Goal: Task Accomplishment & Management: Manage account settings

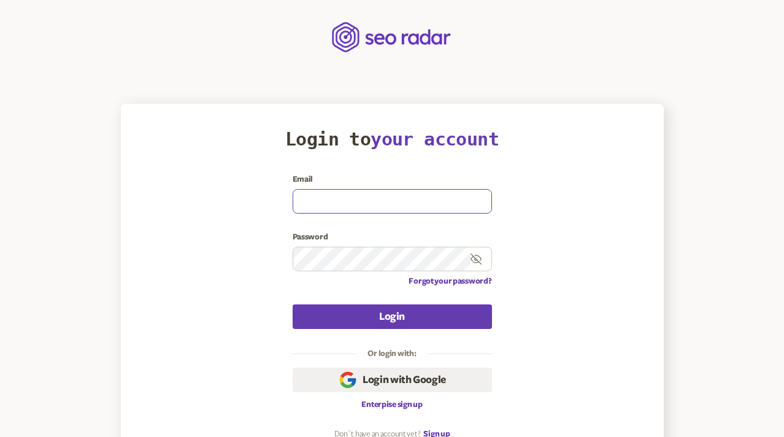
type input "[EMAIL_ADDRESS][DOMAIN_NAME]"
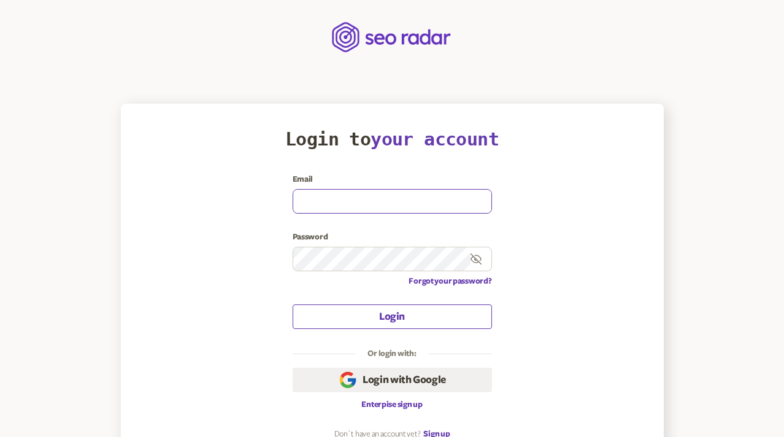
type input "[EMAIL_ADDRESS][DOMAIN_NAME]"
click at [360, 315] on button "Login" at bounding box center [392, 316] width 199 height 25
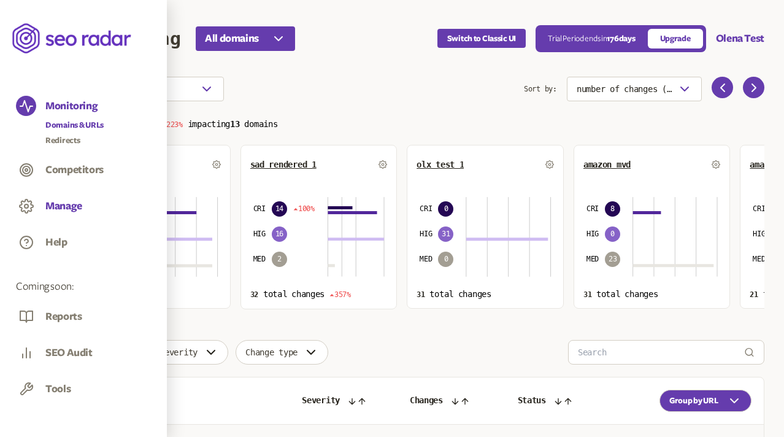
click at [63, 201] on button "Manage" at bounding box center [63, 205] width 37 height 13
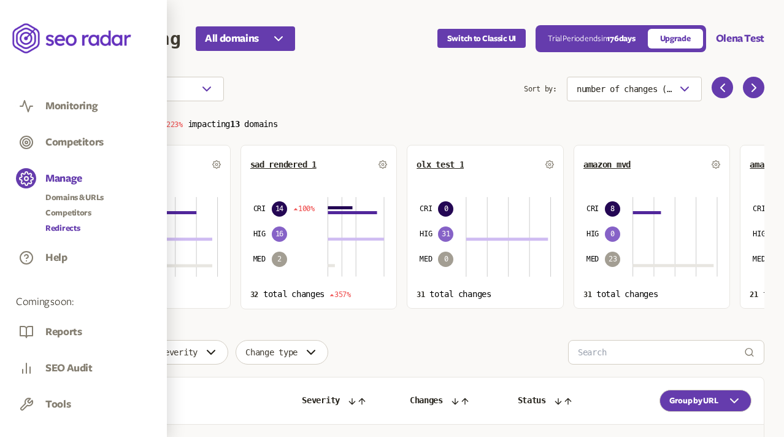
click at [67, 228] on link "Redirects" at bounding box center [74, 228] width 58 height 12
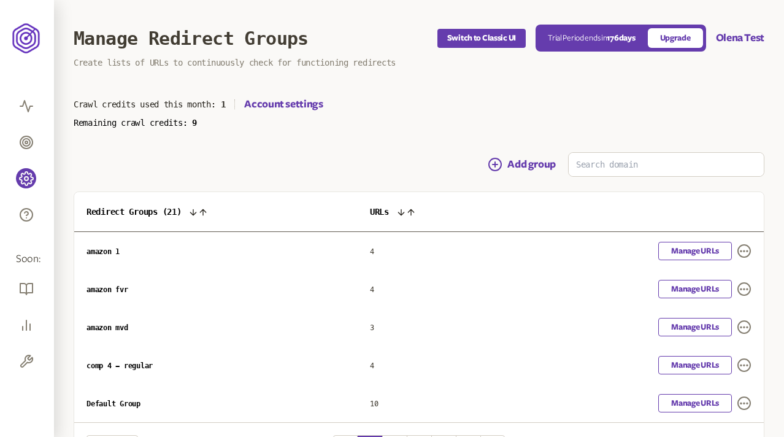
click at [375, 107] on div "Crawl credits used this month: 1 Account settings" at bounding box center [419, 104] width 691 height 15
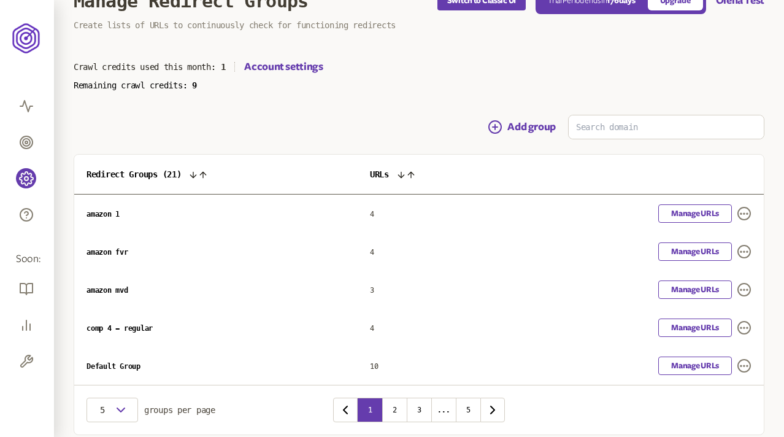
scroll to position [40, 0]
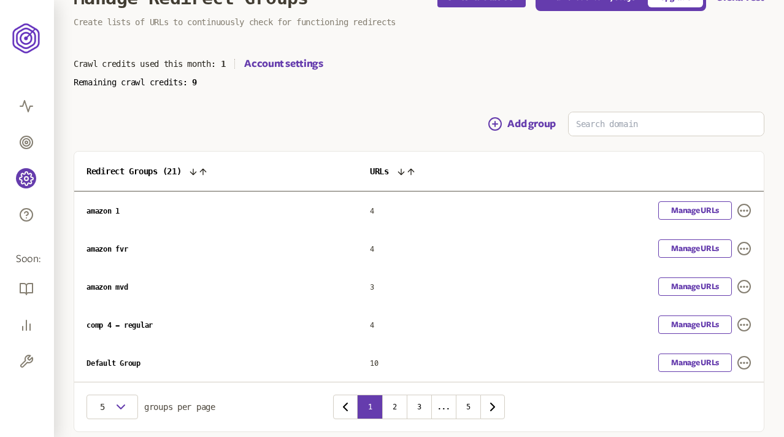
click at [198, 171] on icon at bounding box center [193, 172] width 10 height 10
click at [196, 173] on icon at bounding box center [194, 172] width 6 height 6
click at [395, 172] on icon at bounding box center [390, 172] width 10 height 10
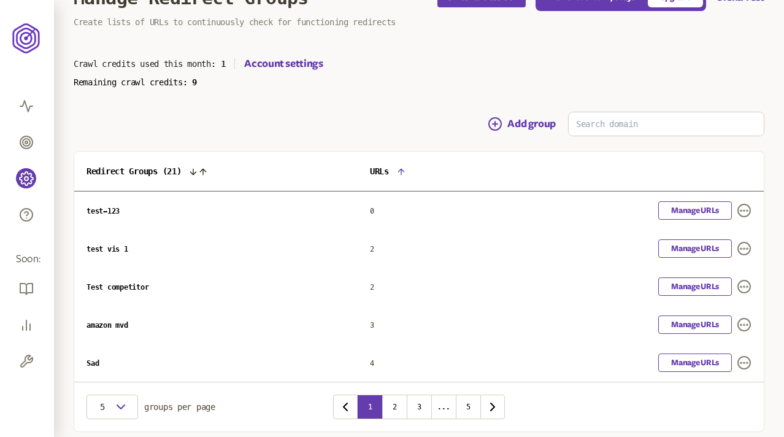
click at [402, 172] on icon at bounding box center [401, 172] width 10 height 10
click at [404, 174] on icon at bounding box center [401, 172] width 6 height 6
click at [406, 174] on icon at bounding box center [401, 172] width 10 height 10
click at [406, 177] on icon at bounding box center [401, 172] width 10 height 10
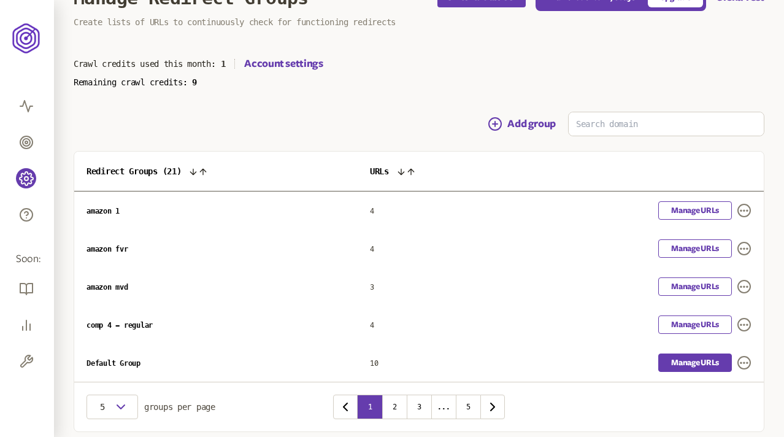
click at [709, 360] on link "Manage URLs" at bounding box center [695, 362] width 74 height 18
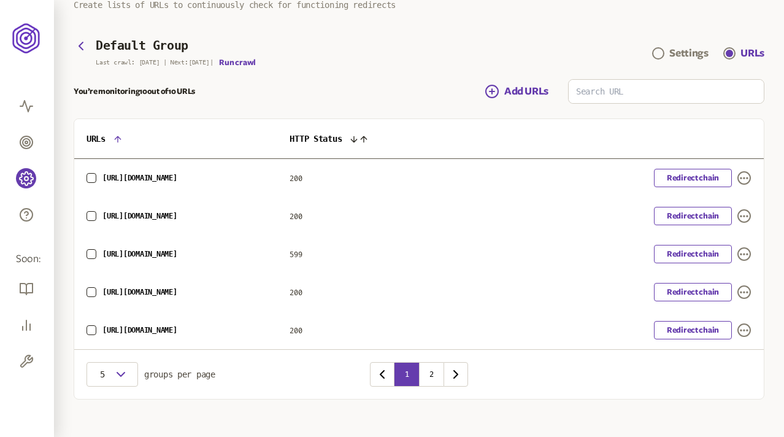
scroll to position [58, 0]
click at [117, 376] on icon "button" at bounding box center [121, 373] width 15 height 15
click at [104, 349] on div "20" at bounding box center [112, 350] width 32 height 10
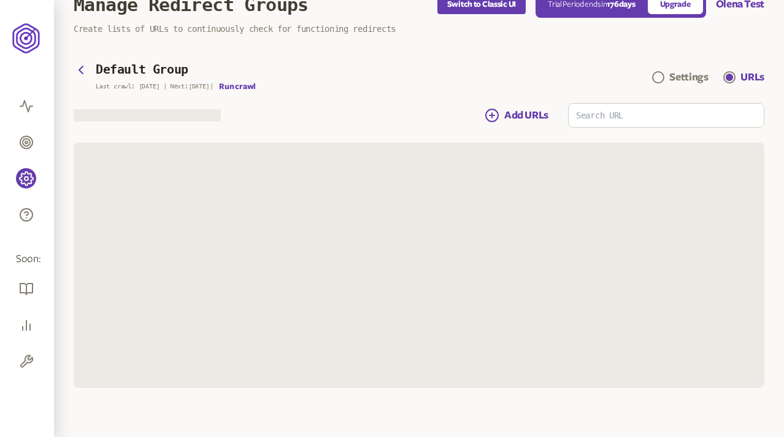
scroll to position [58, 0]
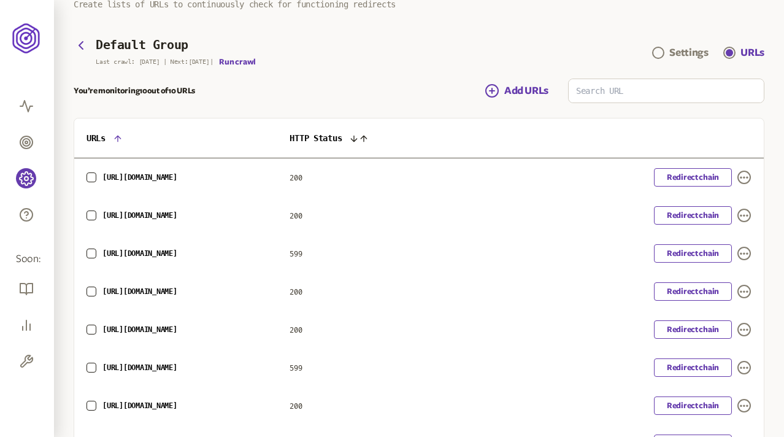
click at [369, 138] on icon at bounding box center [364, 139] width 10 height 10
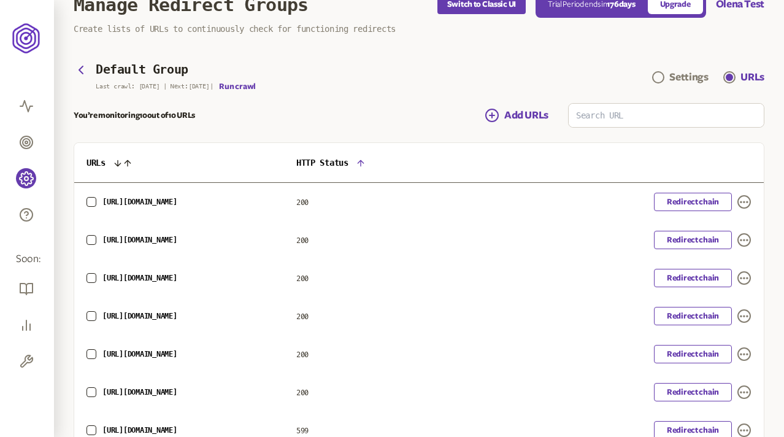
scroll to position [58, 0]
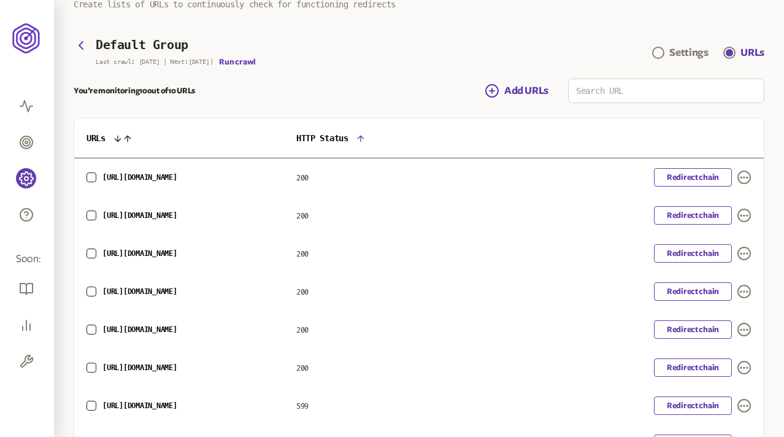
click at [366, 141] on icon at bounding box center [361, 139] width 10 height 10
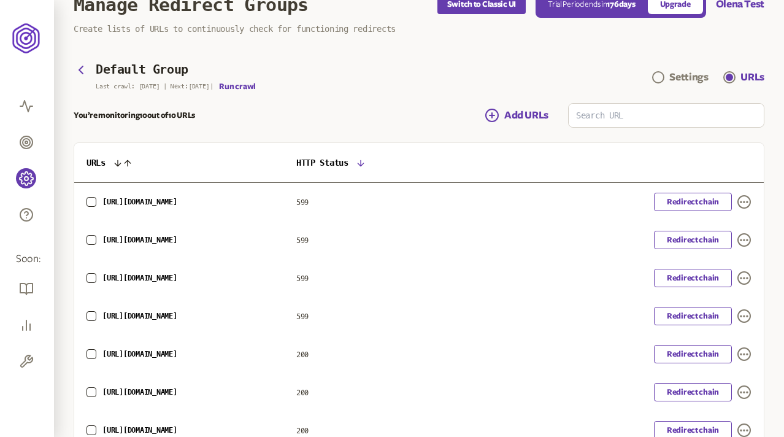
scroll to position [58, 0]
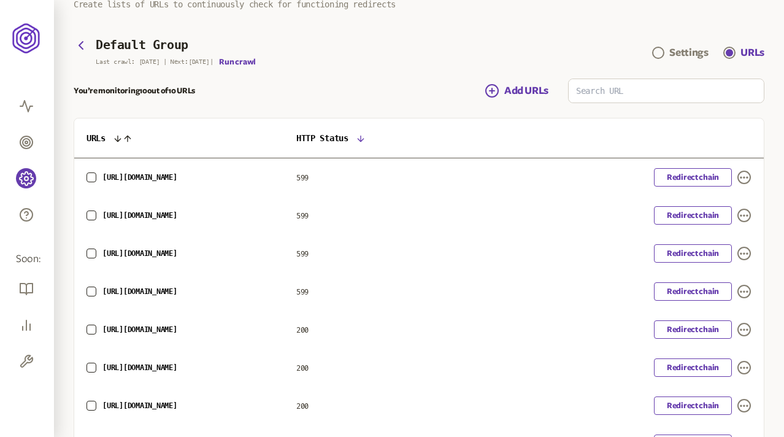
click at [363, 138] on icon at bounding box center [361, 139] width 6 height 6
click at [121, 133] on th "URLs" at bounding box center [175, 138] width 203 height 40
click at [120, 138] on icon at bounding box center [118, 139] width 6 height 6
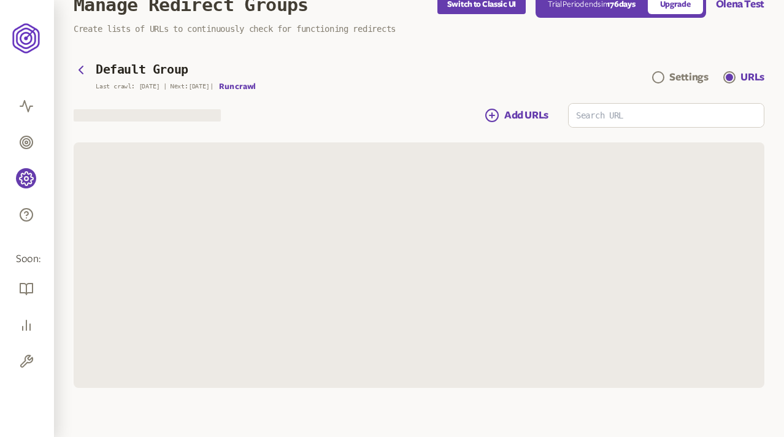
scroll to position [58, 0]
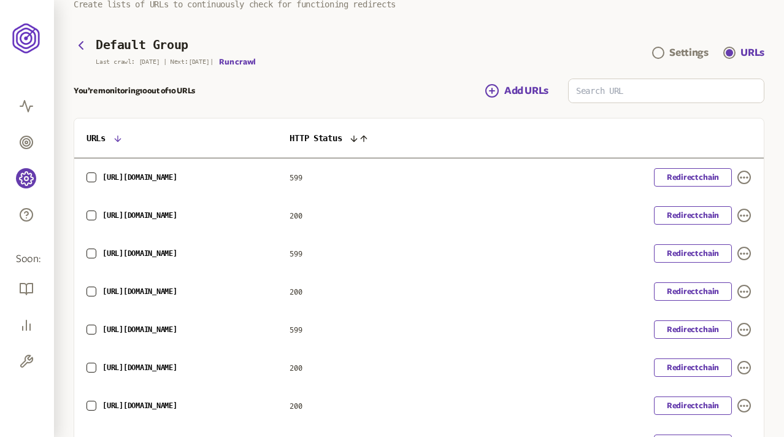
click at [120, 139] on icon at bounding box center [118, 139] width 10 height 10
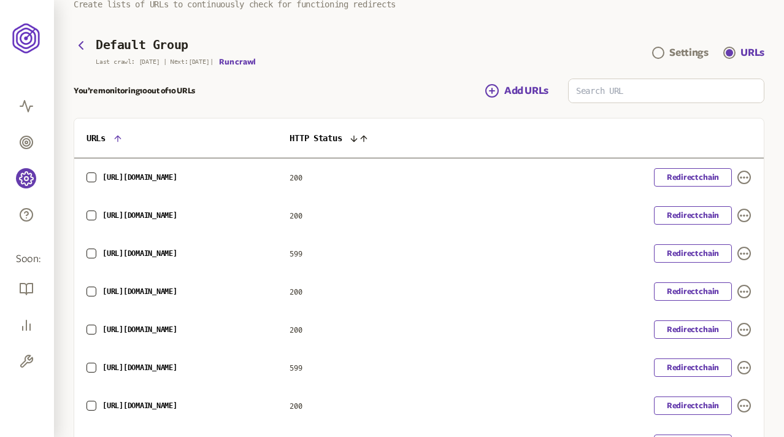
click at [120, 139] on icon at bounding box center [118, 139] width 10 height 10
click at [120, 140] on icon at bounding box center [118, 139] width 6 height 6
click at [122, 139] on icon at bounding box center [118, 139] width 10 height 10
click at [120, 139] on icon at bounding box center [118, 139] width 6 height 6
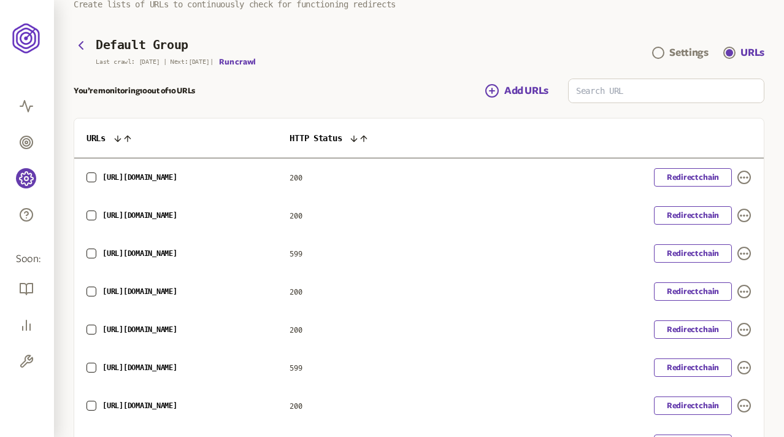
click at [281, 96] on div "You’re monitoring 10 out of 10 URLs Add URLs" at bounding box center [419, 91] width 691 height 25
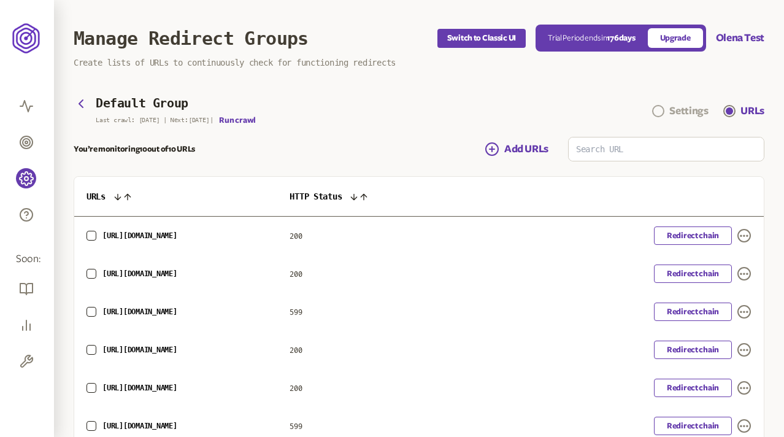
click at [691, 108] on div "Settings" at bounding box center [688, 111] width 39 height 15
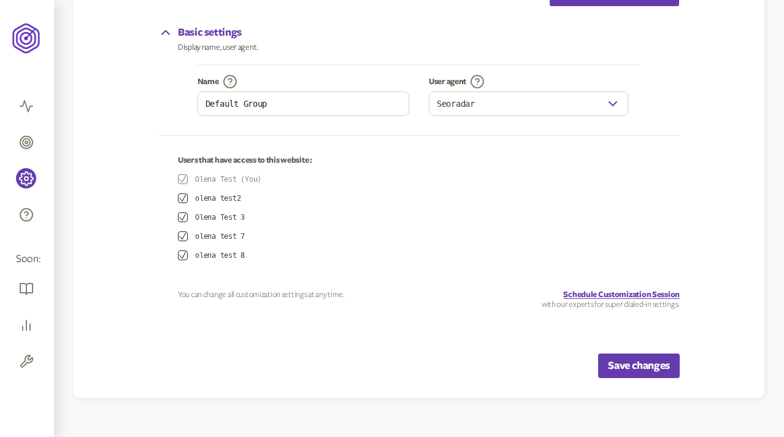
scroll to position [185, 0]
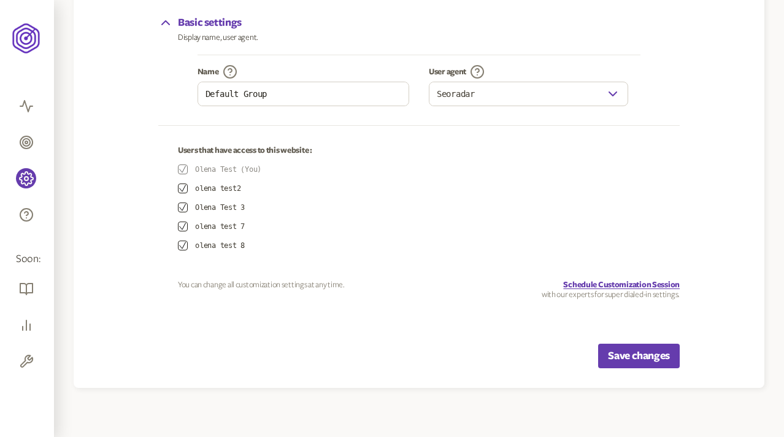
click at [184, 207] on icon "button" at bounding box center [182, 207] width 7 height 7
click at [184, 224] on icon "button" at bounding box center [182, 226] width 7 height 7
click at [653, 356] on button "Save changes" at bounding box center [639, 356] width 82 height 25
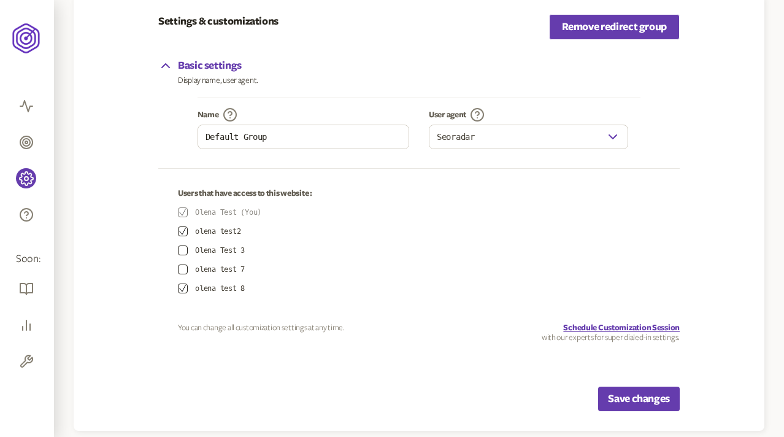
scroll to position [142, 0]
click at [182, 248] on button "button" at bounding box center [183, 250] width 10 height 10
click at [182, 264] on button "button" at bounding box center [183, 269] width 10 height 10
click at [627, 395] on button "Save changes" at bounding box center [639, 399] width 82 height 25
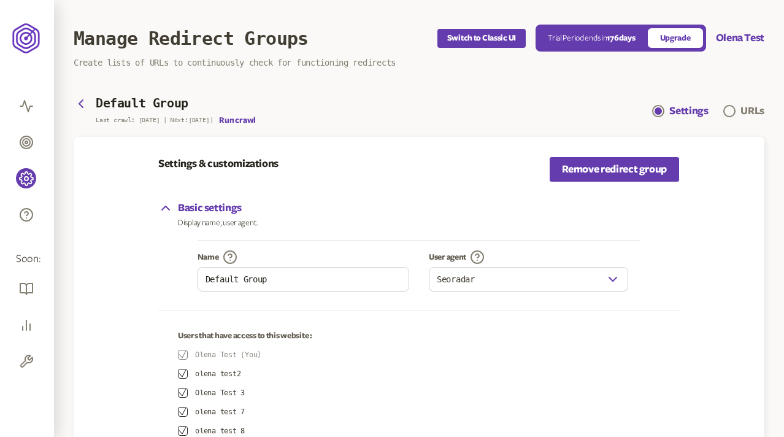
click at [328, 120] on div "Default Group Last crawl: 8 Aug | Next: 5 Aug | Run crawl Settings URLs" at bounding box center [419, 111] width 691 height 28
click at [737, 109] on link "URLs" at bounding box center [743, 111] width 41 height 15
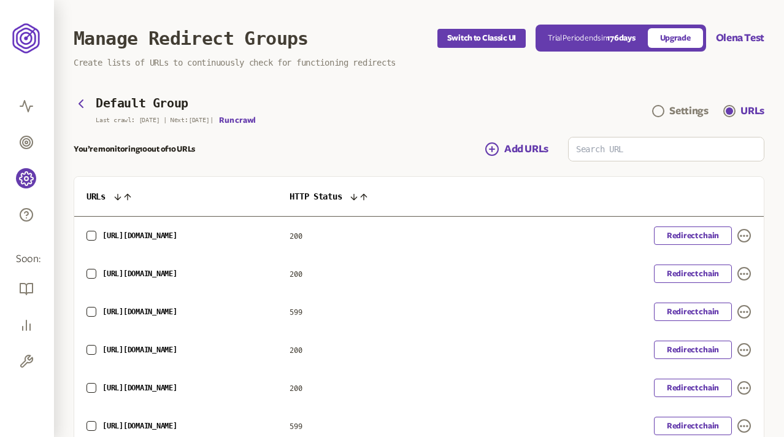
click at [385, 142] on div "You’re monitoring 10 out of 10 URLs Add URLs" at bounding box center [419, 149] width 691 height 25
drag, startPoint x: 190, startPoint y: 152, endPoint x: 117, endPoint y: 152, distance: 73.6
click at [117, 152] on p "You’re monitoring 10 out of 10 URLs" at bounding box center [134, 149] width 121 height 10
click at [213, 160] on div "You’re monitoring 10 out of 10 URLs Add URLs" at bounding box center [419, 149] width 691 height 25
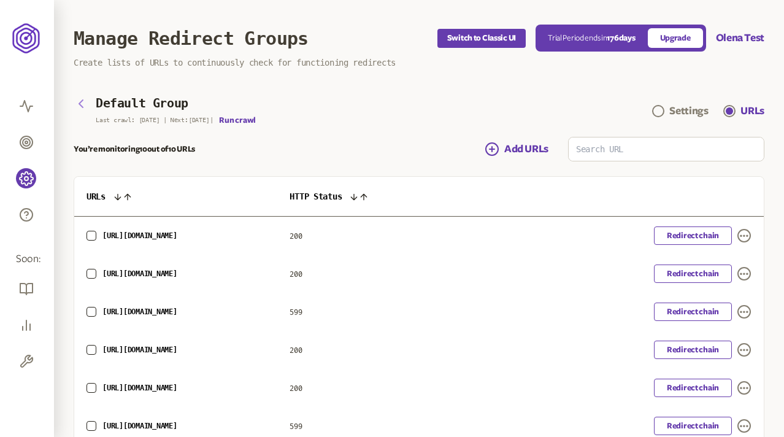
click at [80, 104] on icon "button" at bounding box center [81, 103] width 4 height 7
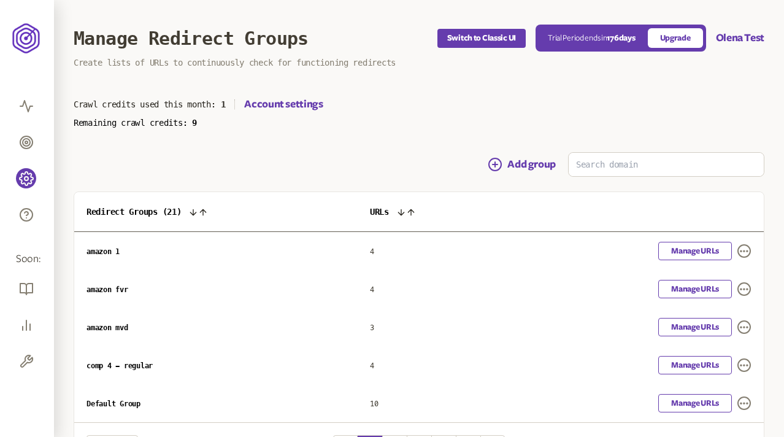
scroll to position [85, 0]
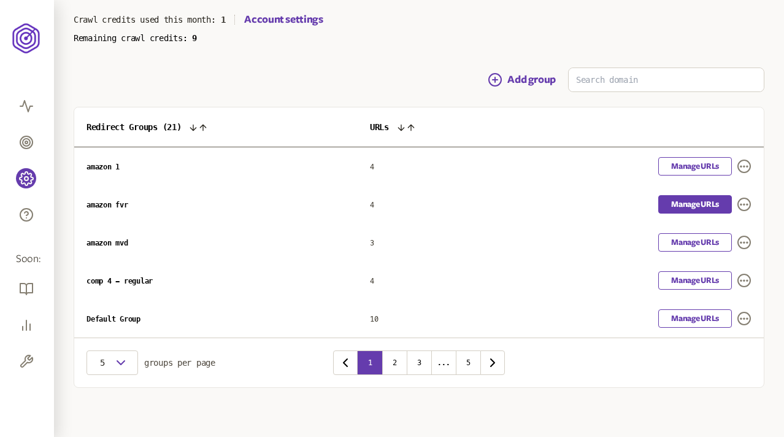
click at [694, 196] on link "Manage URLs" at bounding box center [695, 204] width 74 height 18
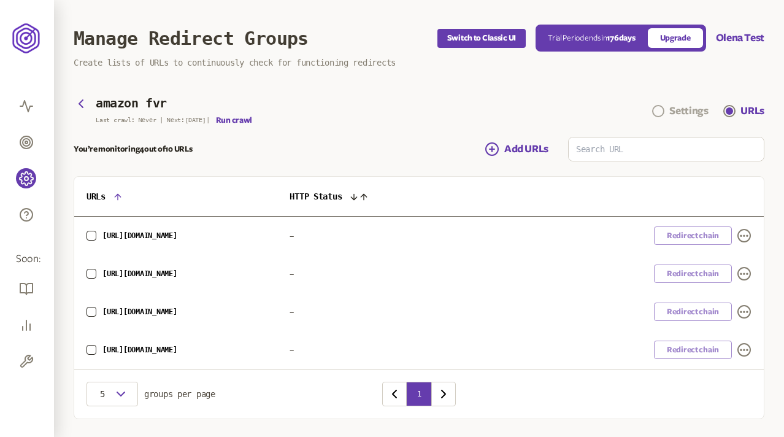
click at [679, 112] on div "Settings" at bounding box center [688, 111] width 39 height 15
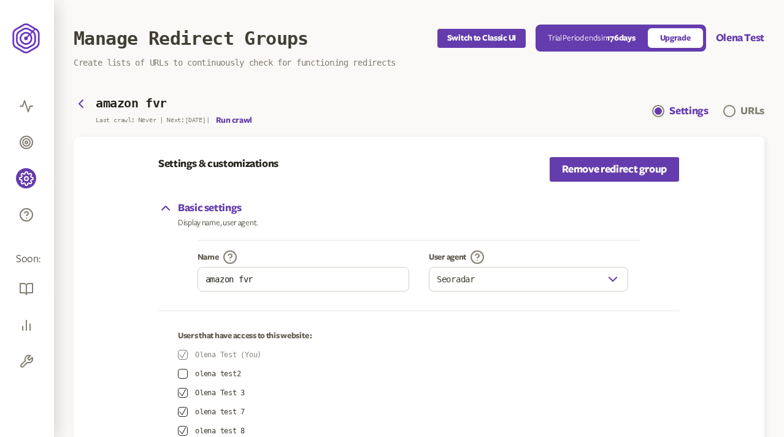
click at [437, 99] on div "amazon fvr Last crawl: Never | Next: 22 Jul | Run crawl Settings URLs" at bounding box center [419, 111] width 691 height 28
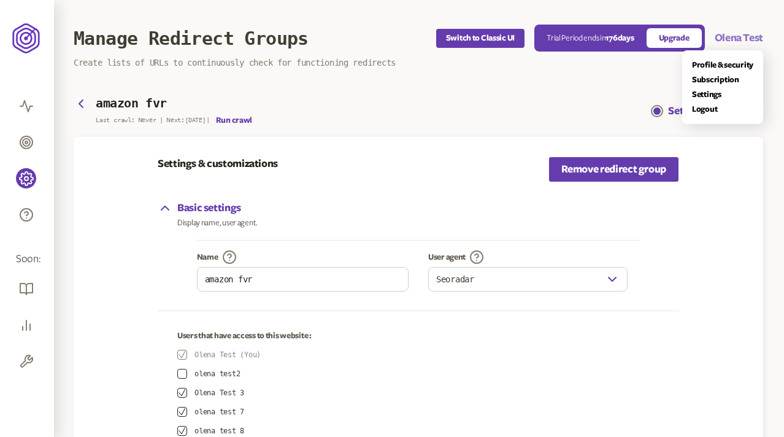
click at [740, 36] on button "Olena Test" at bounding box center [739, 38] width 48 height 15
click at [708, 91] on link "Settings" at bounding box center [723, 95] width 61 height 10
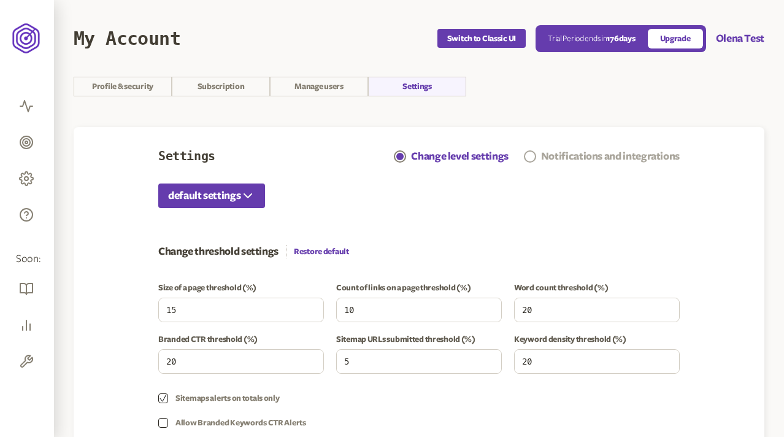
click at [559, 154] on div "Notifications and integrations" at bounding box center [610, 156] width 139 height 15
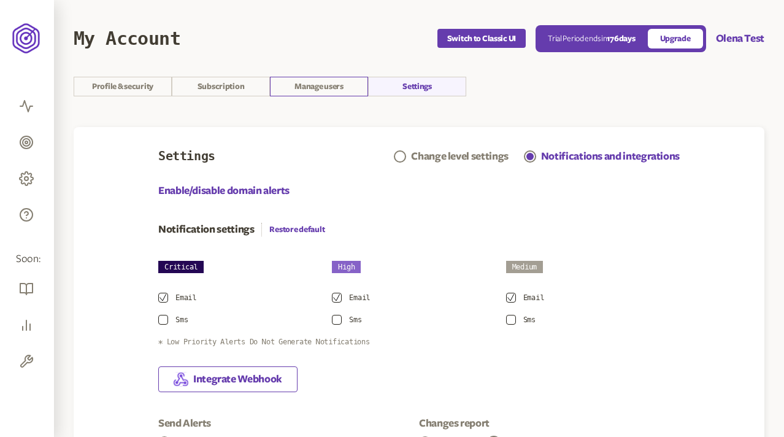
click at [297, 88] on link "Manage users" at bounding box center [319, 87] width 98 height 20
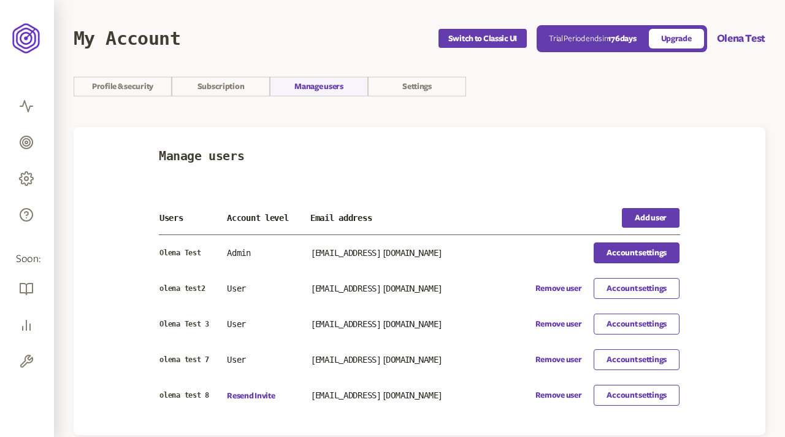
click at [634, 248] on link "Account settings" at bounding box center [637, 252] width 86 height 21
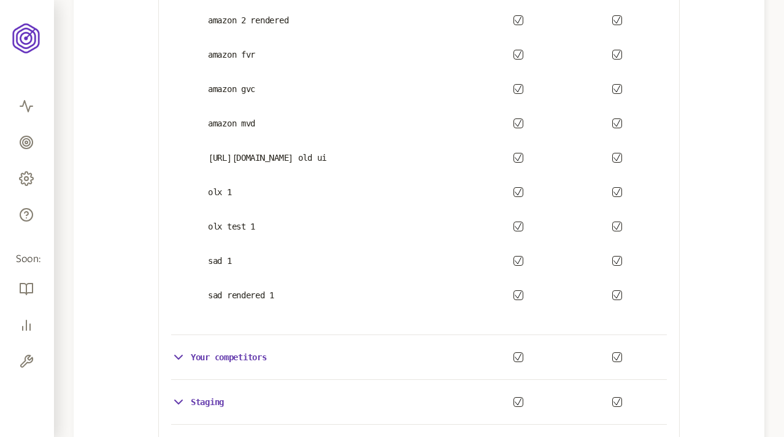
scroll to position [271, 0]
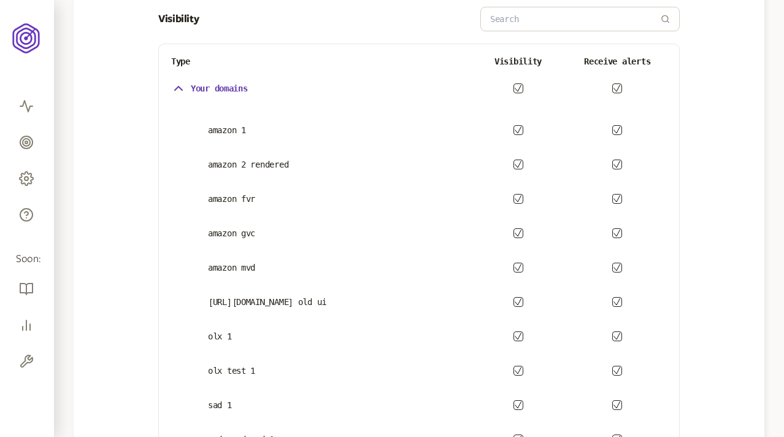
click at [178, 85] on icon "button" at bounding box center [178, 88] width 15 height 15
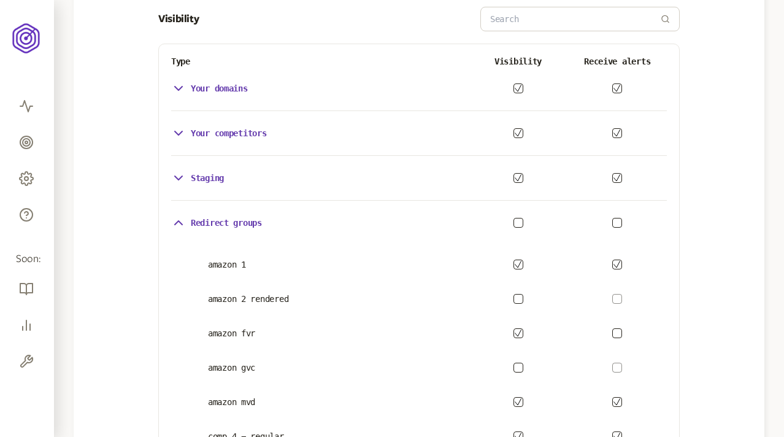
click at [196, 131] on p "Your competitors" at bounding box center [229, 133] width 76 height 10
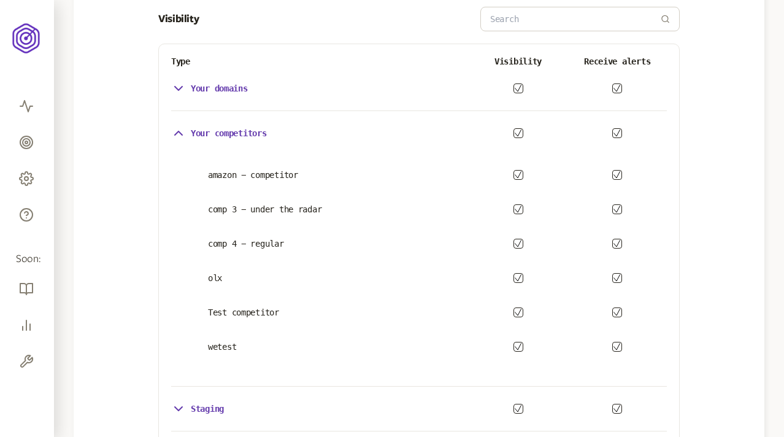
click at [196, 131] on p "Your competitors" at bounding box center [229, 133] width 76 height 10
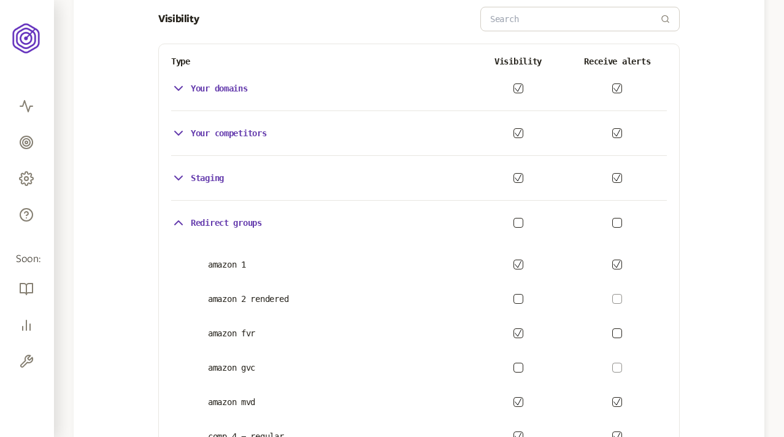
click at [198, 177] on p "Staging" at bounding box center [207, 178] width 33 height 10
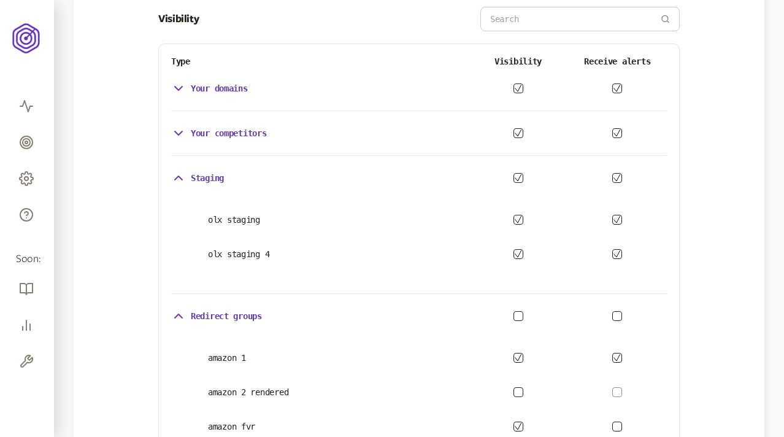
click at [198, 177] on p "Staging" at bounding box center [207, 178] width 33 height 10
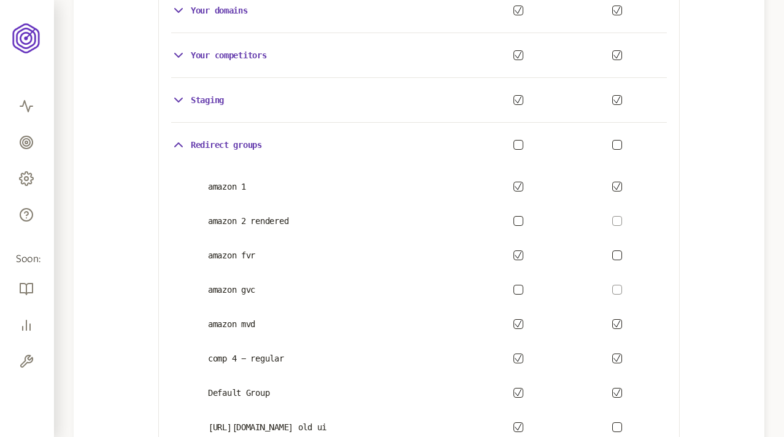
scroll to position [205, 0]
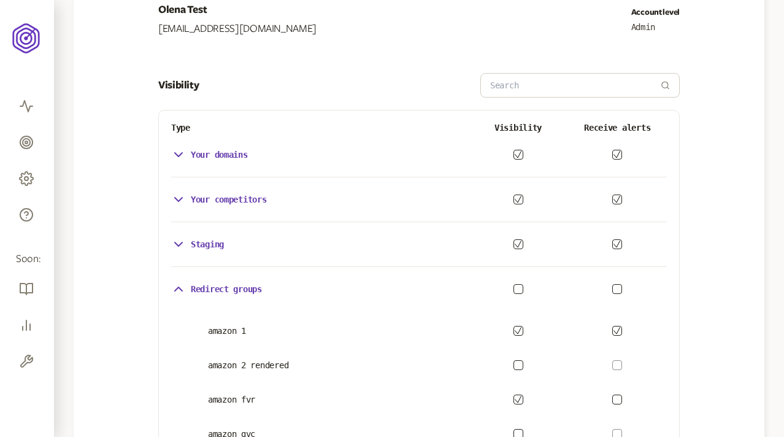
click at [234, 285] on p "Redirect groups" at bounding box center [226, 289] width 71 height 10
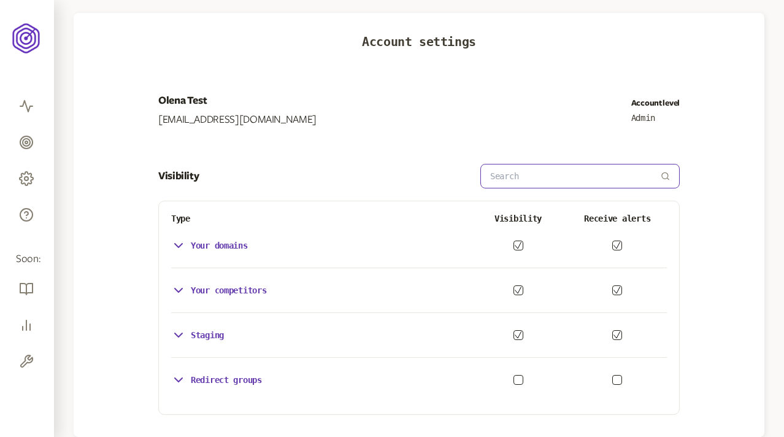
click at [526, 178] on input at bounding box center [575, 175] width 171 height 23
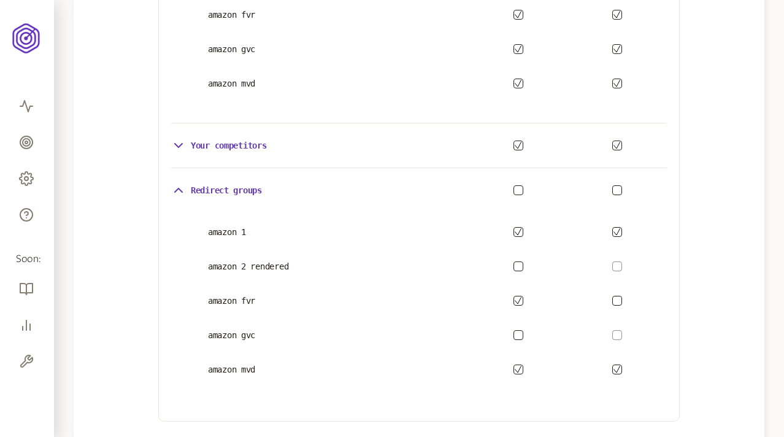
scroll to position [462, 0]
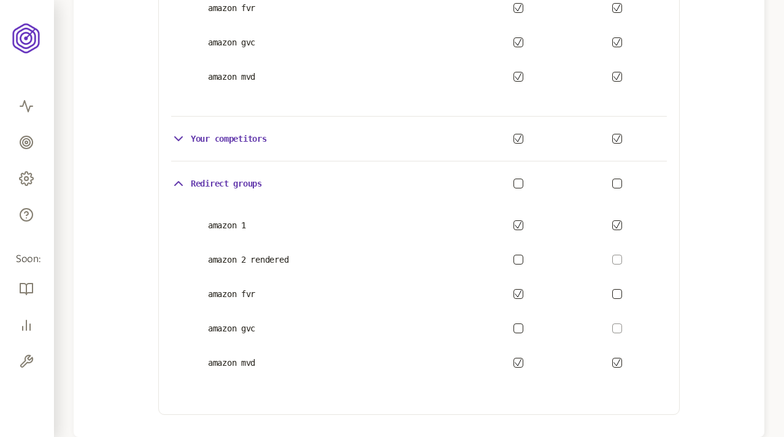
click at [236, 135] on p "Your competitors" at bounding box center [229, 139] width 76 height 10
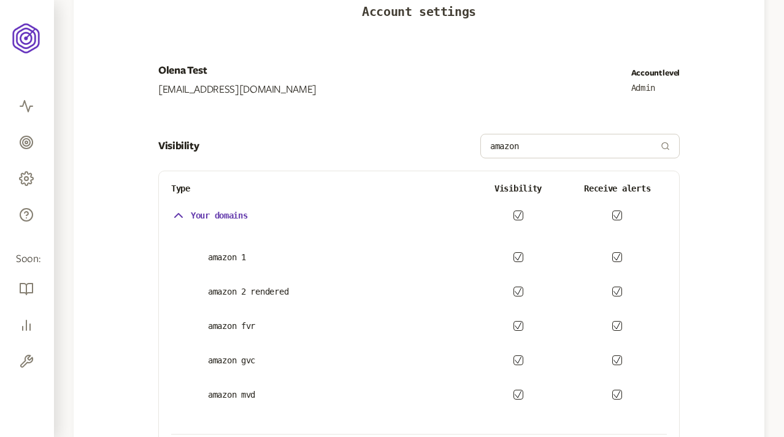
scroll to position [130, 0]
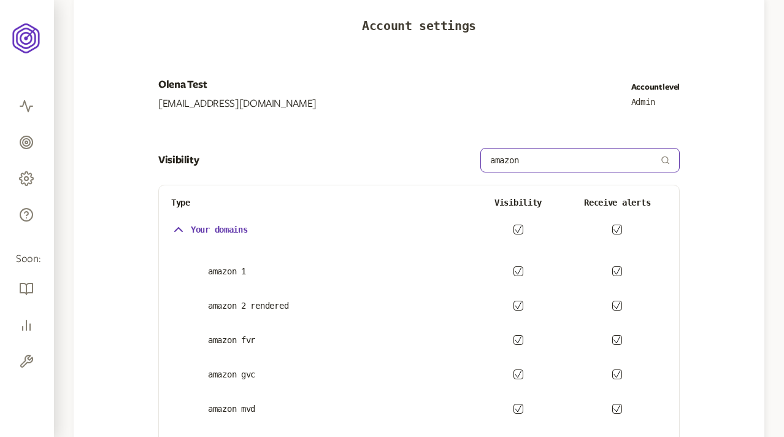
click at [527, 160] on input "amazon" at bounding box center [575, 159] width 171 height 23
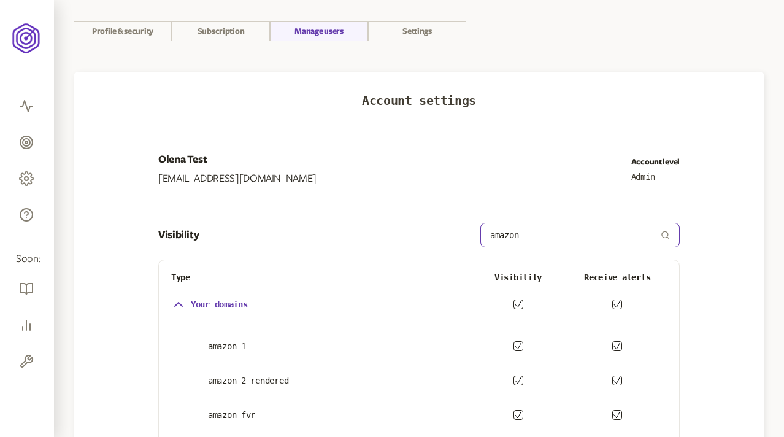
scroll to position [0, 0]
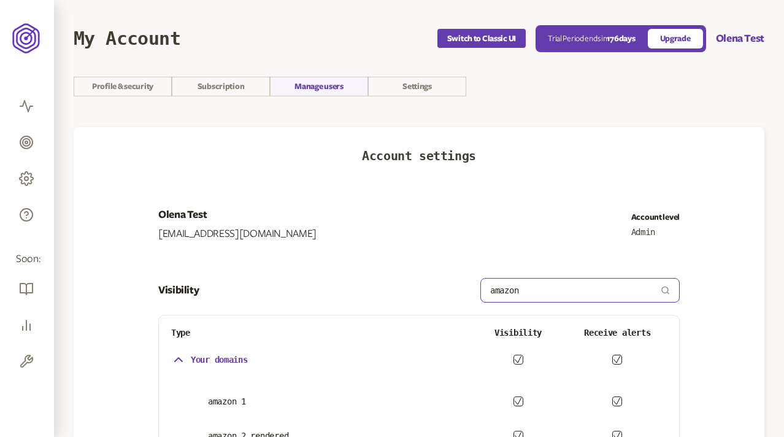
click at [515, 288] on input "amazon" at bounding box center [575, 290] width 171 height 23
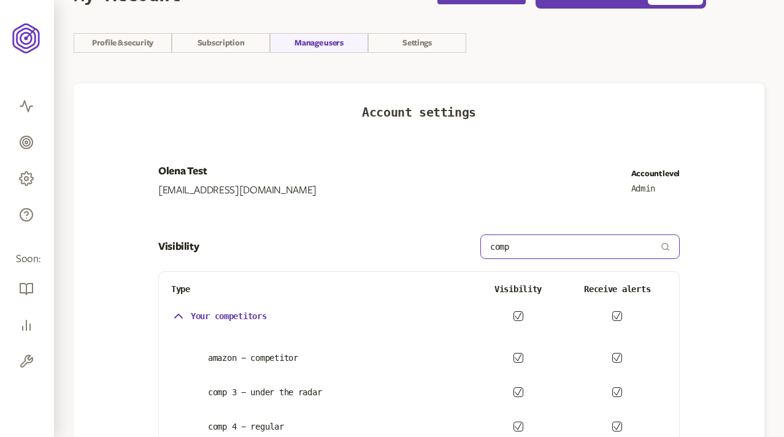
scroll to position [36, 0]
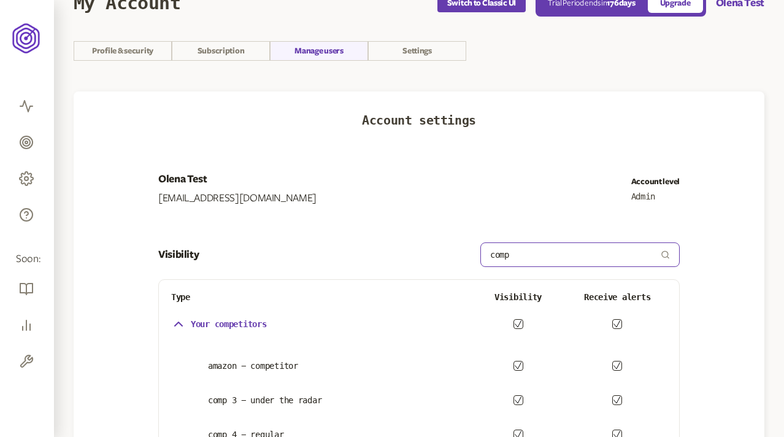
drag, startPoint x: 519, startPoint y: 253, endPoint x: 436, endPoint y: 253, distance: 83.4
click at [436, 253] on div "Visibility comp" at bounding box center [419, 254] width 522 height 25
type input "3"
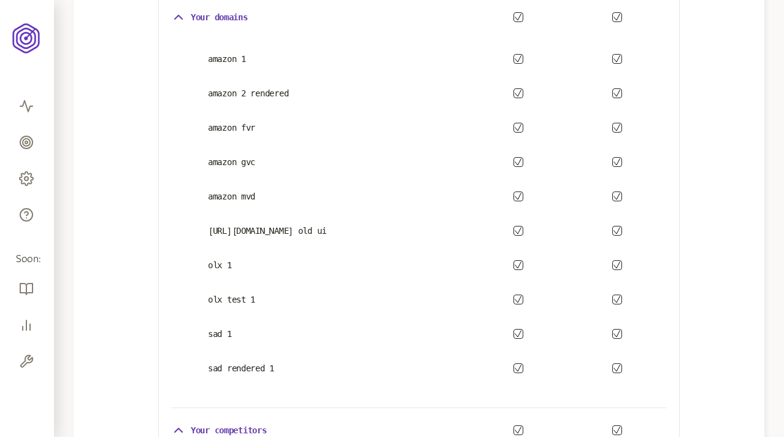
scroll to position [344, 0]
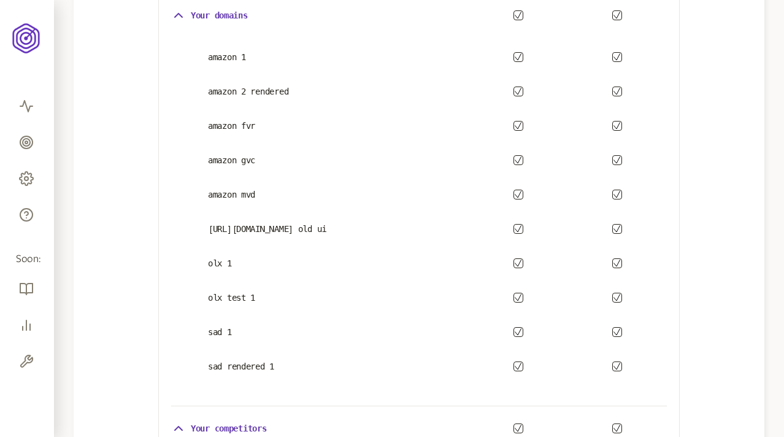
click at [517, 296] on icon "button" at bounding box center [518, 297] width 7 height 7
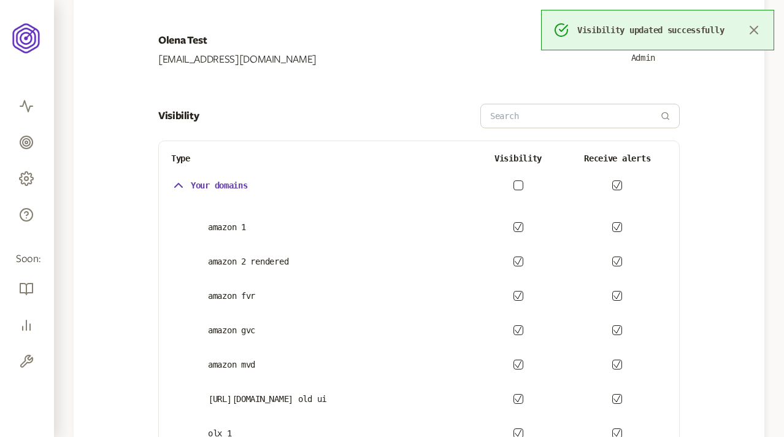
scroll to position [171, 0]
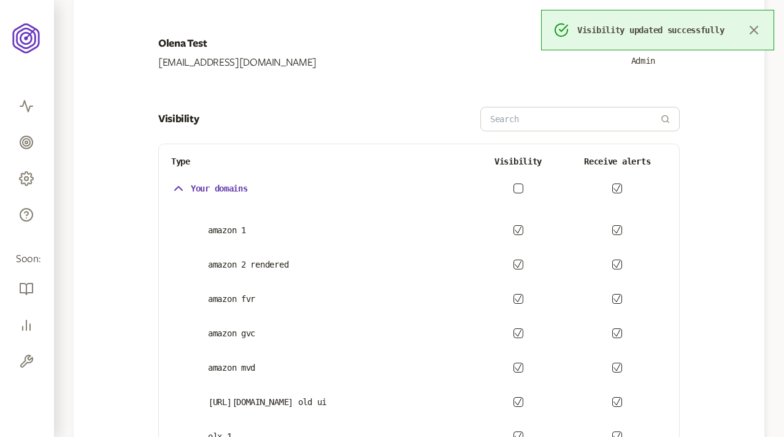
click at [517, 188] on button "button" at bounding box center [519, 188] width 10 height 10
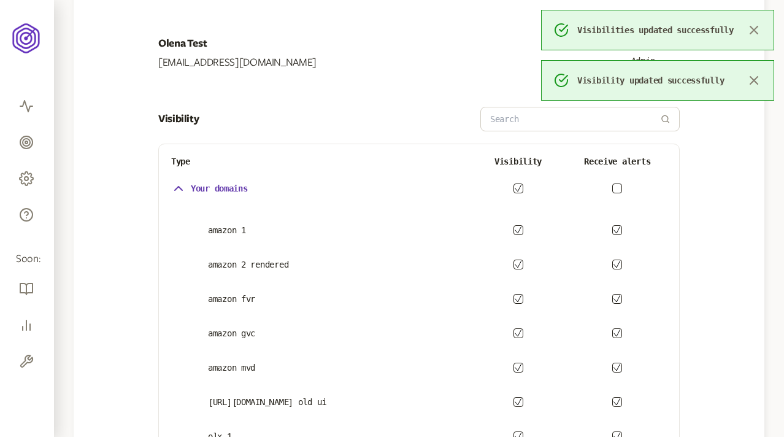
click at [618, 188] on button "button" at bounding box center [617, 188] width 10 height 10
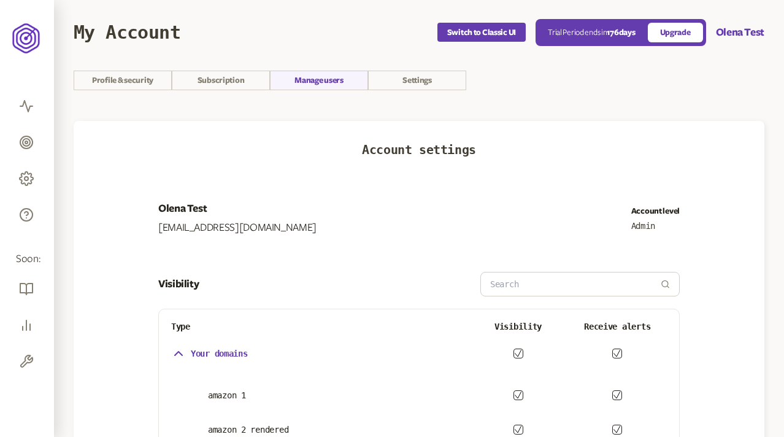
scroll to position [0, 0]
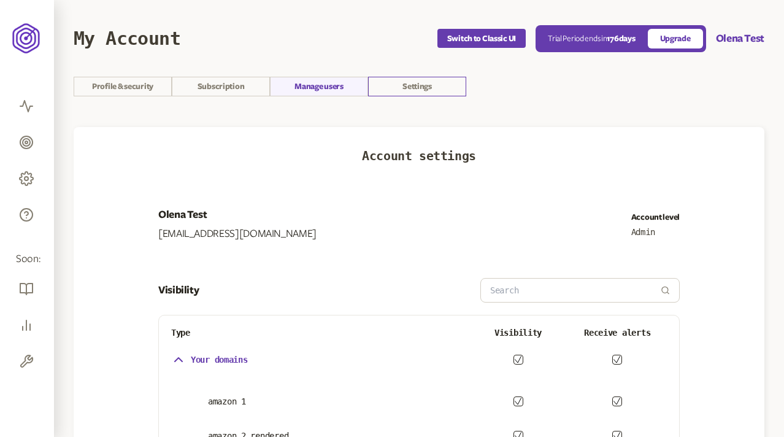
click at [425, 89] on link "Settings" at bounding box center [417, 87] width 98 height 20
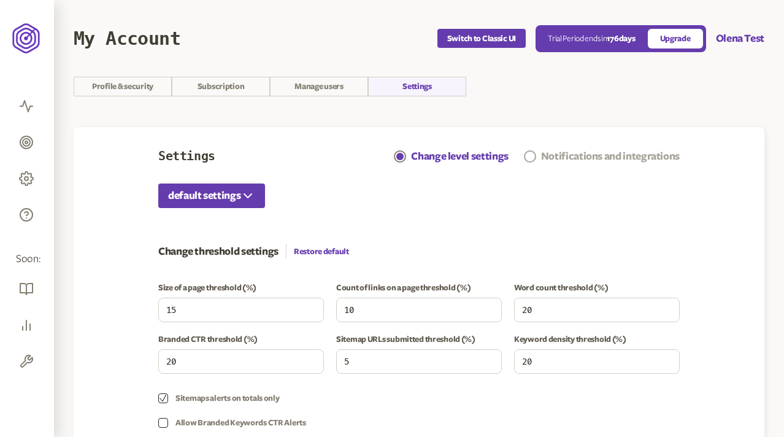
click at [578, 158] on div "Notifications and integrations" at bounding box center [610, 156] width 139 height 15
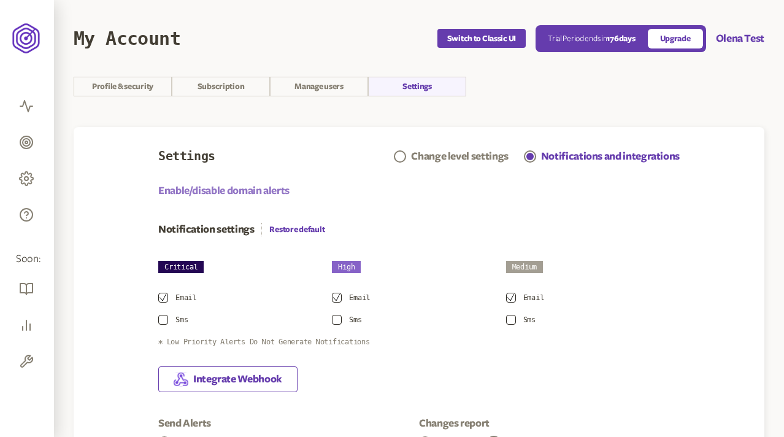
click at [234, 190] on link "Enable/disable domain alerts" at bounding box center [223, 190] width 131 height 15
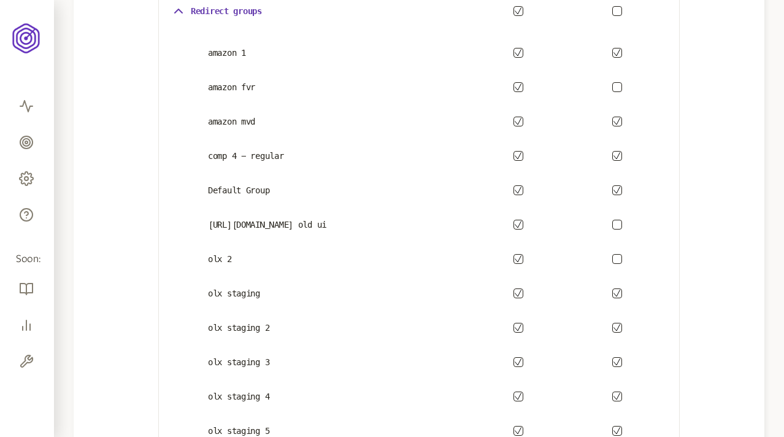
scroll to position [792, 0]
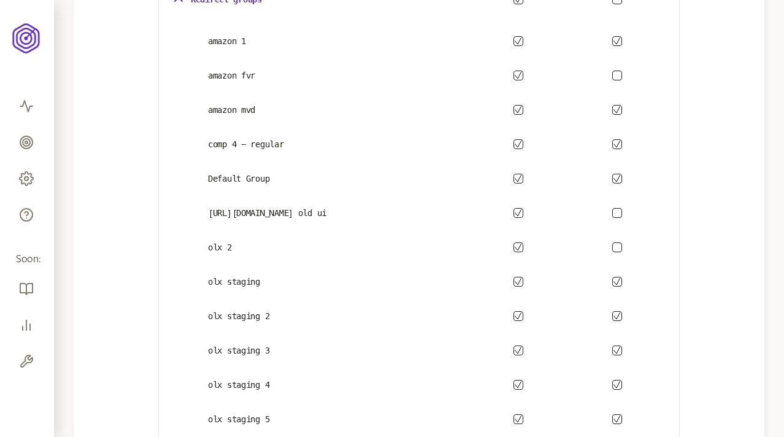
click at [520, 108] on icon "button" at bounding box center [518, 109] width 6 height 7
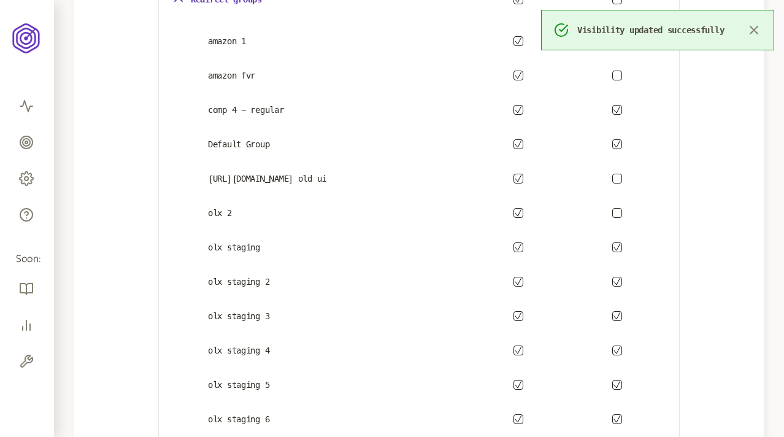
click at [518, 77] on icon "button" at bounding box center [518, 75] width 7 height 7
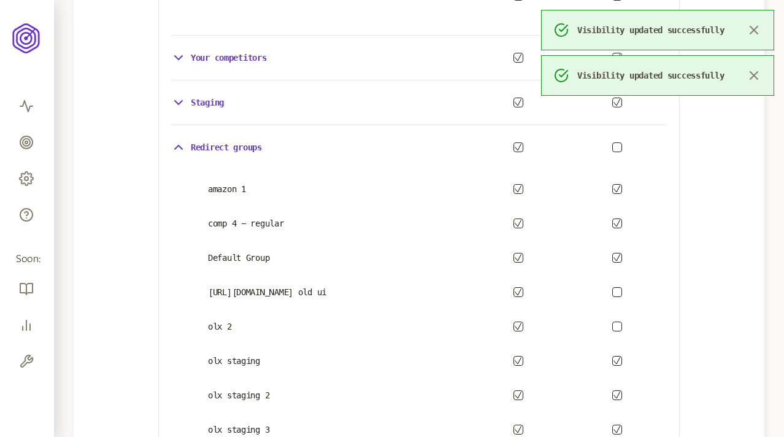
scroll to position [644, 0]
click at [517, 187] on icon "button" at bounding box center [518, 189] width 7 height 7
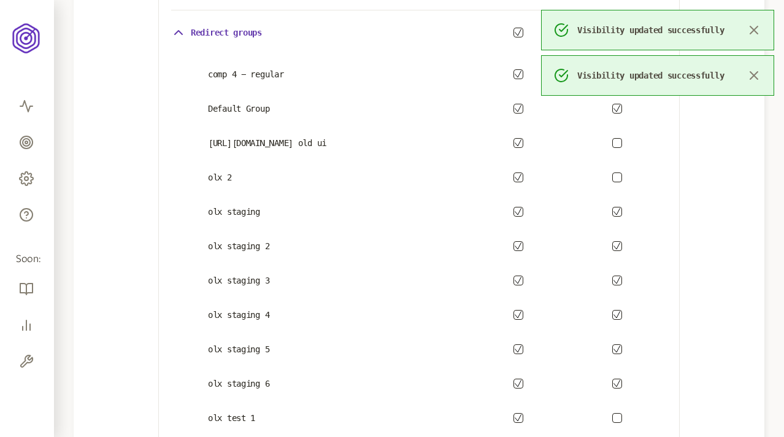
scroll to position [705, 0]
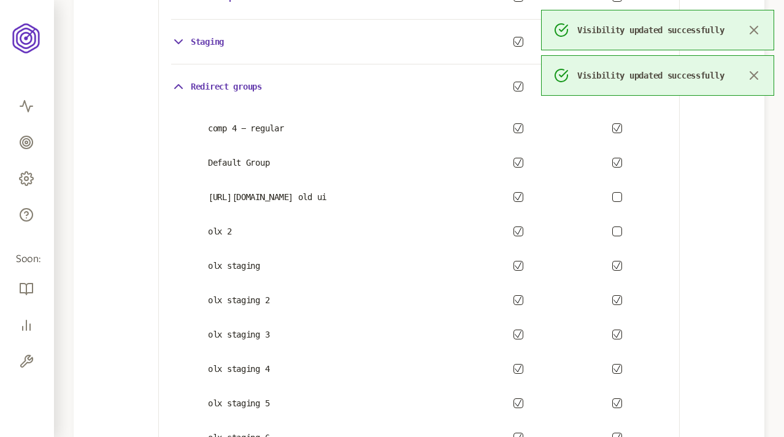
click at [620, 198] on button "button" at bounding box center [617, 197] width 10 height 10
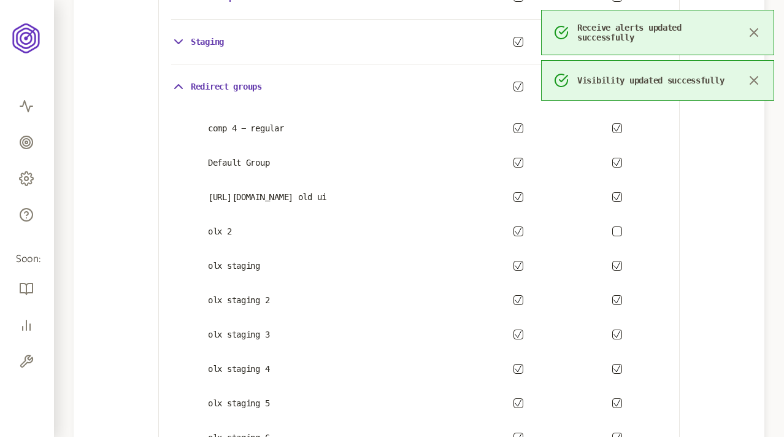
click at [619, 231] on button "button" at bounding box center [617, 231] width 10 height 10
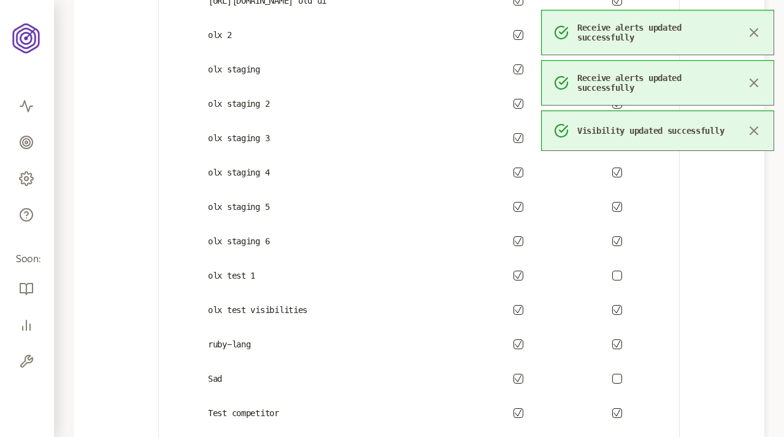
scroll to position [931, 0]
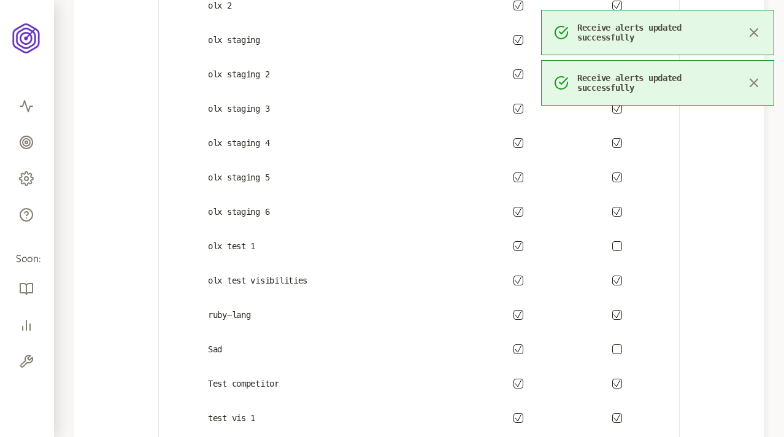
click at [614, 247] on button "button" at bounding box center [617, 246] width 10 height 10
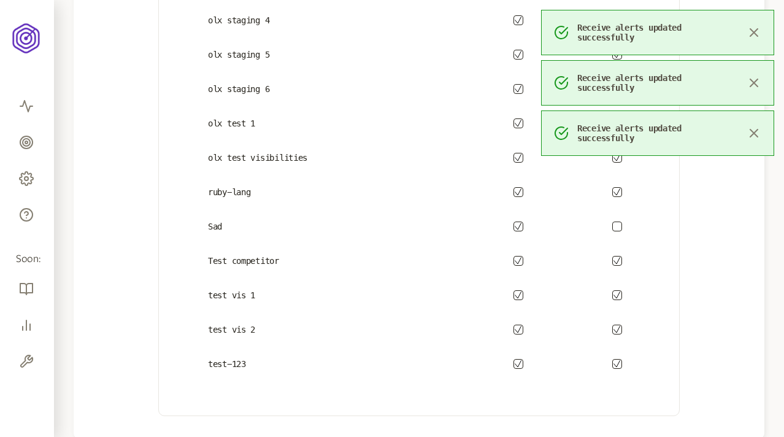
scroll to position [1055, 0]
click at [617, 223] on button "button" at bounding box center [617, 225] width 10 height 10
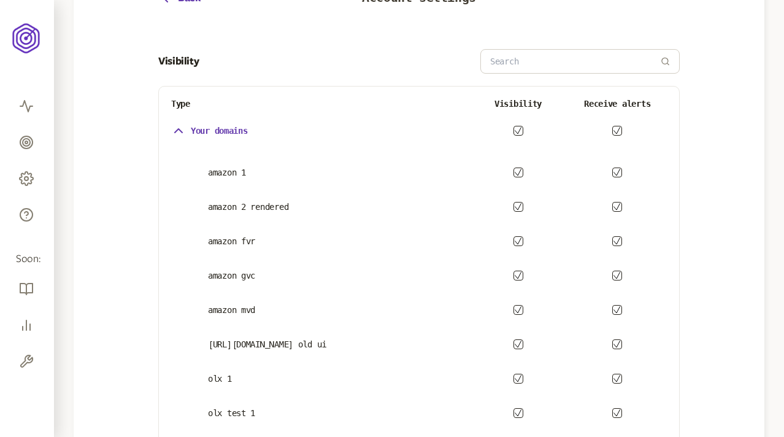
scroll to position [0, 0]
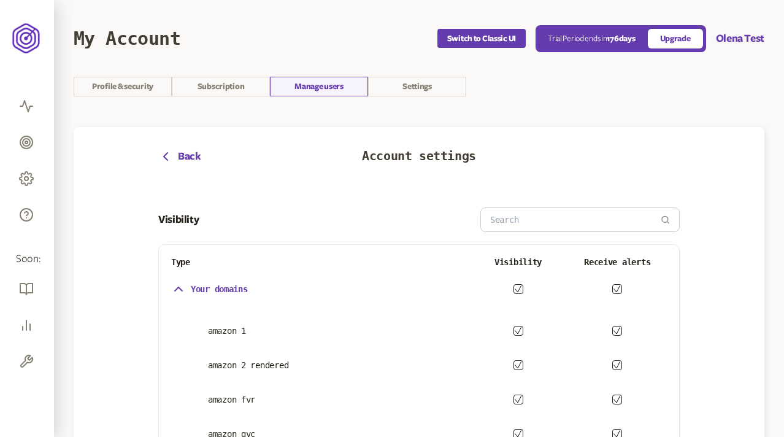
click at [304, 89] on link "Manage users" at bounding box center [319, 87] width 98 height 20
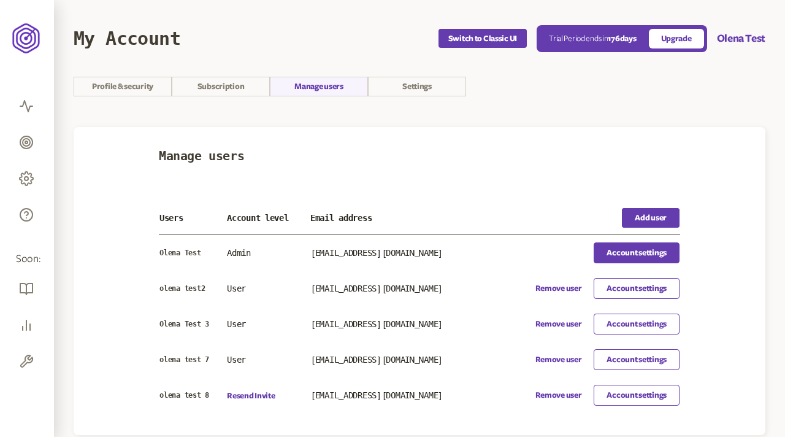
click at [615, 247] on link "Account settings" at bounding box center [637, 252] width 86 height 21
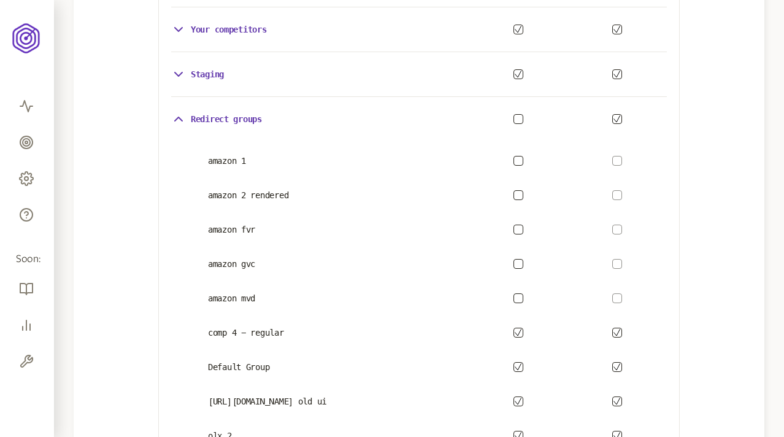
scroll to position [744, 0]
click at [516, 116] on button "button" at bounding box center [519, 118] width 10 height 10
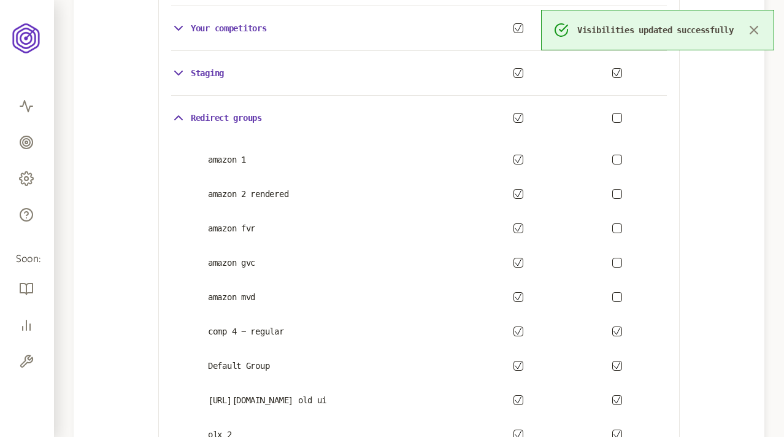
click at [614, 118] on button "button" at bounding box center [617, 118] width 10 height 10
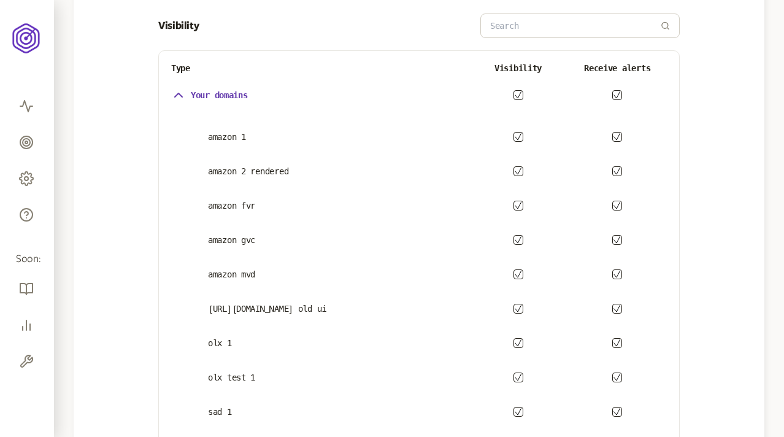
scroll to position [274, 0]
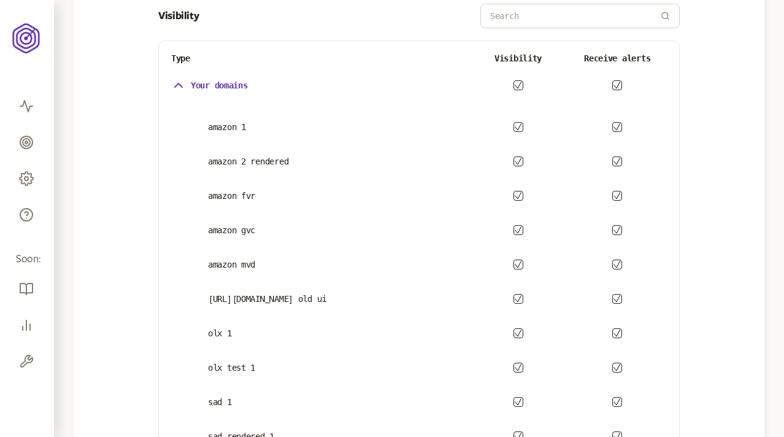
click at [518, 160] on icon "button" at bounding box center [518, 161] width 7 height 7
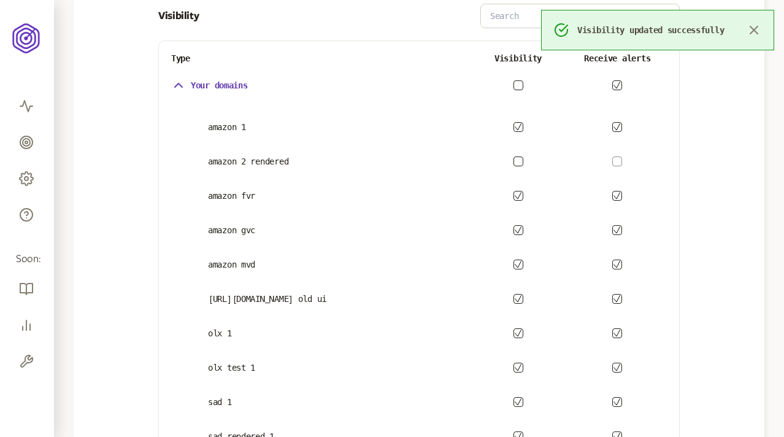
click at [517, 193] on icon "button" at bounding box center [518, 195] width 7 height 7
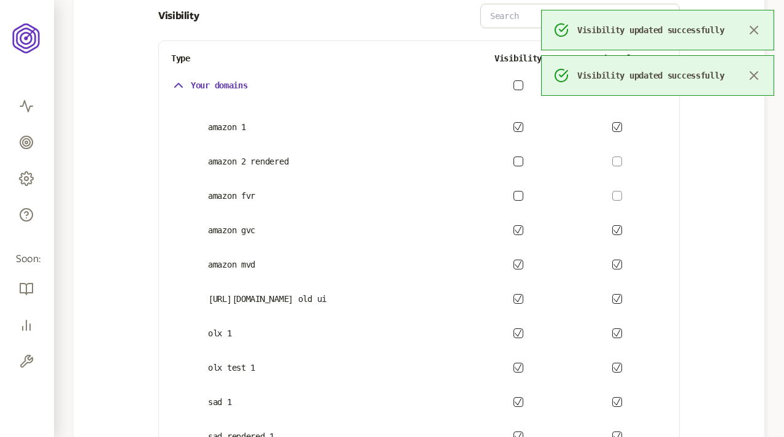
click at [520, 85] on button "button" at bounding box center [519, 85] width 10 height 10
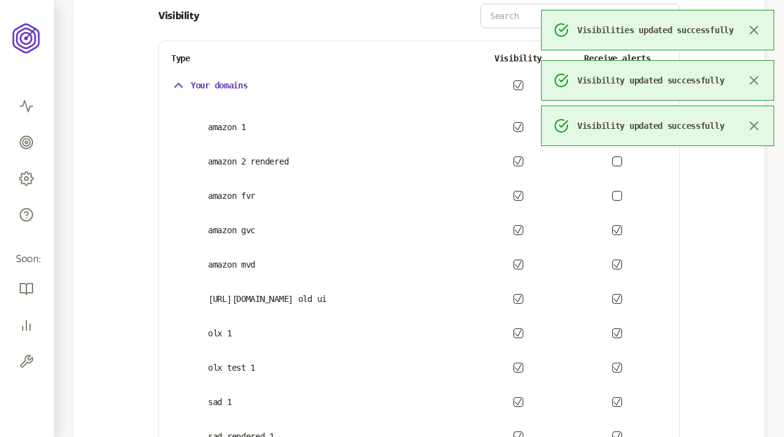
click at [616, 158] on button "button" at bounding box center [617, 161] width 10 height 10
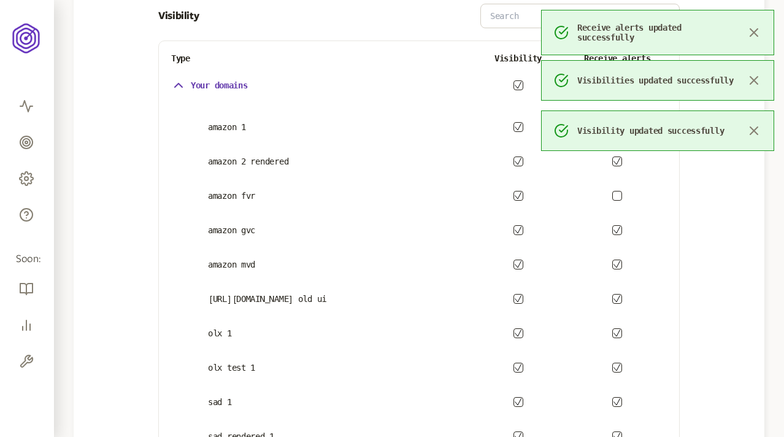
click at [618, 194] on button "button" at bounding box center [617, 196] width 10 height 10
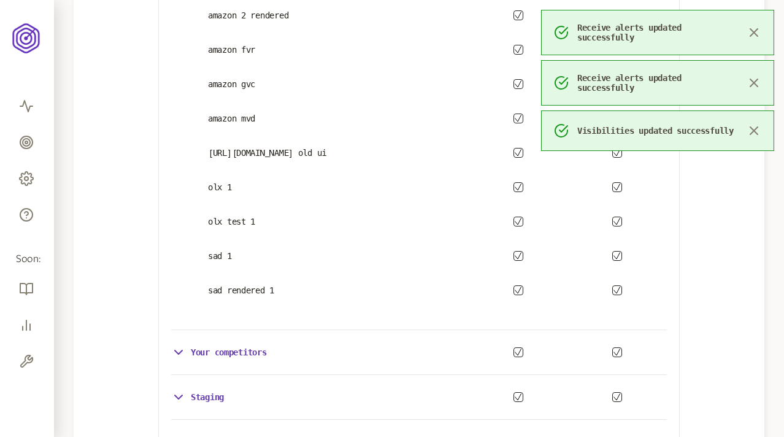
scroll to position [542, 0]
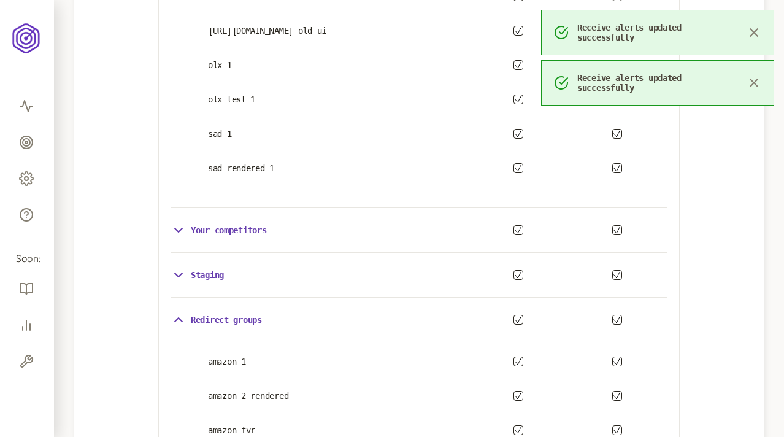
click at [182, 227] on icon "button" at bounding box center [178, 230] width 15 height 15
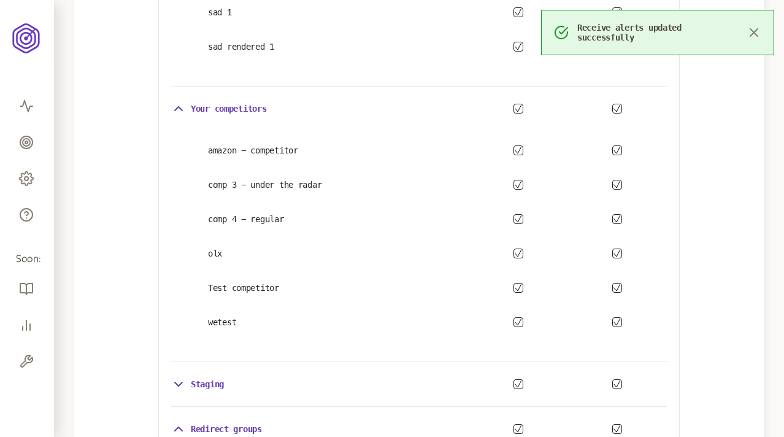
scroll to position [662, 0]
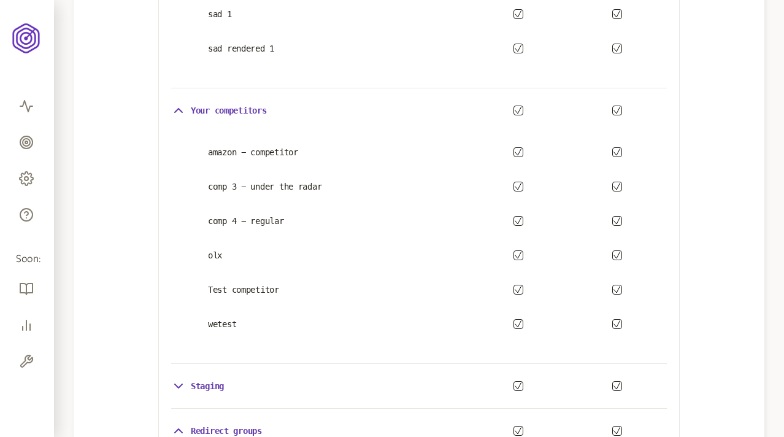
click at [517, 109] on icon "button" at bounding box center [518, 110] width 7 height 7
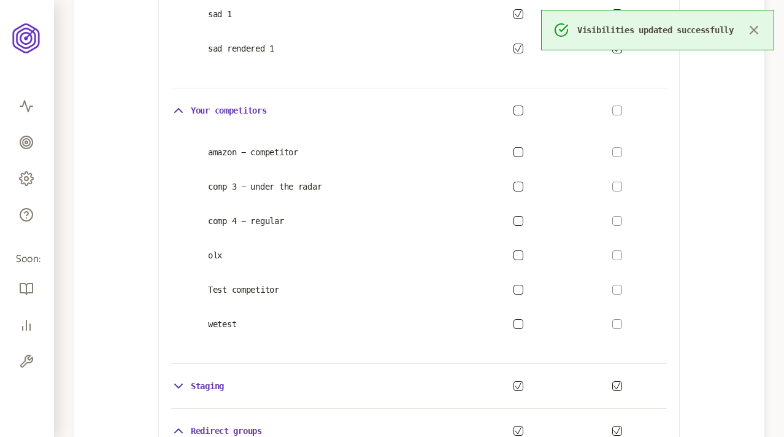
click at [517, 108] on button "button" at bounding box center [519, 111] width 10 height 10
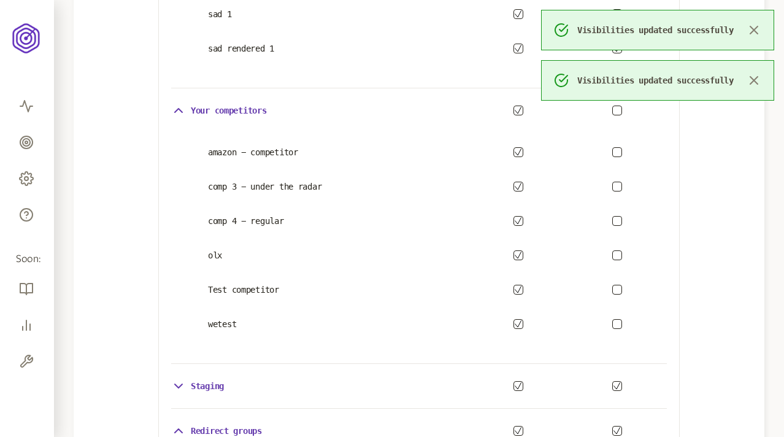
click at [619, 112] on button "button" at bounding box center [617, 111] width 10 height 10
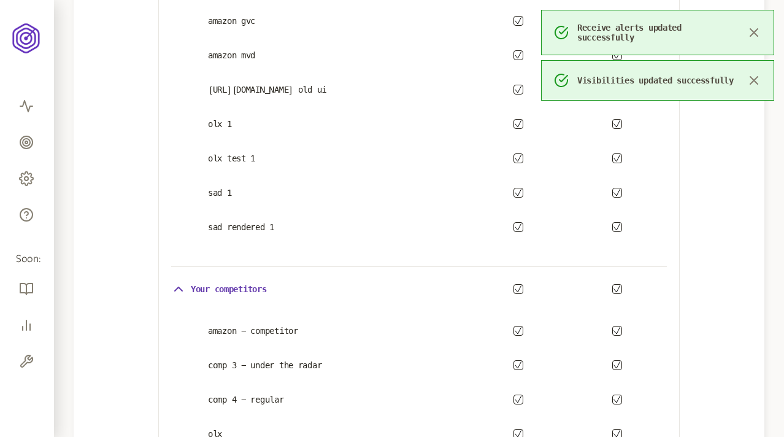
scroll to position [501, 0]
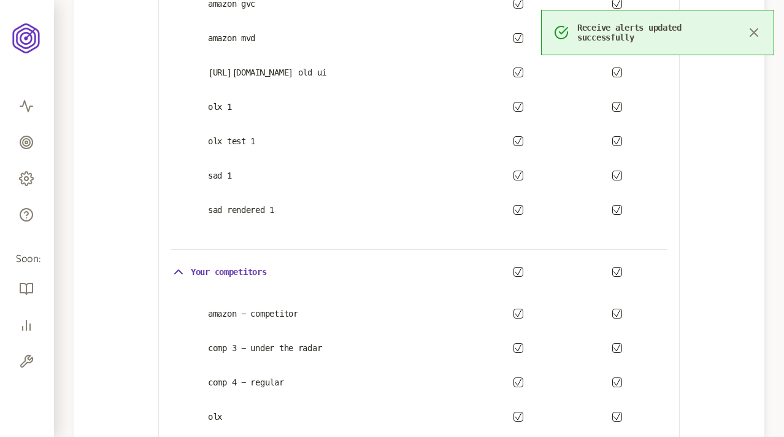
click at [174, 275] on icon "button" at bounding box center [178, 271] width 15 height 15
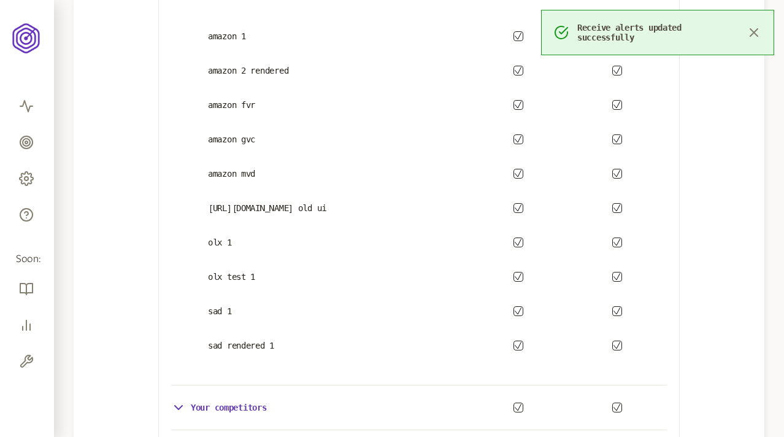
scroll to position [314, 0]
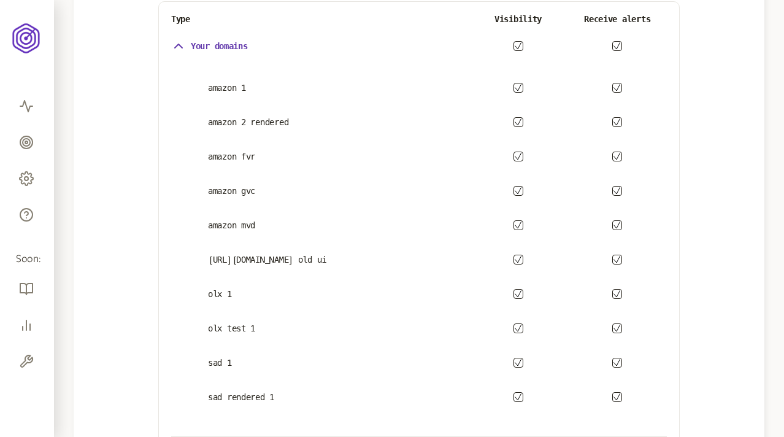
click at [187, 50] on div "Your domains" at bounding box center [209, 46] width 77 height 15
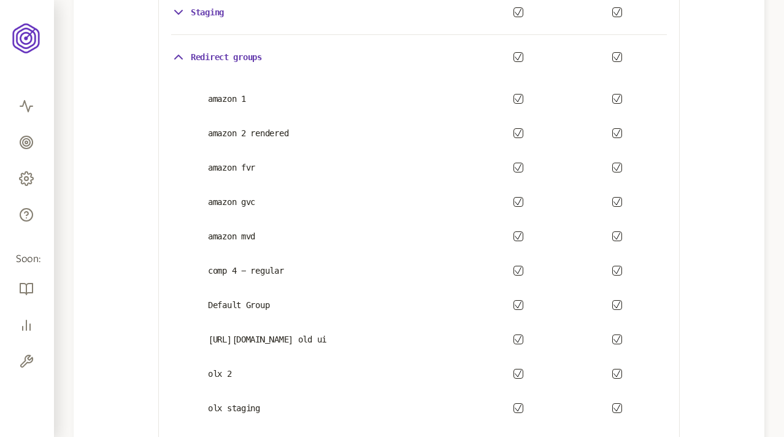
click at [188, 57] on div "Redirect groups" at bounding box center [216, 57] width 91 height 15
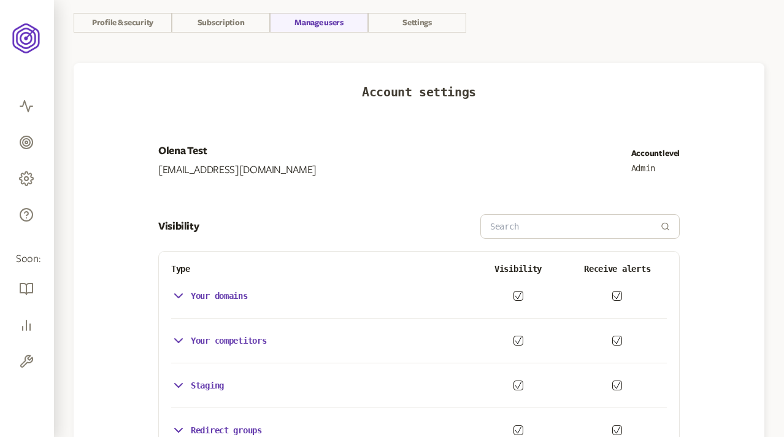
scroll to position [0, 0]
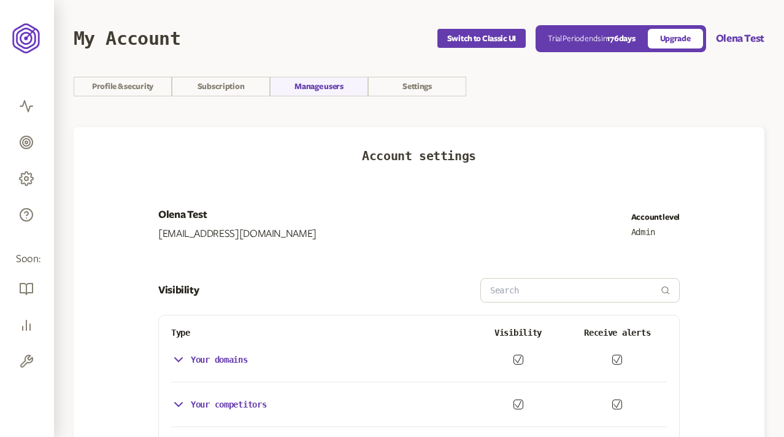
click at [418, 119] on section "My Account Switch to Classic UI Trial Period ends in 176 days Upgrade Olena Tes…" at bounding box center [419, 275] width 730 height 551
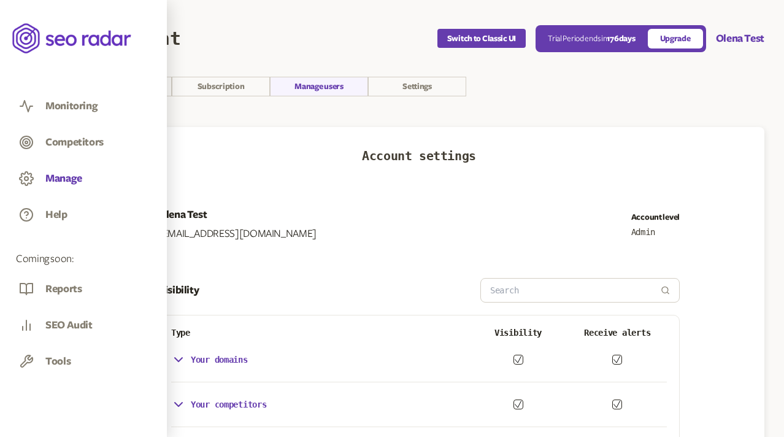
click at [58, 180] on button "Manage" at bounding box center [63, 178] width 37 height 13
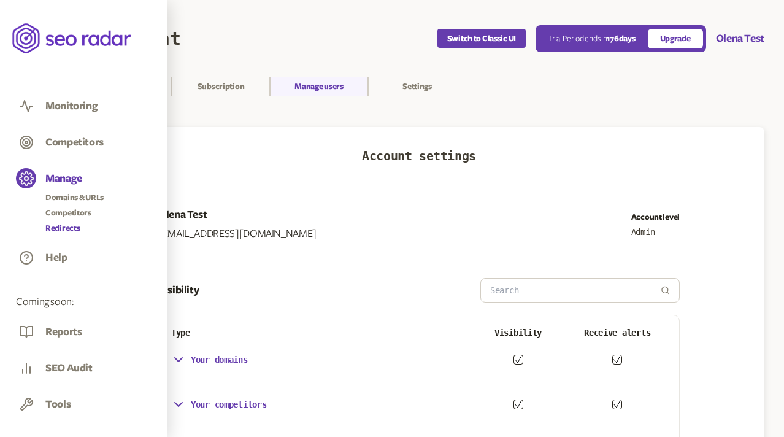
click at [72, 226] on link "Redirects" at bounding box center [74, 228] width 58 height 12
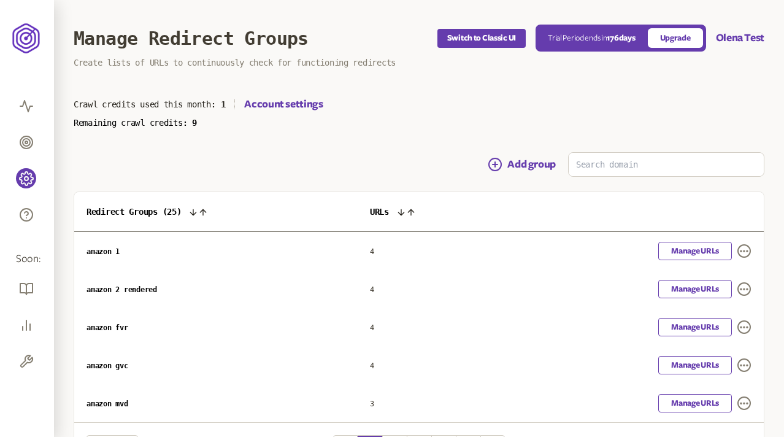
click at [283, 164] on div "Add group" at bounding box center [419, 164] width 691 height 25
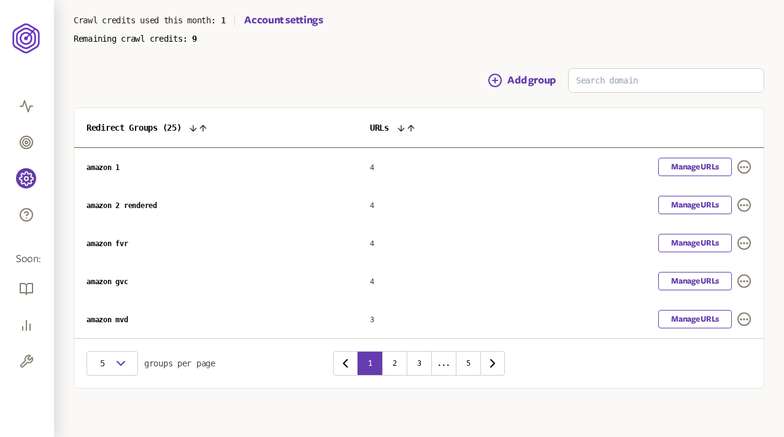
scroll to position [83, 0]
click at [504, 74] on button "Add group" at bounding box center [522, 81] width 68 height 15
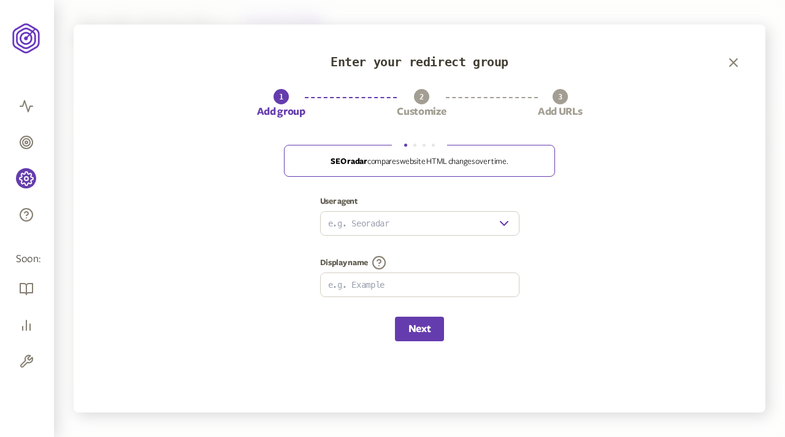
click at [338, 166] on p "SEO radar compares website HTML changes over time." at bounding box center [419, 161] width 245 height 10
click at [503, 164] on p "You control when and how the domain is audited." at bounding box center [419, 161] width 245 height 10
click at [420, 220] on input "user agent" at bounding box center [409, 223] width 176 height 23
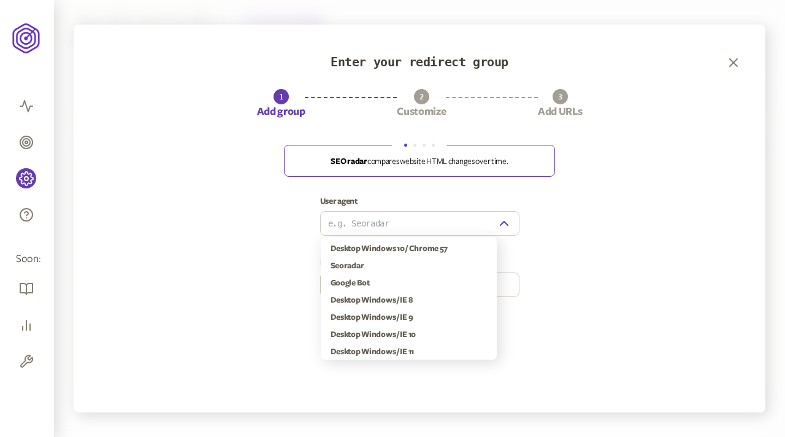
click at [504, 228] on icon "button" at bounding box center [504, 223] width 15 height 15
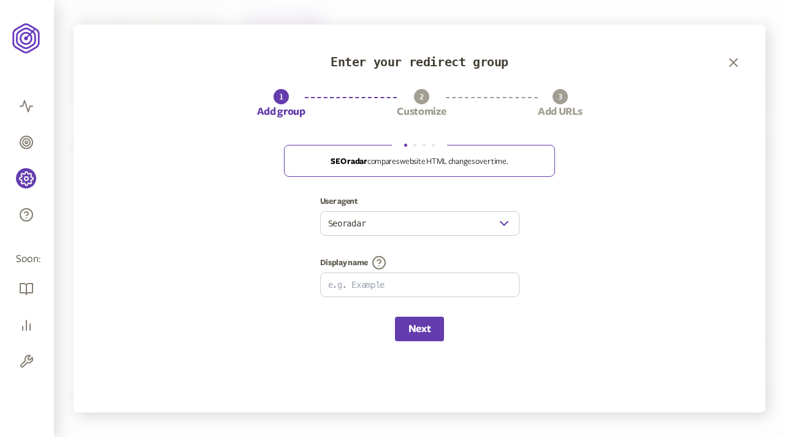
type input "Seoradar"
click at [505, 221] on icon "button" at bounding box center [504, 223] width 15 height 15
click at [519, 249] on div "User agent Seoradar Display name" at bounding box center [419, 256] width 643 height 120
click at [445, 288] on input at bounding box center [420, 284] width 198 height 23
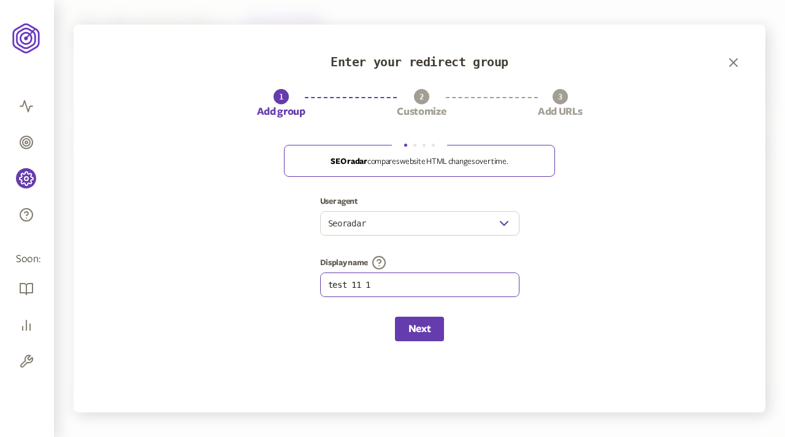
type input "test 11 1"
click at [631, 295] on div "User agent Seoradar Display name test 11 1" at bounding box center [419, 256] width 643 height 120
click at [415, 336] on button "Next" at bounding box center [419, 329] width 49 height 25
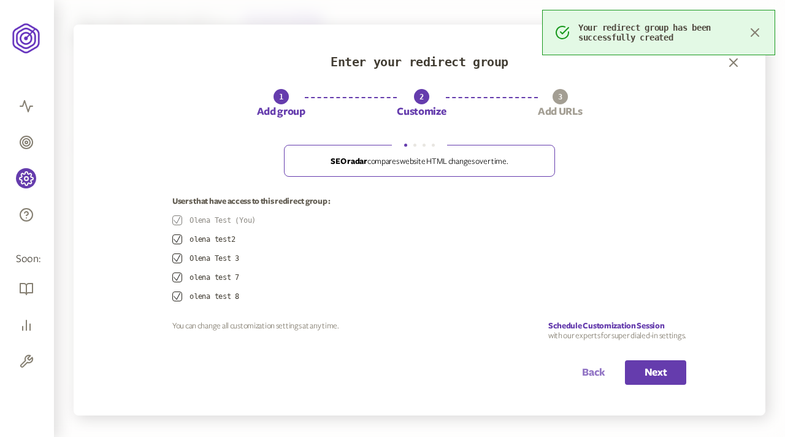
click at [593, 371] on button "Back" at bounding box center [593, 372] width 23 height 25
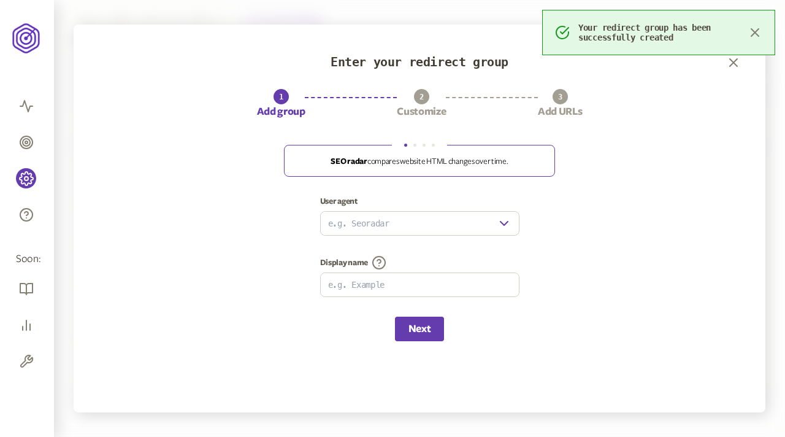
type input "test 11 1"
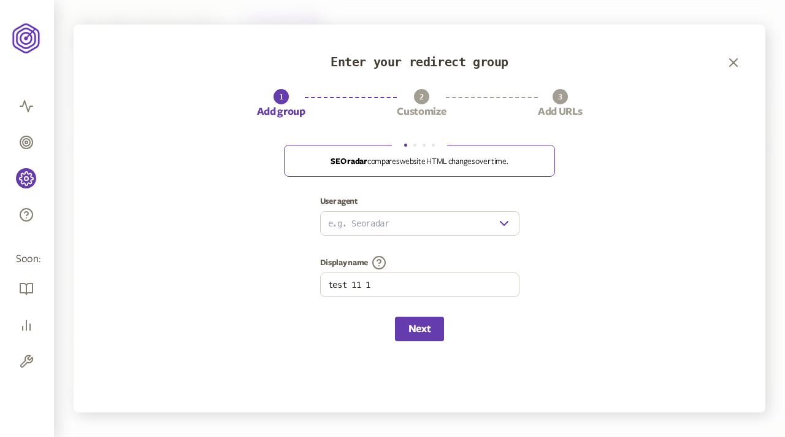
click at [417, 231] on input "user agent" at bounding box center [409, 223] width 176 height 23
click at [497, 225] on icon "button" at bounding box center [504, 223] width 15 height 15
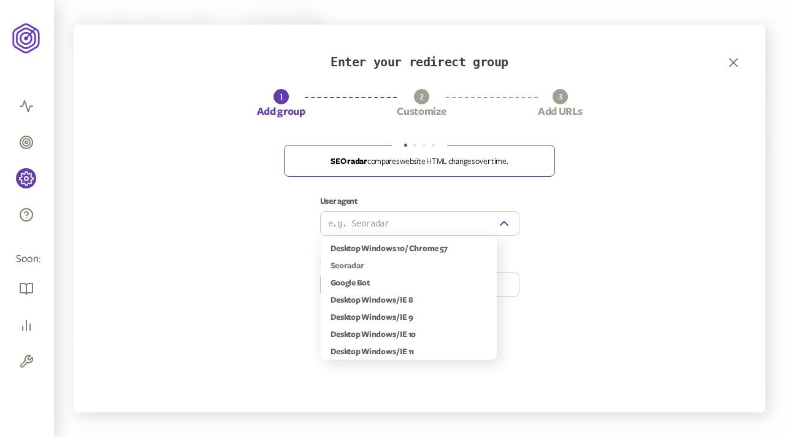
type input "Seoradar"
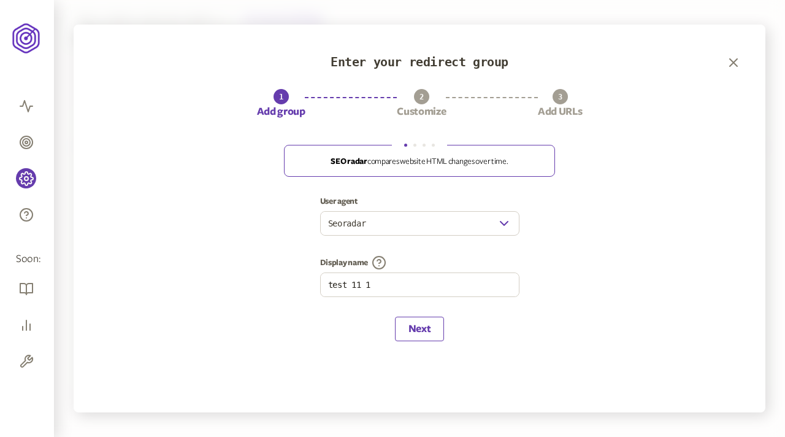
click at [423, 323] on button "Next" at bounding box center [419, 329] width 49 height 25
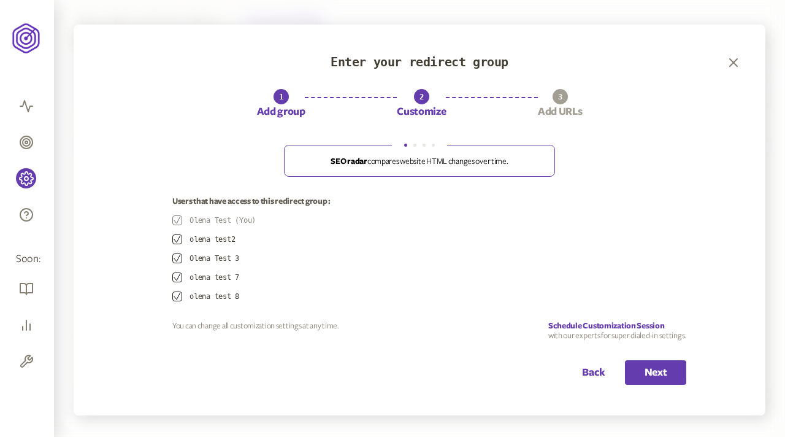
click at [179, 277] on icon "button" at bounding box center [177, 277] width 7 height 7
click at [177, 264] on div "Olena Test (You) olena test2 Olena Test 3 olena test 7 olena test 8" at bounding box center [429, 258] width 514 height 86
click at [176, 261] on icon "button" at bounding box center [177, 258] width 6 height 7
click at [648, 375] on button "Next" at bounding box center [655, 372] width 61 height 25
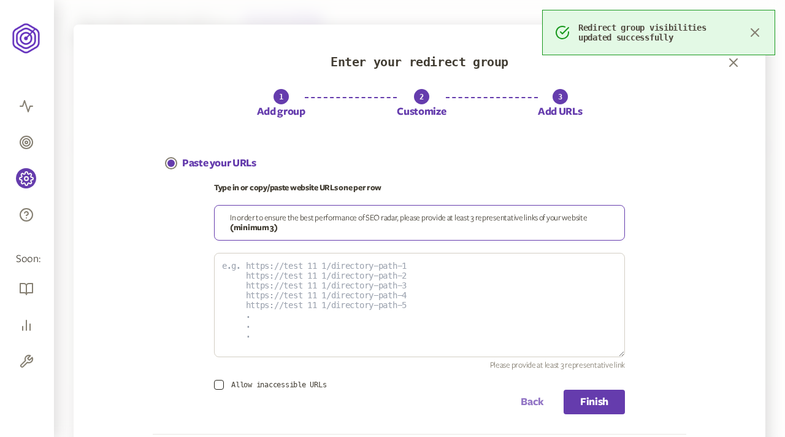
click at [525, 403] on button "Back" at bounding box center [532, 402] width 23 height 25
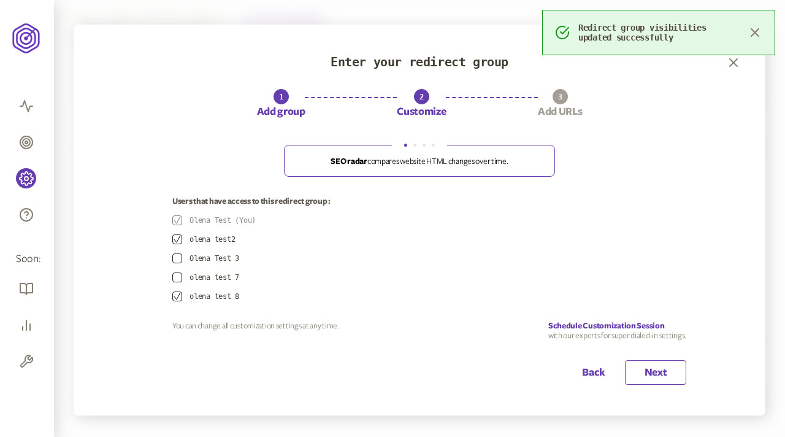
click at [655, 371] on button "Next" at bounding box center [655, 372] width 61 height 25
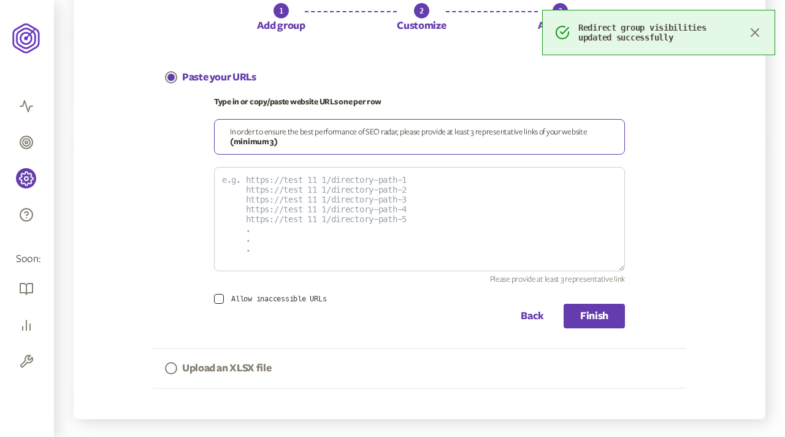
scroll to position [93, 0]
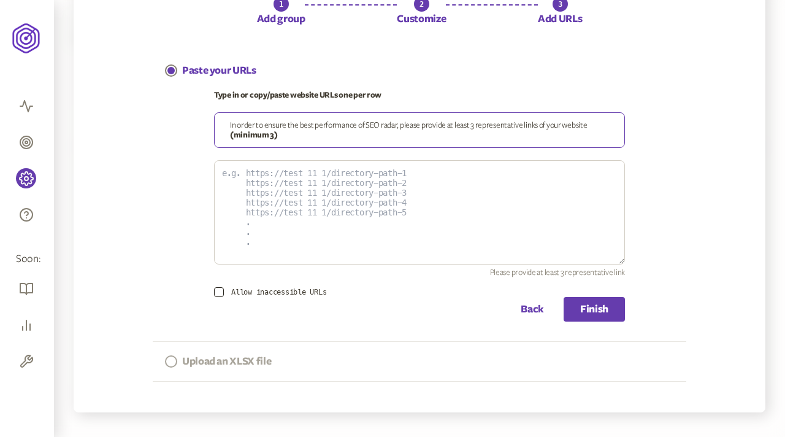
click at [242, 356] on p "Upload an XLSX file" at bounding box center [226, 361] width 89 height 15
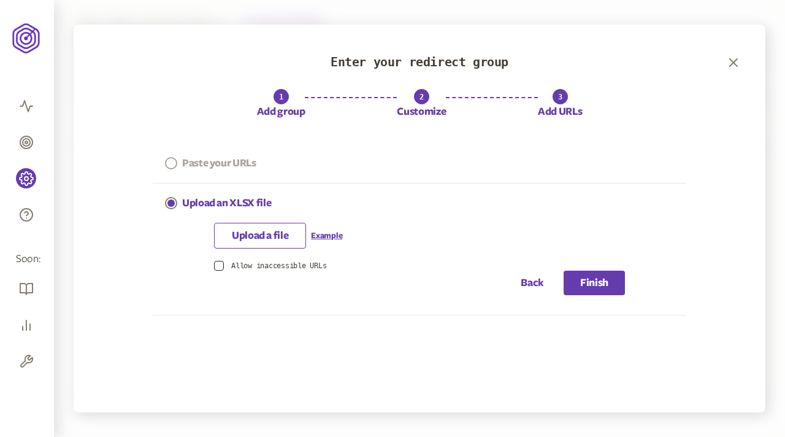
click at [225, 161] on p "Paste your URLs" at bounding box center [219, 163] width 74 height 15
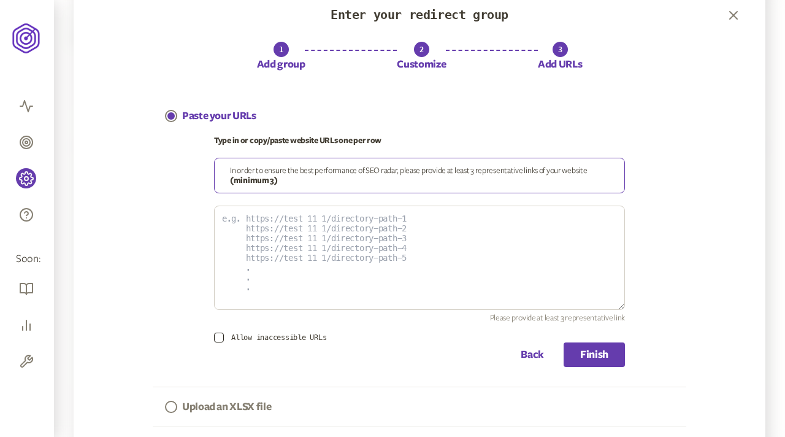
scroll to position [93, 0]
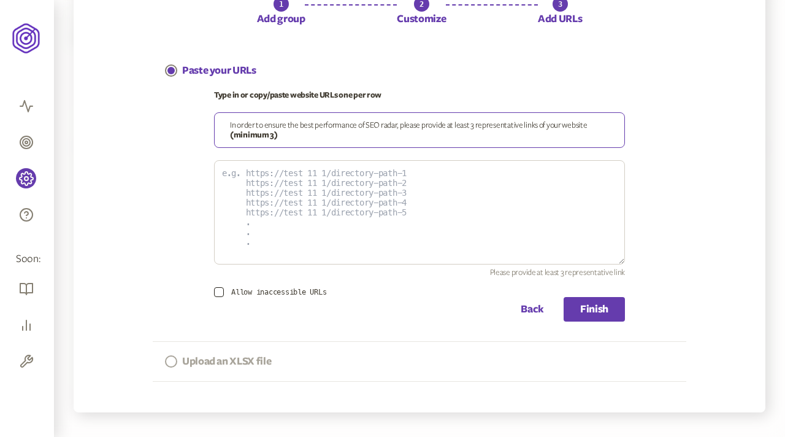
click at [255, 359] on p "Upload an XLSX file" at bounding box center [226, 361] width 89 height 15
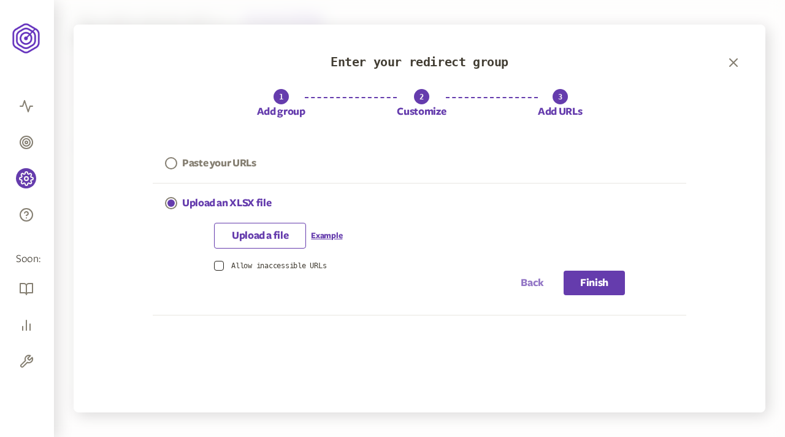
click at [526, 283] on button "Back" at bounding box center [532, 283] width 23 height 25
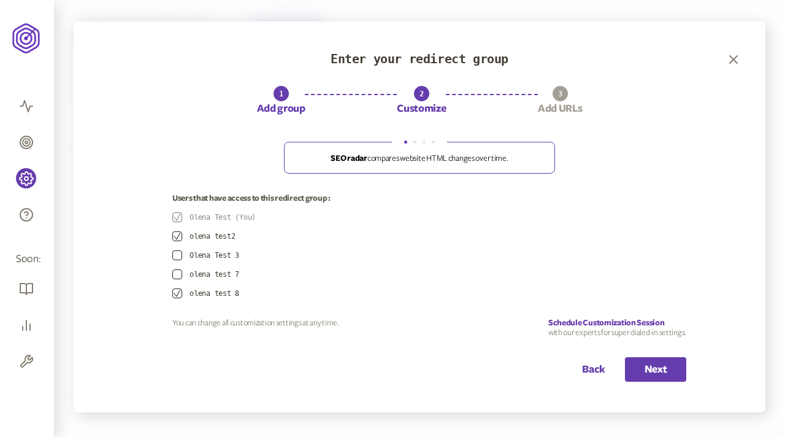
scroll to position [2, 0]
click at [667, 371] on button "Next" at bounding box center [655, 370] width 61 height 25
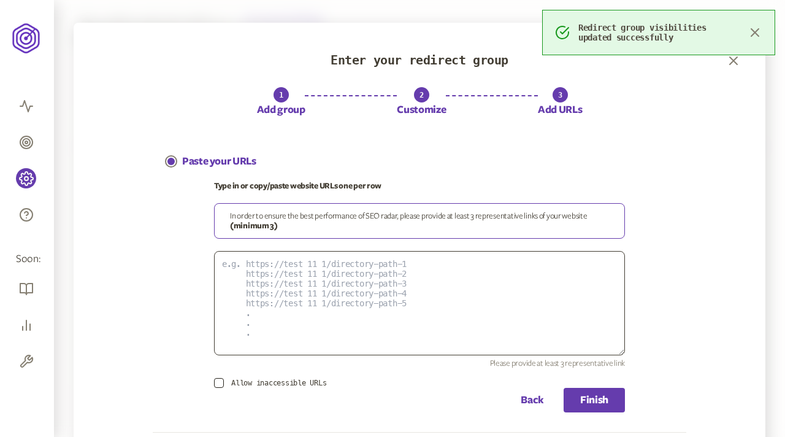
scroll to position [93, 0]
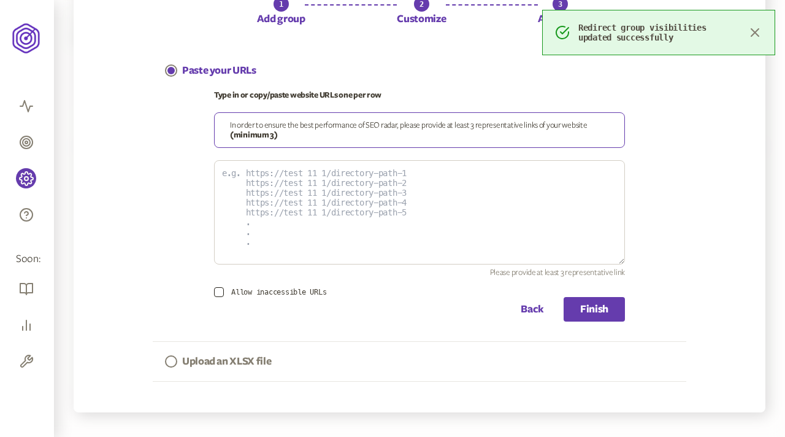
click at [369, 367] on div "Upload an XLSX file" at bounding box center [420, 362] width 534 height 40
click at [223, 366] on p "Upload an XLSX file" at bounding box center [226, 361] width 89 height 15
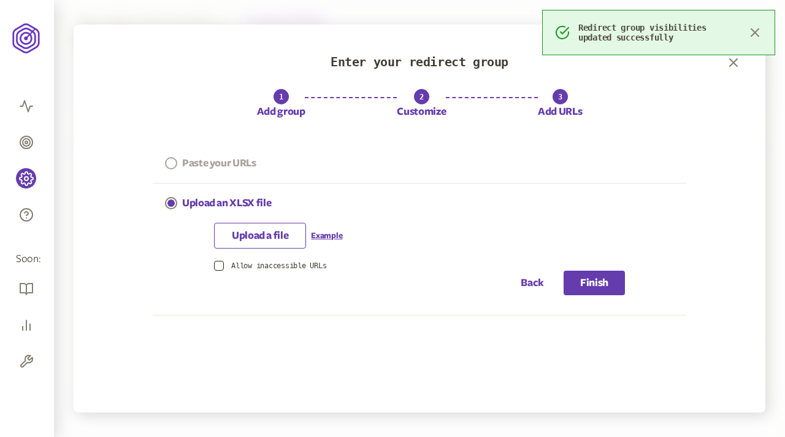
click at [236, 154] on button "Paste your URLs" at bounding box center [211, 163] width 116 height 39
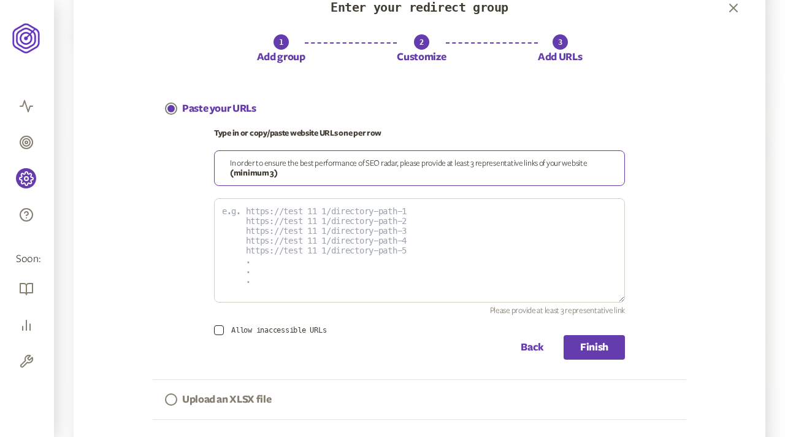
scroll to position [93, 0]
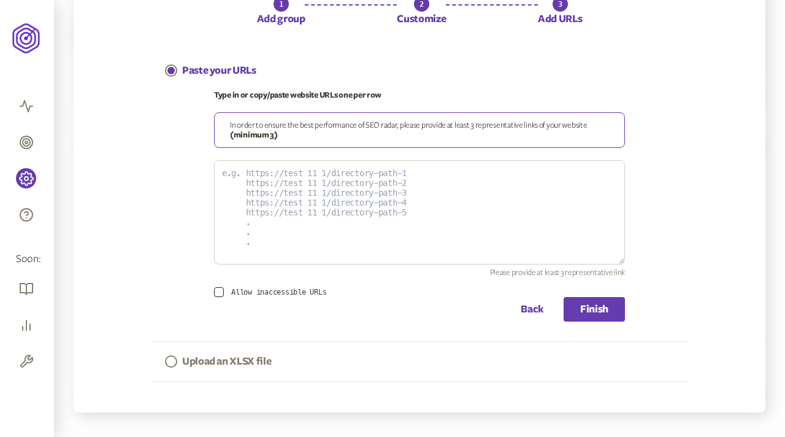
click at [315, 362] on div "Upload an XLSX file" at bounding box center [420, 362] width 534 height 40
click at [253, 359] on p "Upload an XLSX file" at bounding box center [226, 361] width 89 height 15
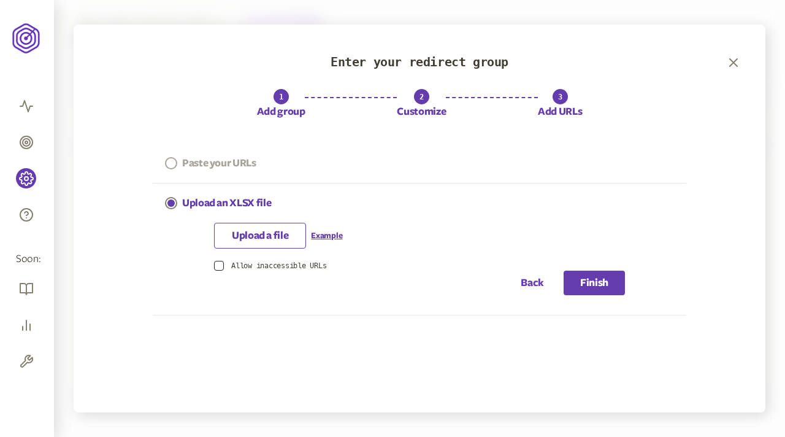
click at [244, 157] on p "Paste your URLs" at bounding box center [219, 163] width 74 height 15
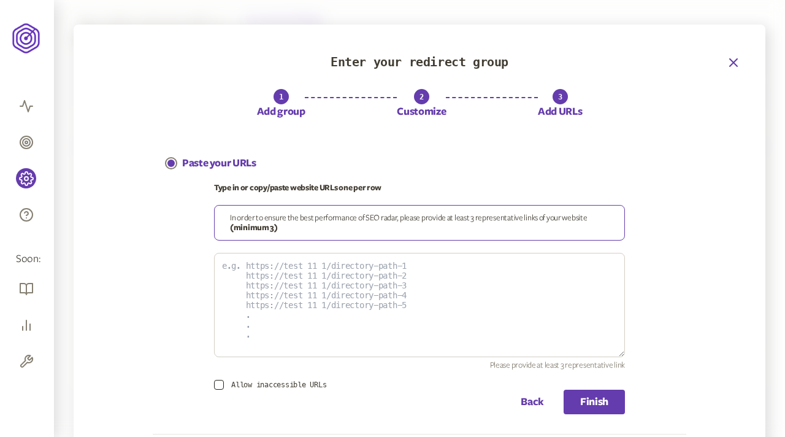
click at [728, 63] on icon "button" at bounding box center [733, 62] width 15 height 15
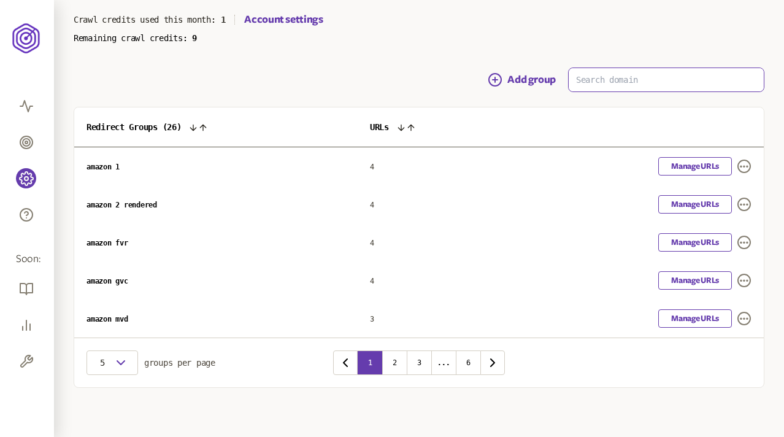
click at [677, 77] on input at bounding box center [666, 79] width 195 height 23
type input "е"
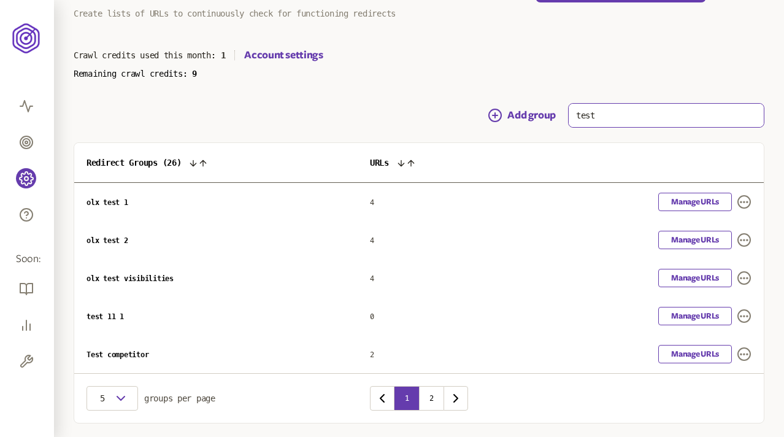
scroll to position [85, 0]
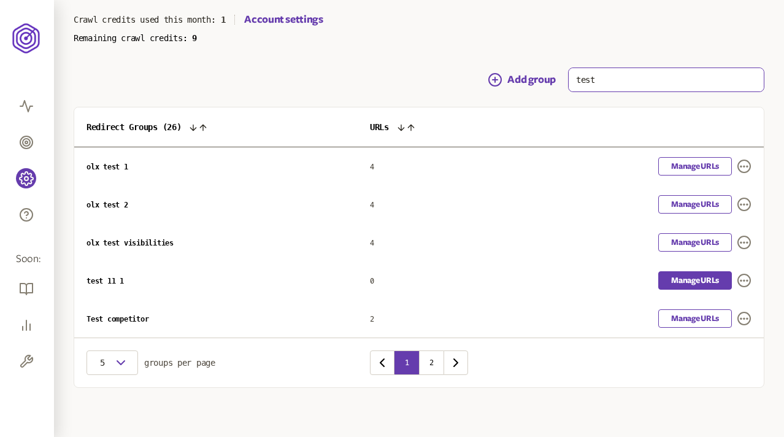
type input "test"
click at [680, 275] on link "Manage URLs" at bounding box center [695, 280] width 74 height 18
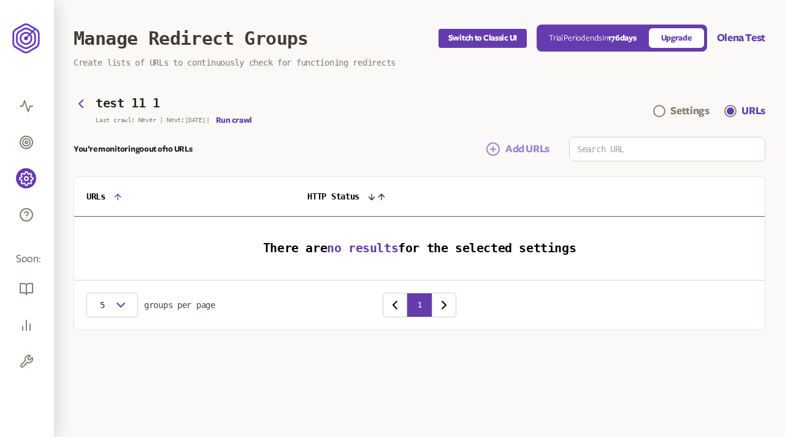
click at [517, 149] on span "Add URLs" at bounding box center [528, 149] width 44 height 15
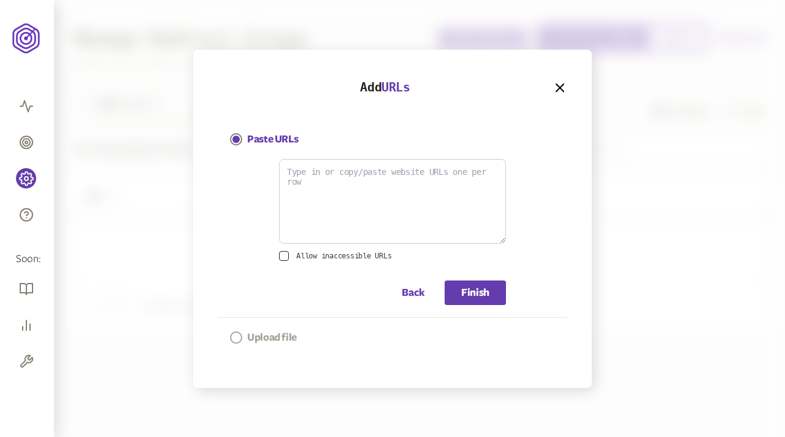
click at [269, 334] on p "Upload file" at bounding box center [272, 337] width 50 height 15
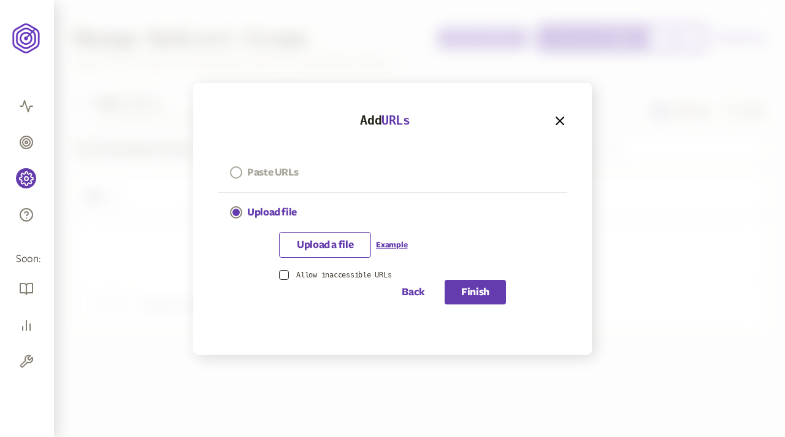
click at [287, 171] on p "Paste URLs" at bounding box center [272, 172] width 51 height 15
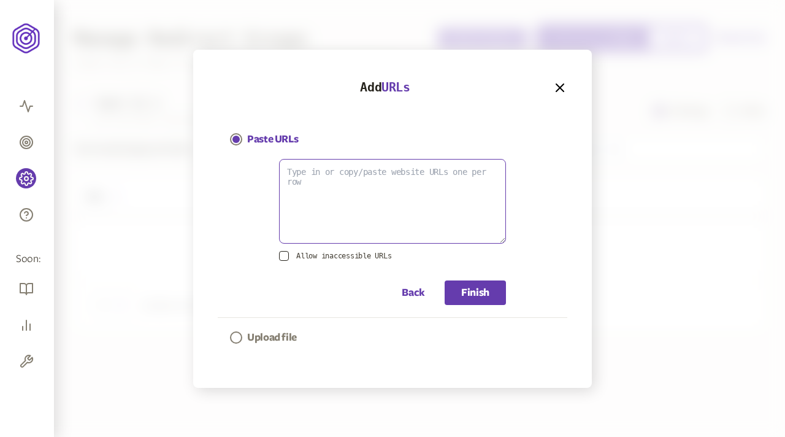
click at [366, 190] on textarea at bounding box center [392, 201] width 227 height 85
click at [313, 240] on textarea "To enrich screen reader interactions, please activate Accessibility in Grammarl…" at bounding box center [392, 201] width 227 height 85
paste textarea "https://www.olx.ua/?srsltid=AfmBOopz3GJKz_L9DYNM-A0o21---70dRbitH0QsEKX8sMameo0…"
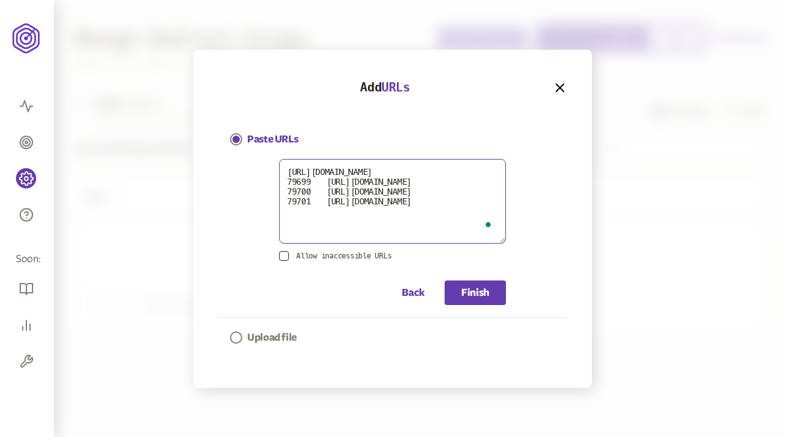
click at [328, 201] on textarea "https://www.olx.ua/?srsltid=AfmBOopz3GJKz_L9DYNM-A0o21---70dRbitH0QsEKX8sMameo0…" at bounding box center [392, 201] width 227 height 85
drag, startPoint x: 288, startPoint y: 179, endPoint x: 311, endPoint y: 214, distance: 41.2
click at [311, 214] on textarea "https://www.olx.ua/?srsltid=AfmBOopz3GJKz_L9DYNM-A0o21---70dRbitH0QsEKX8sMameo0…" at bounding box center [392, 201] width 227 height 85
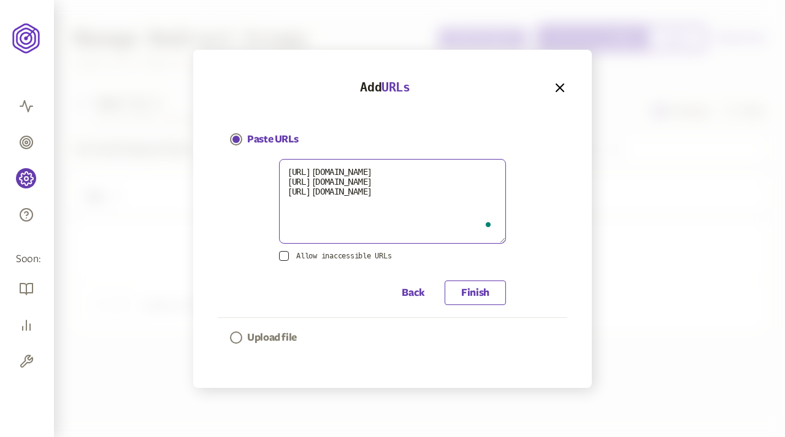
type textarea "https://www.olx.ua/?srsltid=AfmBOopz3GJKz_L9DYNM-A0o21---70dRbitH0QsEKX8sMameo0…"
click at [472, 287] on button "Finish" at bounding box center [475, 292] width 61 height 25
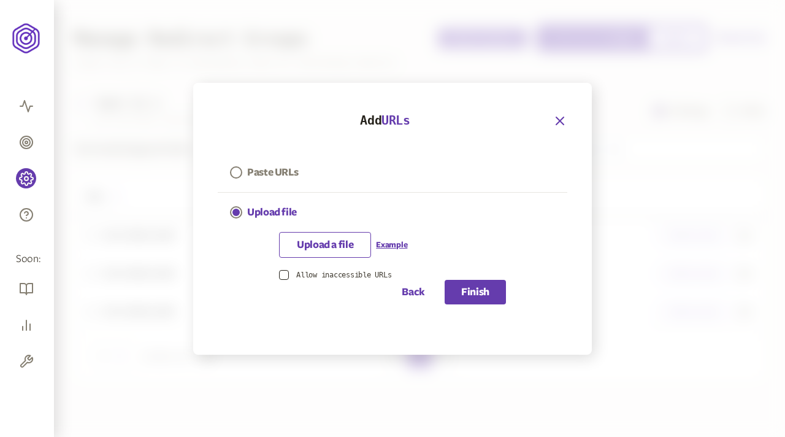
click at [557, 122] on icon "button" at bounding box center [559, 120] width 7 height 7
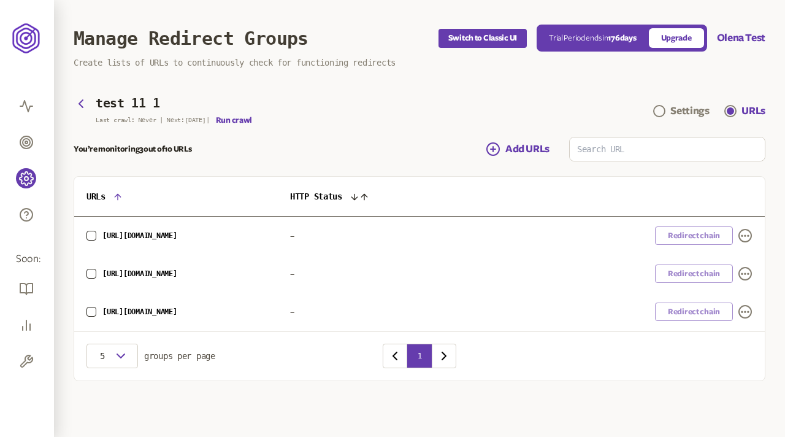
click at [391, 125] on main "test 11 1 Last crawl: Never | Next: 11 Aug | Run crawl Settings URLs You’re mon…" at bounding box center [420, 239] width 692 height 284
drag, startPoint x: 153, startPoint y: 316, endPoint x: 103, endPoint y: 231, distance: 99.0
click at [103, 231] on tbody "https://www.olx.ua/?srsltid=AfmBOopyRCyyMaMs2Q1mTIuX58S5F_3Ld-lJaseuzgj_1kVvXbN…" at bounding box center [419, 274] width 691 height 115
copy tbody "https://www.olx.ua/?srsltid=AfmBOopyRCyyMaMs2Q1mTIuX58S5F_3Ld-lJaseuzgj_1kVvXbN…"
click at [177, 238] on span "https://www.olx.ua/?srsltid=AfmBOopyRCyyMaMs2Q1mTIuX58S5F_3Ld-lJaseuzgj_1kVvXbN…" at bounding box center [139, 235] width 75 height 9
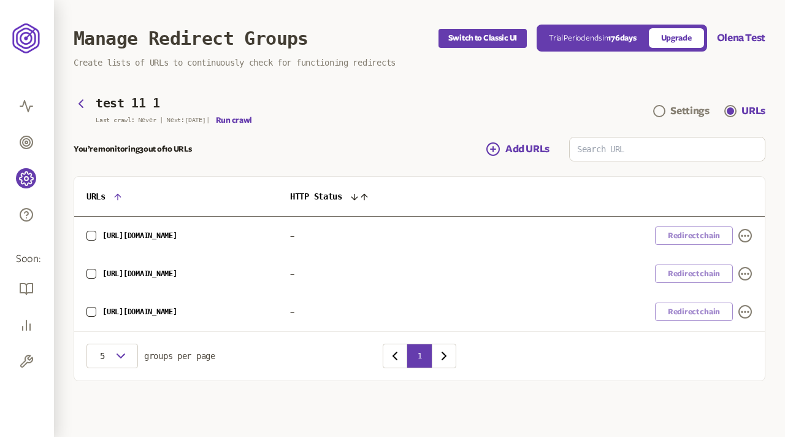
drag, startPoint x: 195, startPoint y: 239, endPoint x: 103, endPoint y: 231, distance: 92.4
click at [103, 231] on span "https://www.olx.ua/?srsltid=AfmBOopyRCyyMaMs2Q1mTIuX58S5F_3Ld-lJaseuzgj_1kVvXbN…" at bounding box center [139, 235] width 75 height 9
copy span "https://www.olx.ua/?srsltid=AfmBOopyRCyyMaMs2Q1mTIuX58S5F_3Ld-lJaseuzgj_1kVvXbN…"
drag, startPoint x: 104, startPoint y: 269, endPoint x: 228, endPoint y: 274, distance: 124.0
click at [177, 274] on span "https://www.olx.ua/?srsltid=AfmBOopz3GJKz_L9DYNM-A0o21---70dRbitH0QsEKX8sMameo0…" at bounding box center [139, 273] width 75 height 9
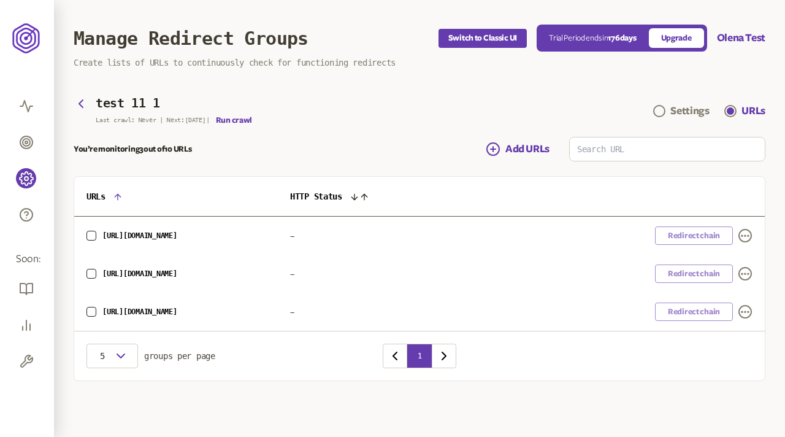
copy span "https://www.olx.ua/?srsltid=AfmBOopz3GJKz_L9DYNM-A0o21---70dRbitH0QsEKX8sMameo0…"
drag, startPoint x: 103, startPoint y: 309, endPoint x: 155, endPoint y: 313, distance: 52.3
click at [155, 313] on span "https://www.olx.ua/d/obyavlenie/calithe-phantom-godinnik-na-ruku-IDU9mC0.html" at bounding box center [139, 311] width 75 height 9
copy span "https://www.olx.ua/d/obyavlenie/calithe-phantom-godinnik-na-ruku-IDU9mC0.html"
click at [347, 151] on div "You’re monitoring 3 out of 10 URLs Add URLs" at bounding box center [420, 149] width 692 height 25
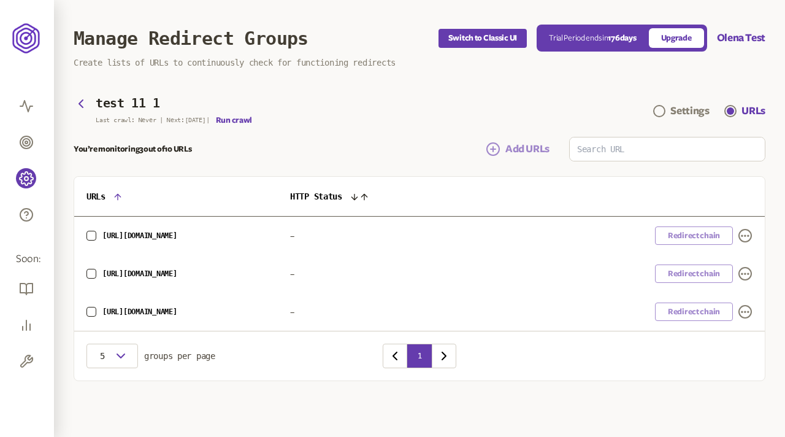
click at [517, 149] on span "Add URLs" at bounding box center [528, 149] width 44 height 15
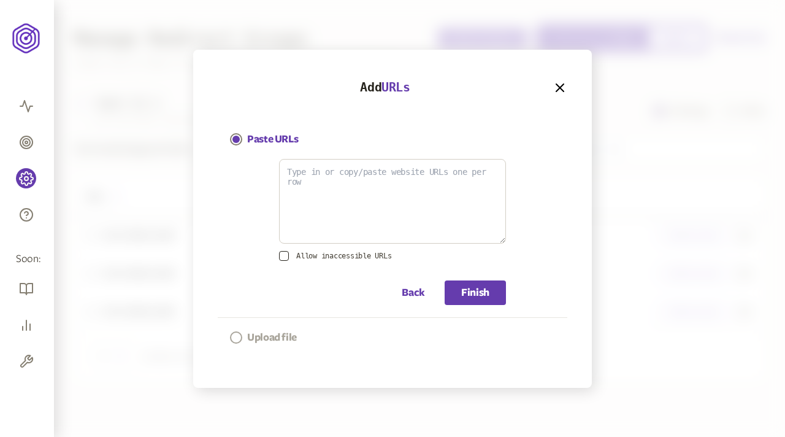
click at [244, 335] on button "Upload file" at bounding box center [263, 337] width 91 height 39
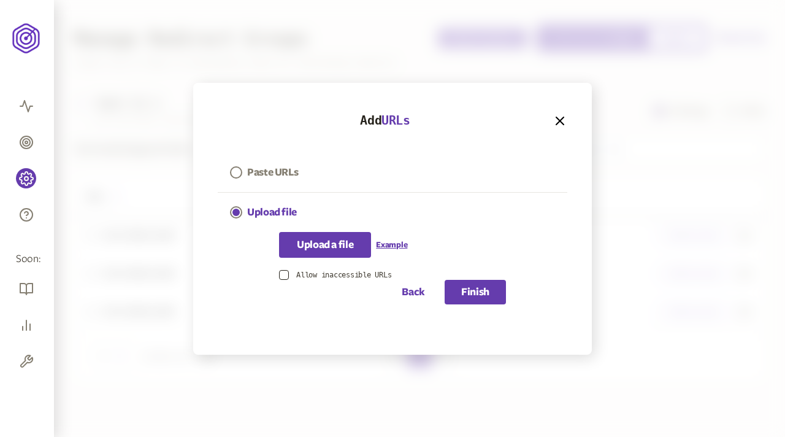
click at [324, 244] on p "Upload a file" at bounding box center [325, 244] width 56 height 15
click at [325, 238] on input "Upload a file" at bounding box center [325, 237] width 1 height 1
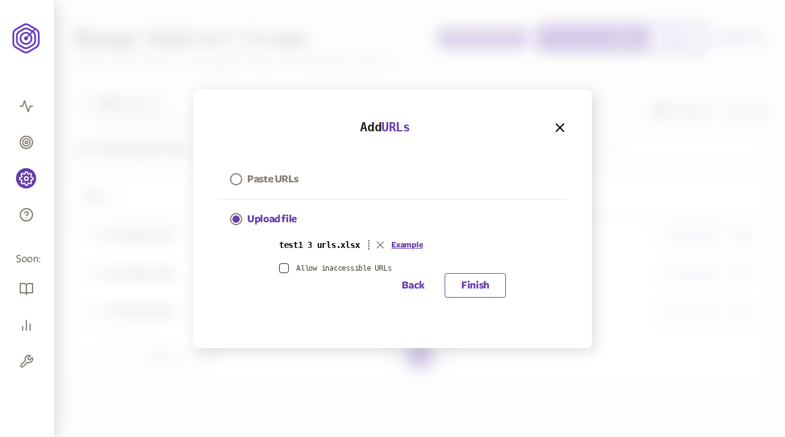
click at [464, 283] on button "Finish" at bounding box center [475, 285] width 61 height 25
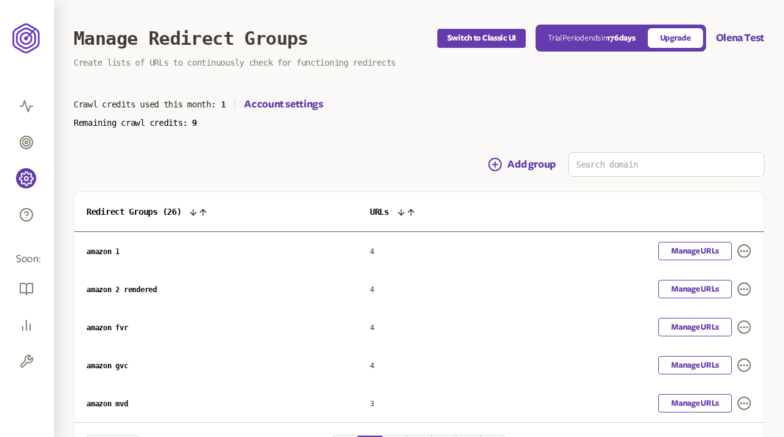
click at [427, 102] on div "Crawl credits used this month: 1 Account settings" at bounding box center [419, 104] width 691 height 15
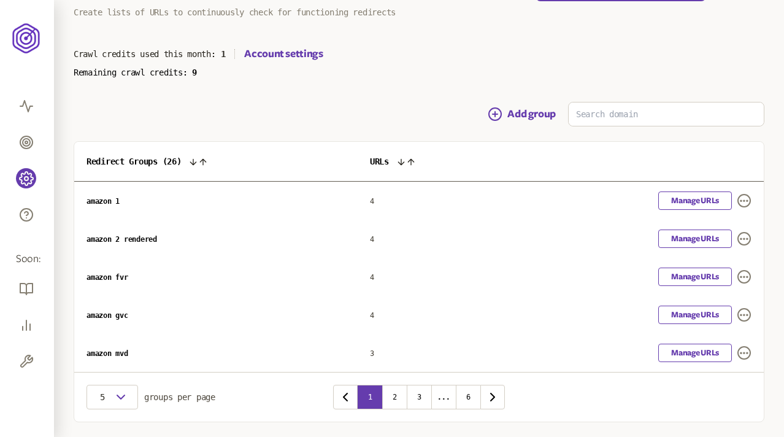
scroll to position [36, 0]
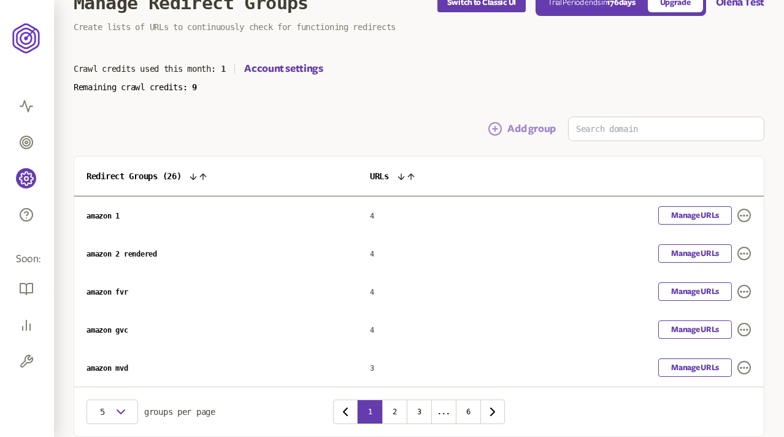
click at [526, 129] on button "Add group" at bounding box center [522, 128] width 68 height 15
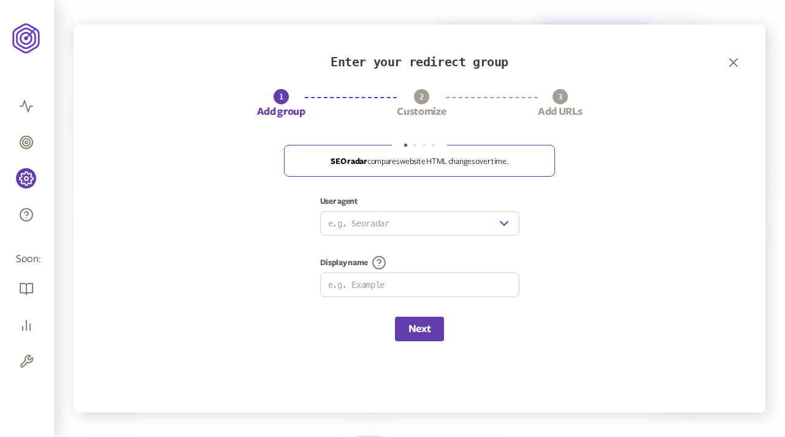
click at [426, 229] on input "user agent" at bounding box center [409, 223] width 176 height 23
click at [503, 226] on icon "button" at bounding box center [504, 223] width 15 height 15
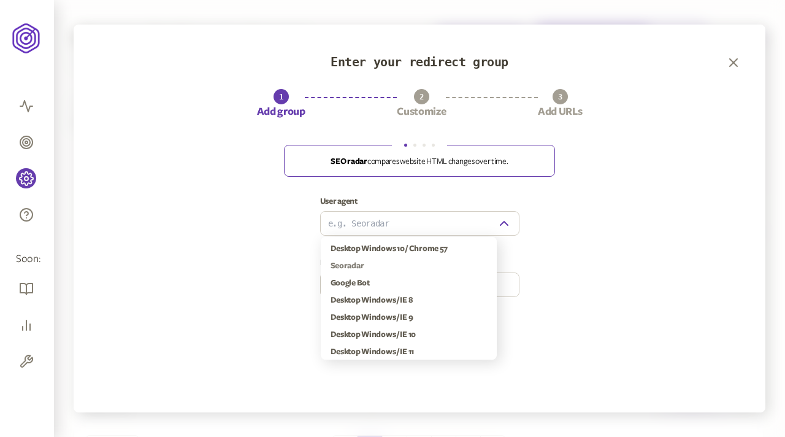
type input "Seoradar"
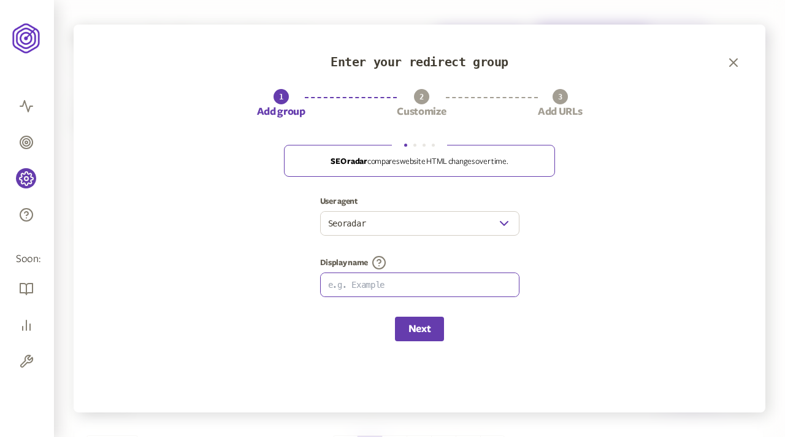
click at [423, 289] on input at bounding box center [420, 284] width 198 height 23
type input "test 11 2"
click at [429, 326] on button "Next" at bounding box center [419, 329] width 49 height 25
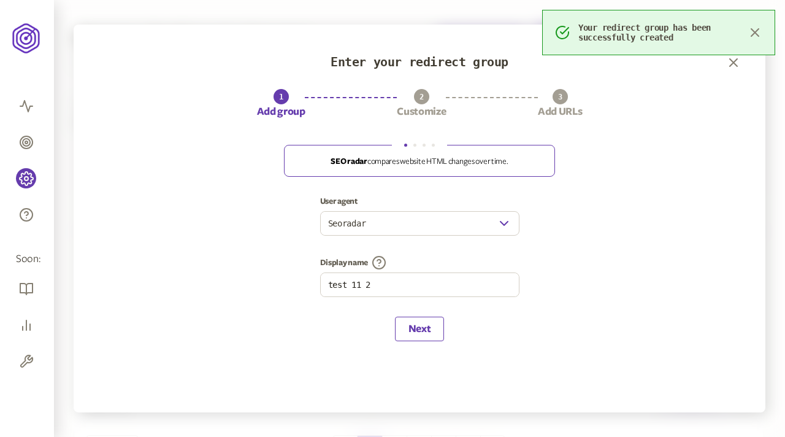
scroll to position [85, 0]
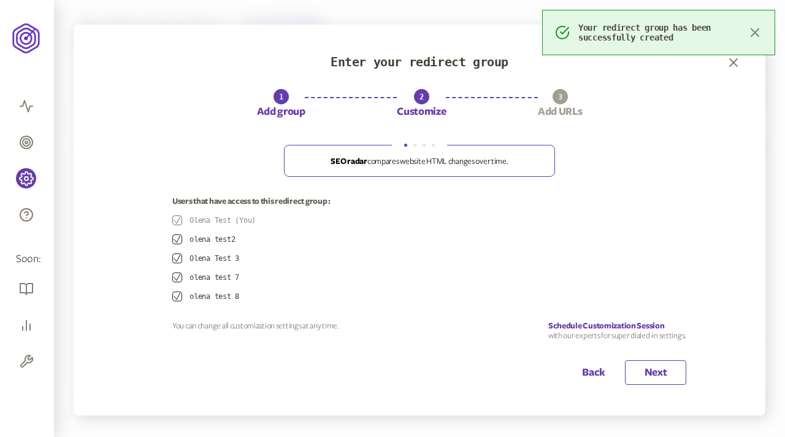
click at [667, 365] on button "Next" at bounding box center [655, 372] width 61 height 25
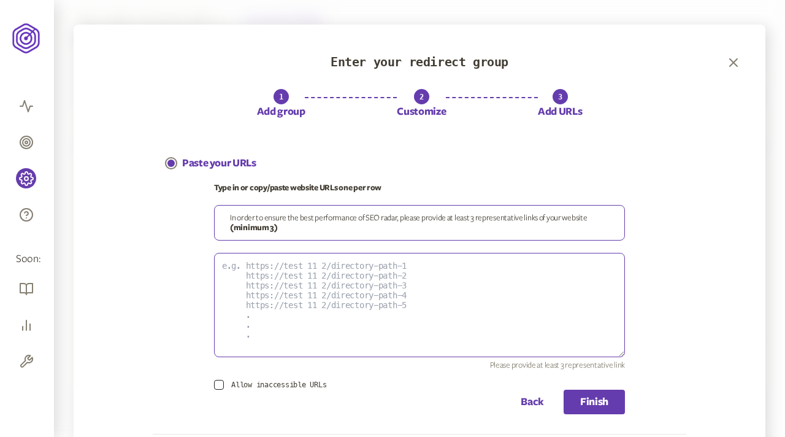
click at [341, 298] on textarea at bounding box center [419, 305] width 411 height 104
paste textarea "https://www.olx.ua/?srsltid=AfmBOopyRCyyMaMs2Q1mTIuX58S5F_3Ld-lJaseuzgj_1kVvXbN…"
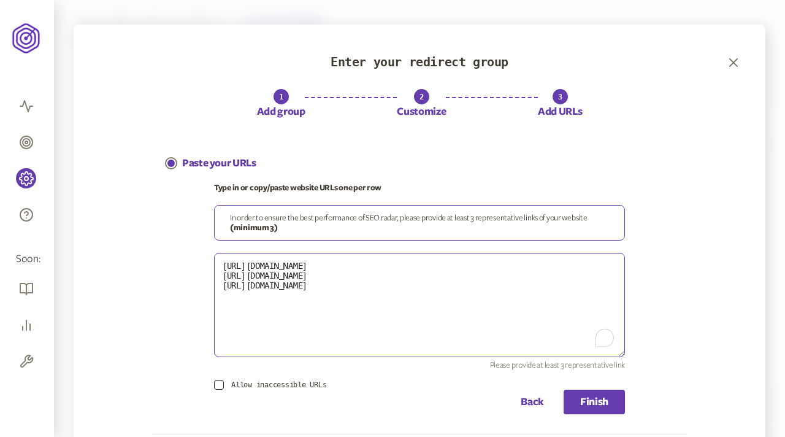
type textarea "https://www.olx.ua/?srsltid=AfmBOopyRCyyMaMs2Q1mTIuX58S5F_3Ld-lJaseuzgj_1kVvXbN…"
click at [510, 183] on p "Type in or copy/paste website URLs one per row" at bounding box center [419, 188] width 411 height 10
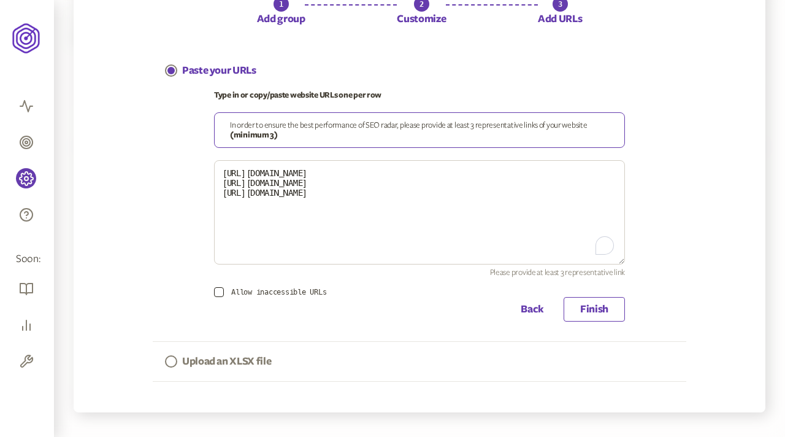
click at [595, 307] on button "Finish" at bounding box center [594, 309] width 61 height 25
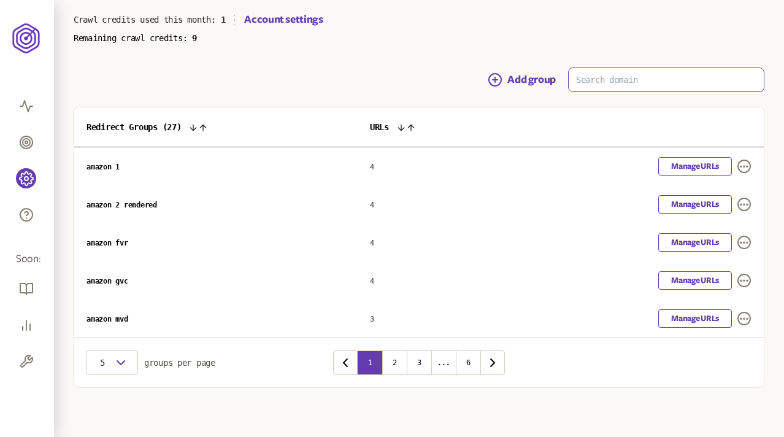
click at [600, 87] on input at bounding box center [666, 79] width 195 height 23
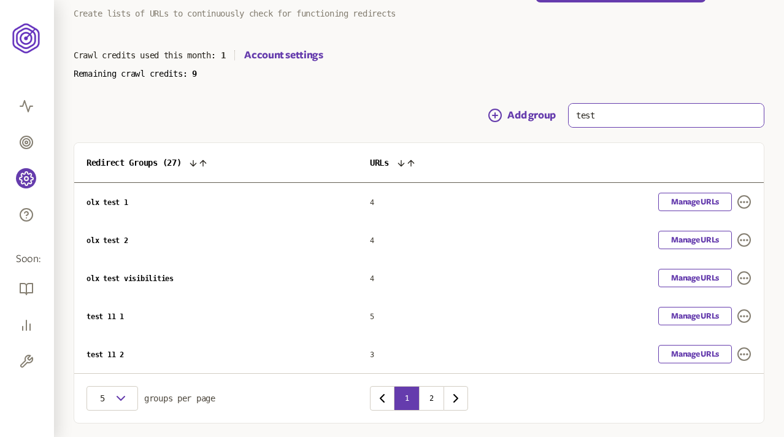
scroll to position [85, 0]
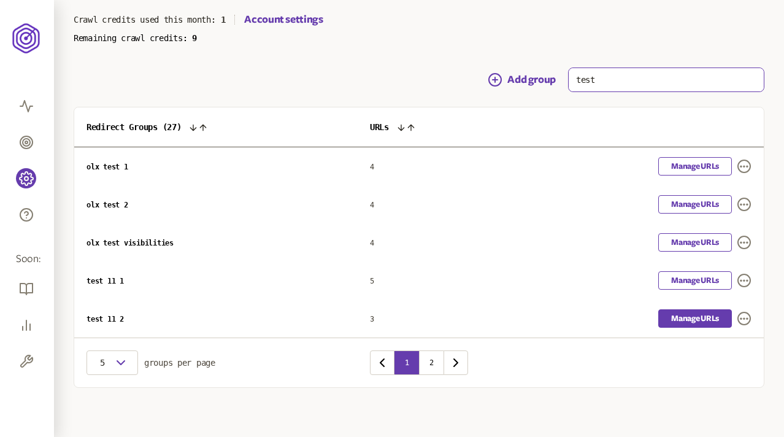
type input "test"
click at [699, 321] on link "Manage URLs" at bounding box center [695, 318] width 74 height 18
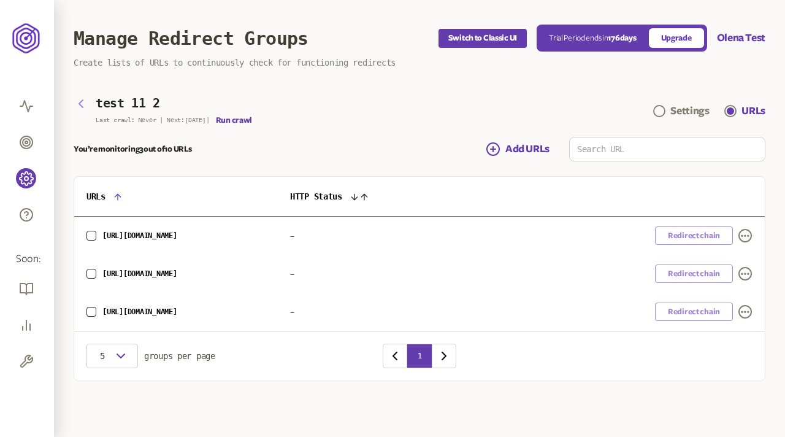
click at [79, 104] on icon "button" at bounding box center [81, 103] width 15 height 15
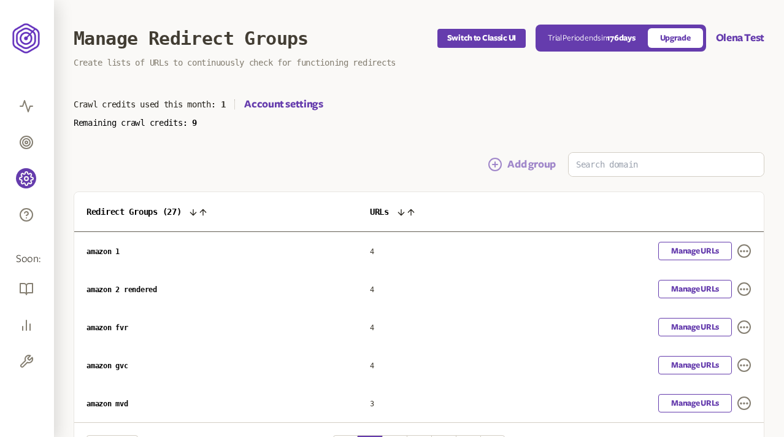
click at [518, 163] on button "Add group" at bounding box center [522, 164] width 68 height 15
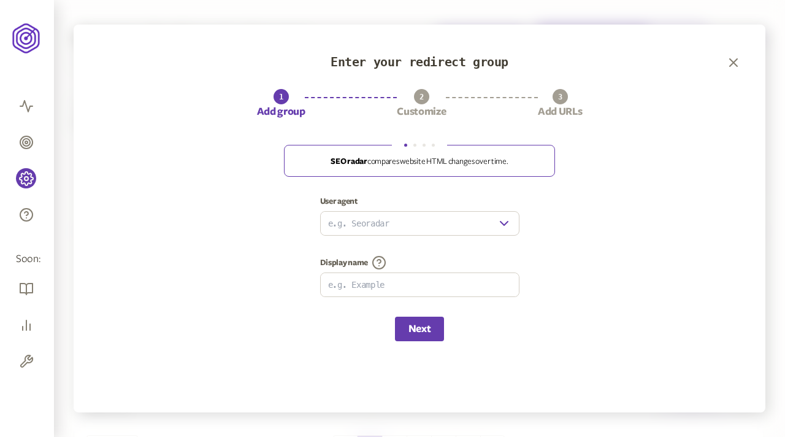
click at [518, 229] on div at bounding box center [419, 223] width 199 height 25
click at [512, 223] on div at bounding box center [419, 223] width 199 height 25
click at [501, 222] on icon "button" at bounding box center [504, 223] width 15 height 15
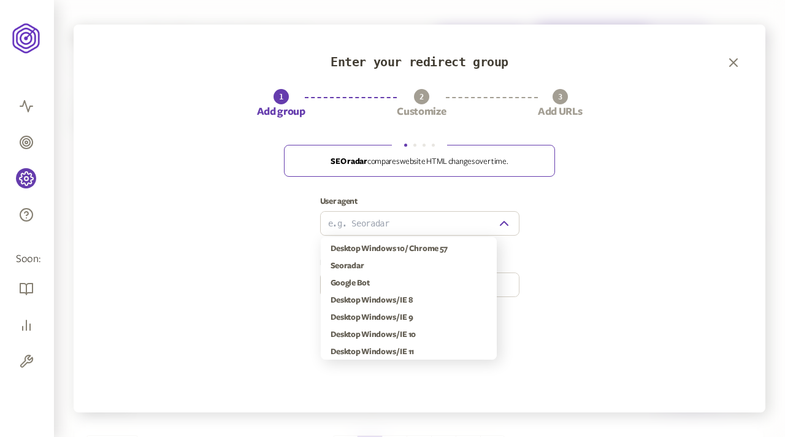
type input "Seoradar"
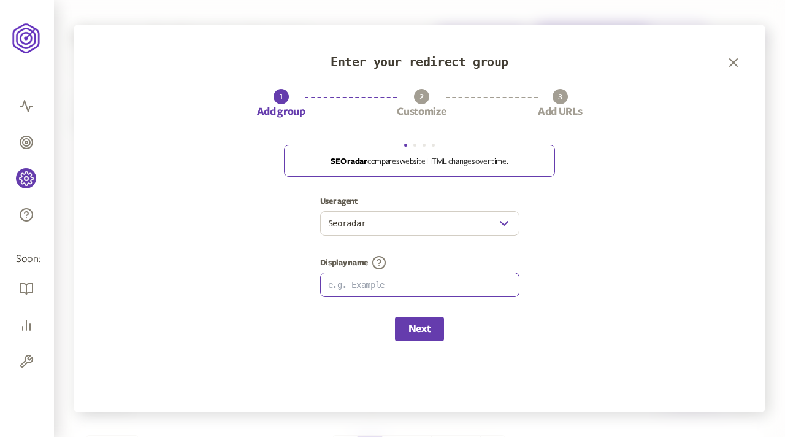
click at [392, 283] on input at bounding box center [420, 284] width 198 height 23
type input "test 11 3"
click at [419, 328] on button "Next" at bounding box center [419, 329] width 49 height 25
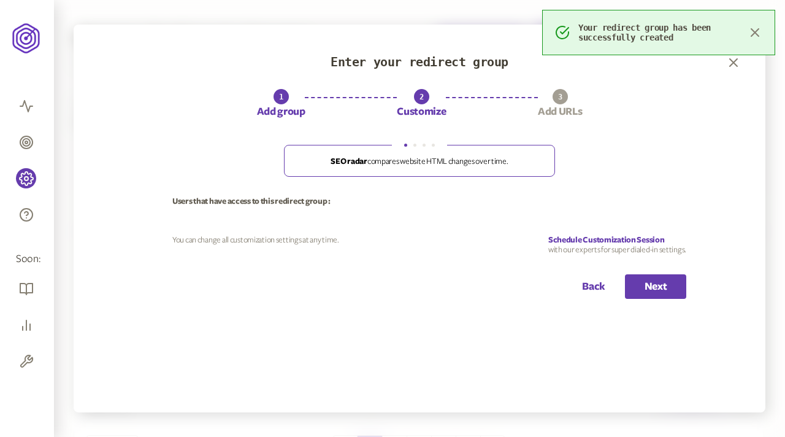
scroll to position [85, 0]
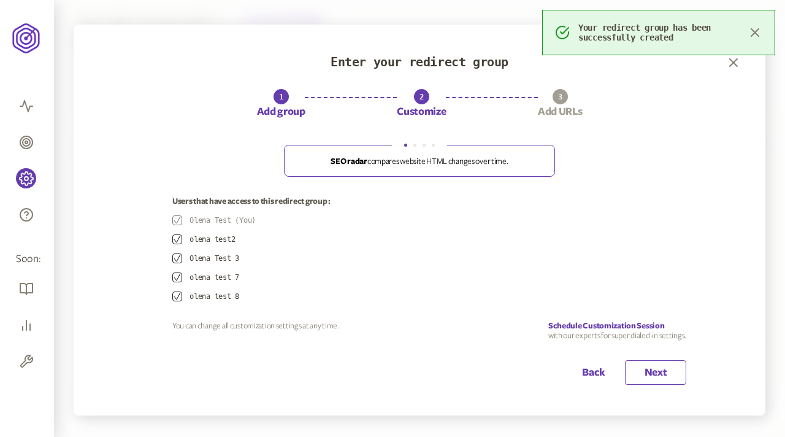
click at [639, 368] on button "Next" at bounding box center [655, 372] width 61 height 25
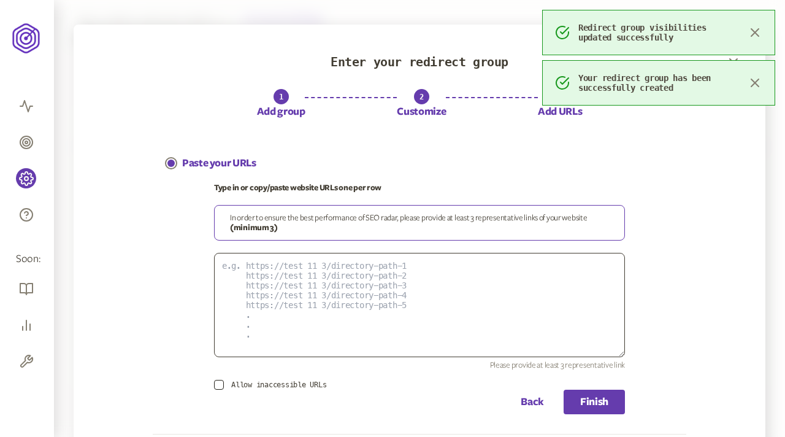
scroll to position [93, 0]
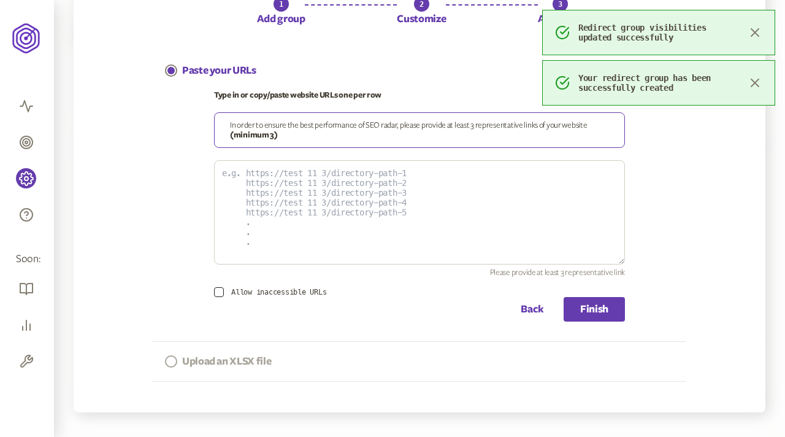
click at [211, 365] on p "Upload an XLSX file" at bounding box center [226, 361] width 89 height 15
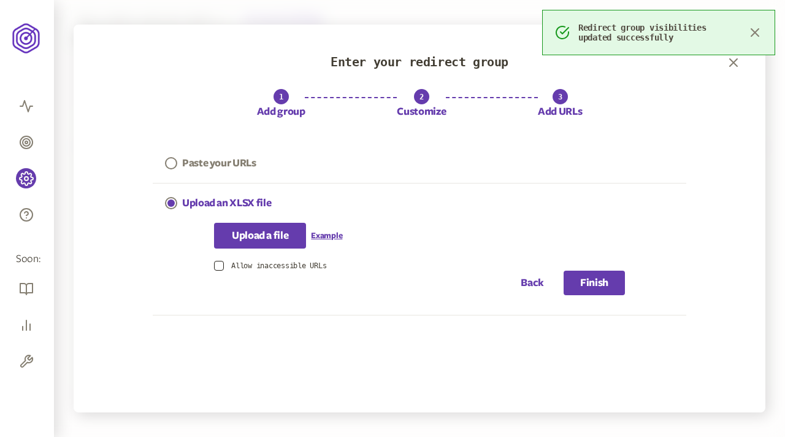
click at [268, 231] on p "Upload a file" at bounding box center [260, 235] width 56 height 15
click at [261, 229] on input "Upload a file" at bounding box center [260, 228] width 1 height 1
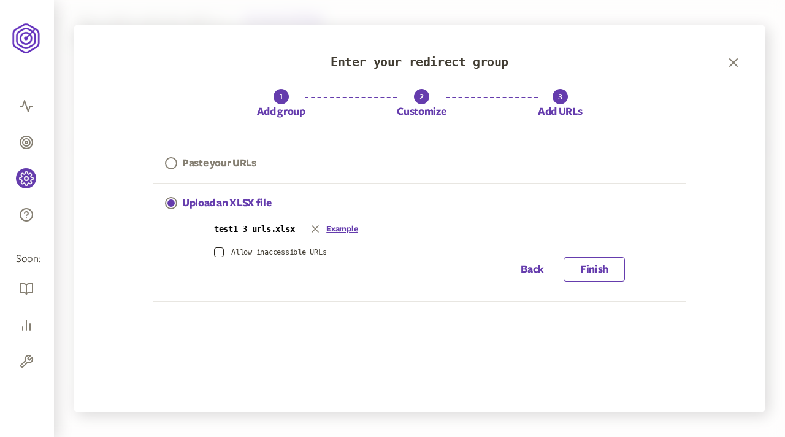
click at [595, 267] on button "Finish" at bounding box center [594, 269] width 61 height 25
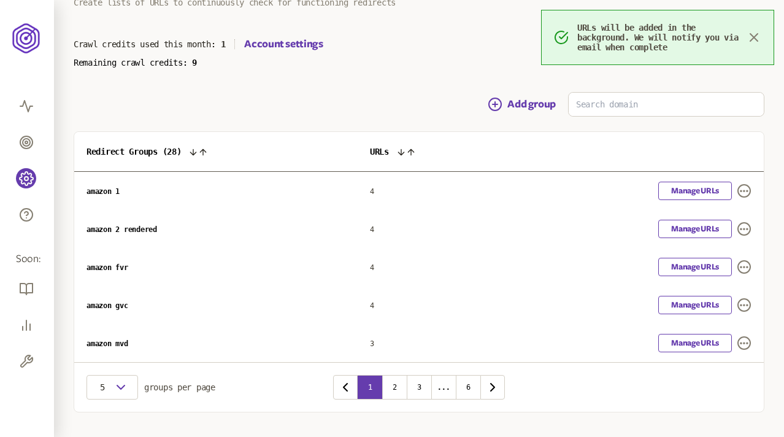
scroll to position [85, 0]
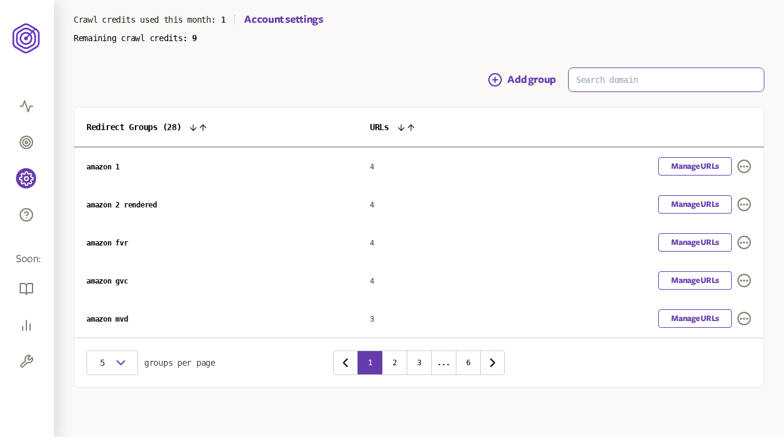
click at [589, 81] on input at bounding box center [666, 79] width 195 height 23
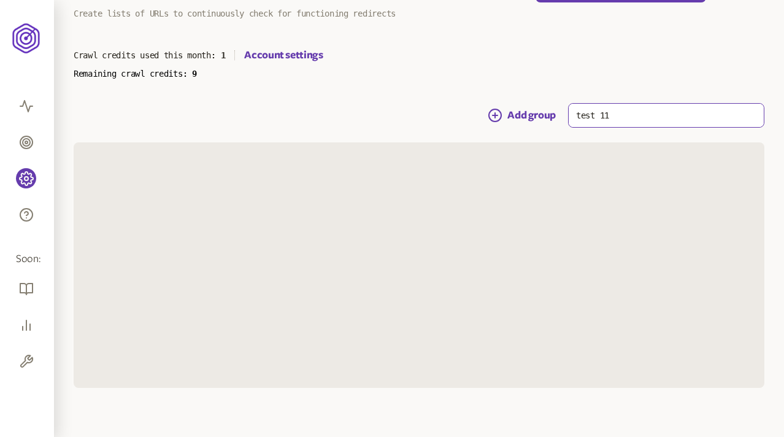
scroll to position [9, 0]
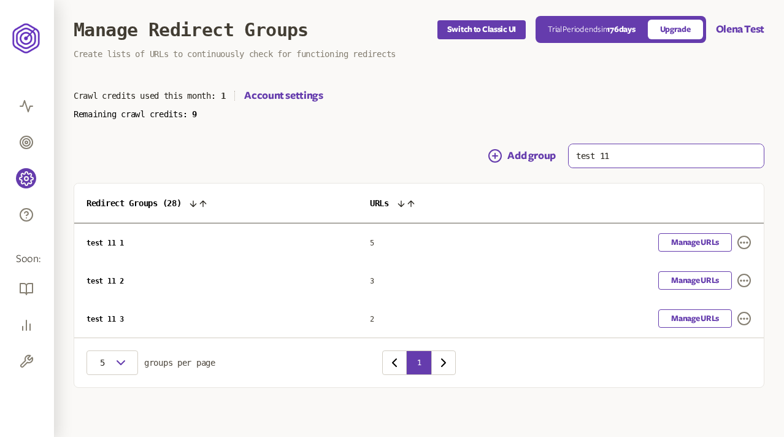
type input "test 11"
click at [538, 156] on button "Add group" at bounding box center [522, 155] width 68 height 15
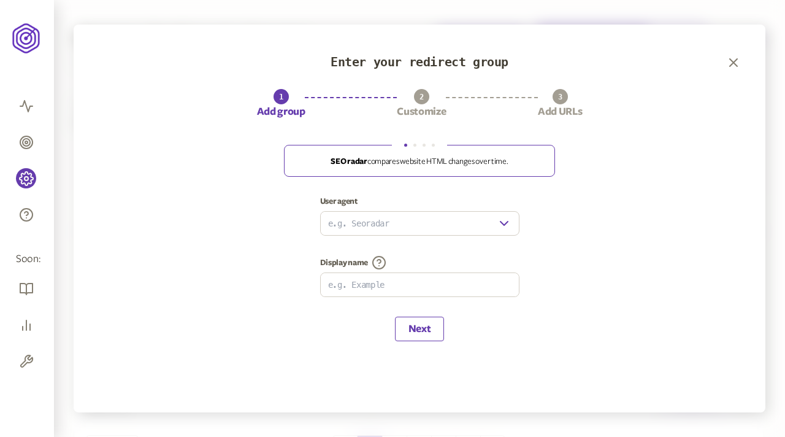
click at [426, 331] on button "Next" at bounding box center [419, 329] width 49 height 25
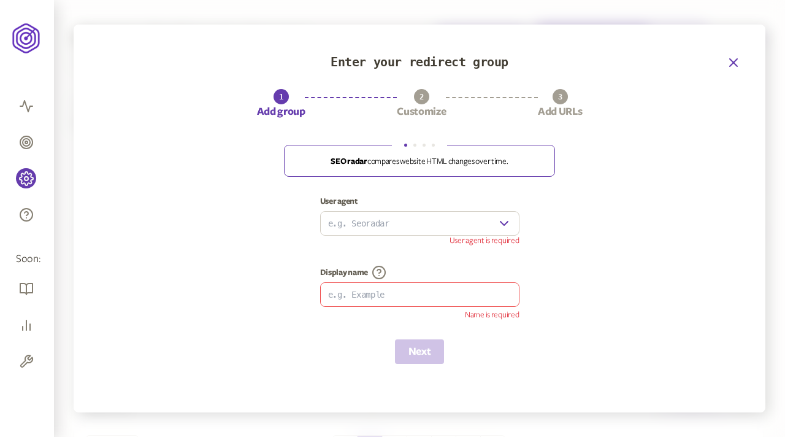
click at [733, 66] on icon "button" at bounding box center [733, 62] width 15 height 15
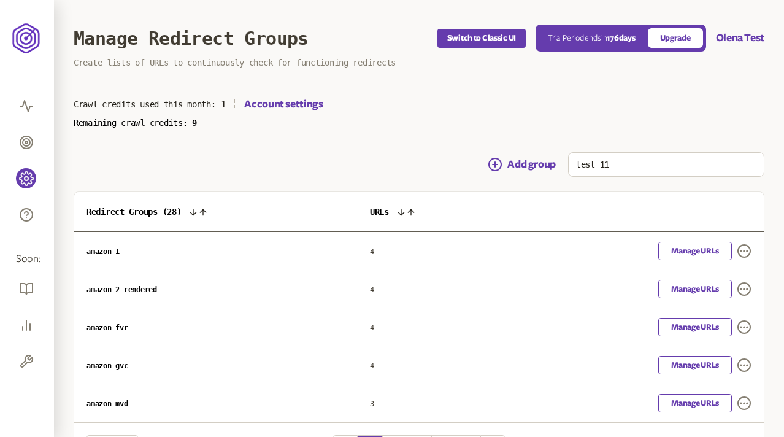
click at [410, 110] on div "Crawl credits used this month: 1 Account settings" at bounding box center [419, 104] width 691 height 15
click at [428, 118] on p "Remaining crawl credits: 9" at bounding box center [419, 123] width 691 height 10
click at [407, 124] on p "Remaining crawl credits: 9" at bounding box center [419, 123] width 691 height 10
click at [375, 109] on div "Crawl credits used this month: 1 Account settings" at bounding box center [419, 104] width 691 height 15
click at [291, 149] on main "Manage Redirect Groups Switch to Classic UI Trial Period ends in 176 days Upgra…" at bounding box center [419, 261] width 730 height 522
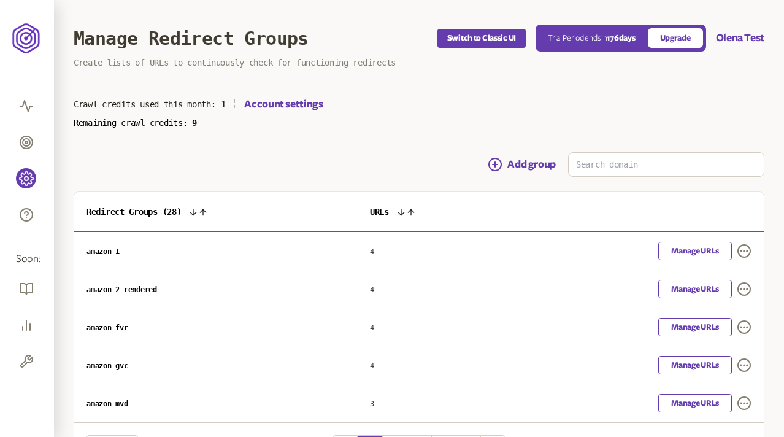
click at [441, 140] on main "Manage Redirect Groups Switch to Classic UI Trial Period ends in 176 days Upgra…" at bounding box center [419, 261] width 730 height 522
click at [521, 167] on button "Add group" at bounding box center [522, 164] width 68 height 15
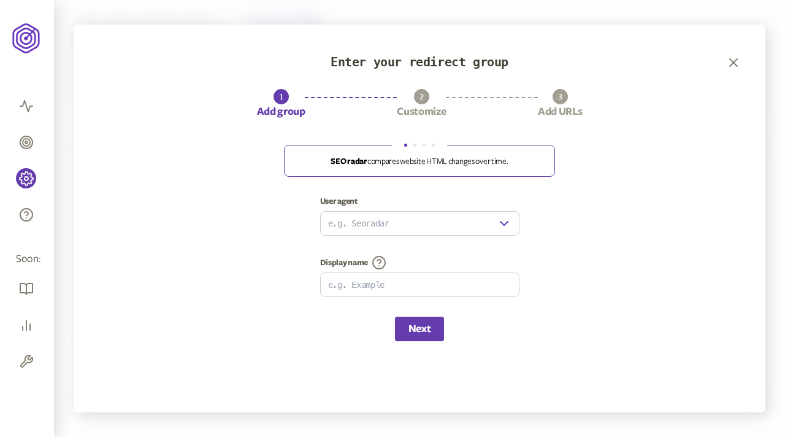
drag, startPoint x: 484, startPoint y: 168, endPoint x: 393, endPoint y: 168, distance: 91.4
click at [393, 168] on fieldset "SEO radar compares website HTML changes over time. You control when and how the…" at bounding box center [419, 160] width 271 height 33
drag, startPoint x: 393, startPoint y: 168, endPoint x: 578, endPoint y: 168, distance: 185.3
click at [578, 168] on div "Enter your redirect group 1 Add group 2 Customize 3 Add URLs SEO radar compares…" at bounding box center [420, 219] width 692 height 388
click at [414, 164] on p "SEO radar compares website HTML changes over time." at bounding box center [419, 161] width 245 height 10
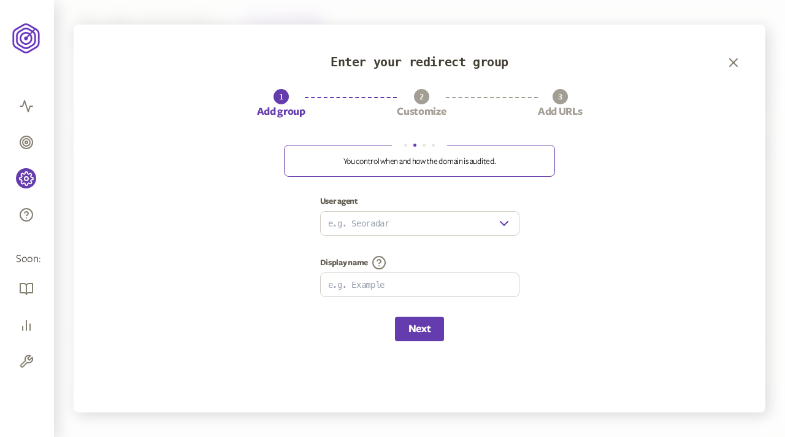
click at [604, 168] on div "Enter your redirect group 1 Add group 2 Customize 3 Add URLs SEO radar compares…" at bounding box center [420, 219] width 692 height 388
click at [732, 61] on icon "button" at bounding box center [733, 62] width 7 height 7
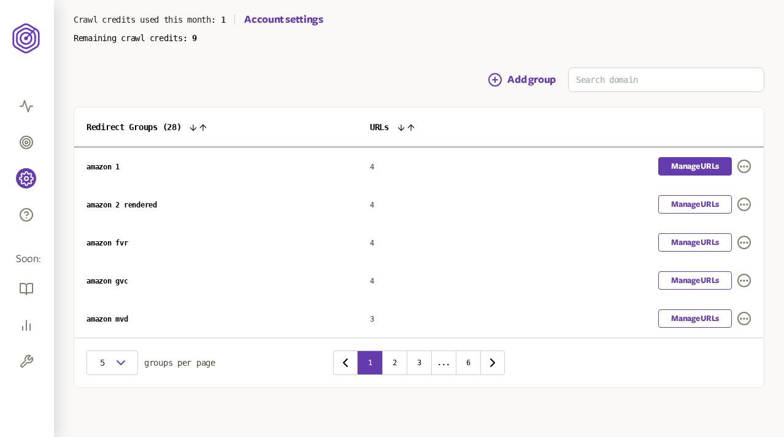
click at [701, 166] on link "Manage URLs" at bounding box center [695, 166] width 74 height 18
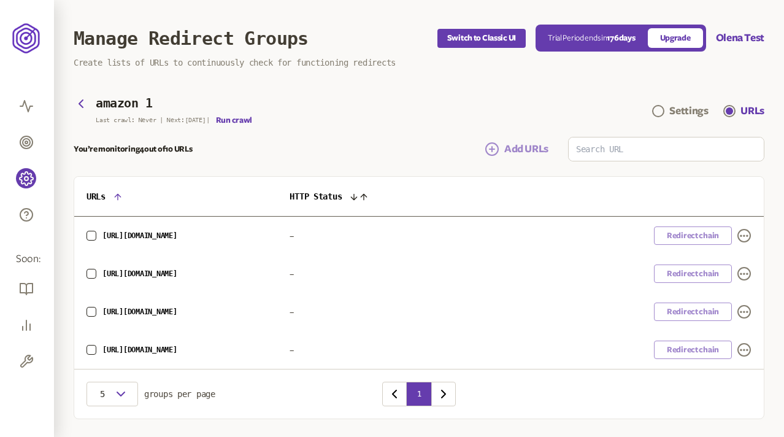
click at [515, 145] on span "Add URLs" at bounding box center [526, 149] width 44 height 15
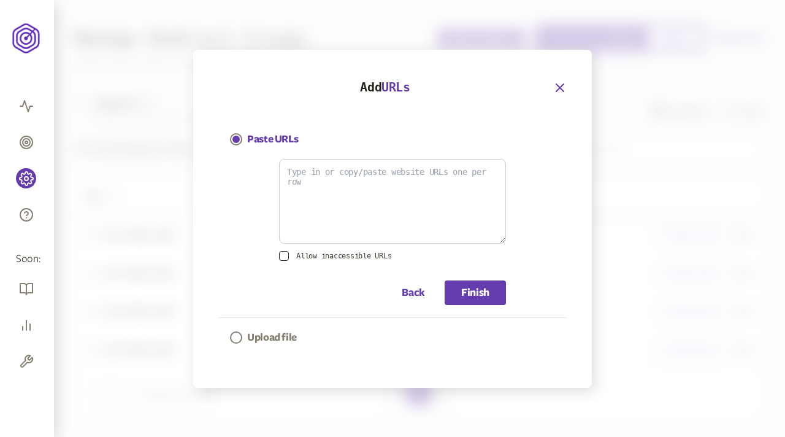
click at [559, 85] on icon "button" at bounding box center [559, 87] width 7 height 7
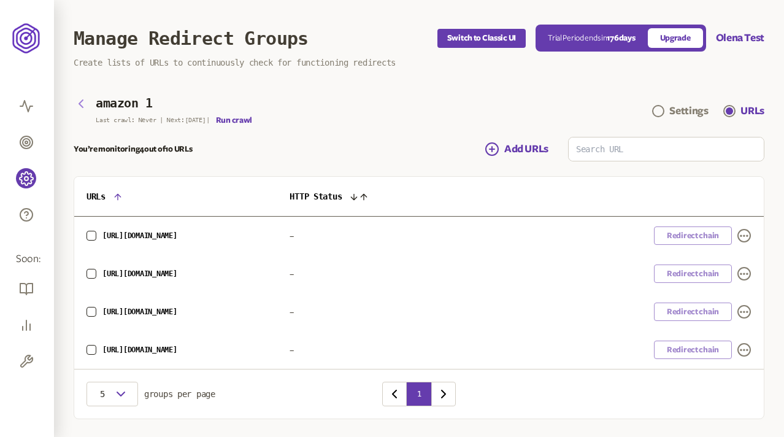
click at [78, 101] on icon "button" at bounding box center [81, 103] width 15 height 15
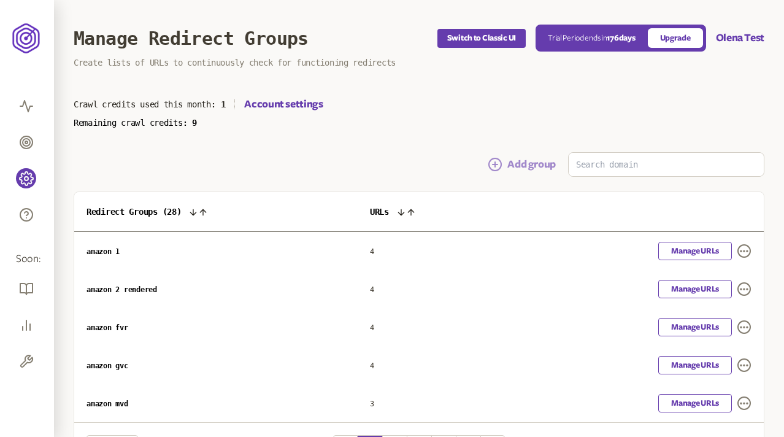
click at [520, 163] on button "Add group" at bounding box center [522, 164] width 68 height 15
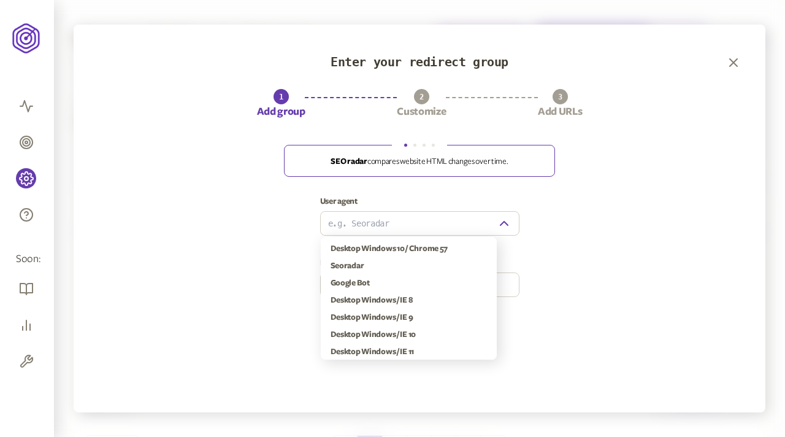
click at [507, 219] on icon "button" at bounding box center [504, 223] width 15 height 15
type input "Seoradar"
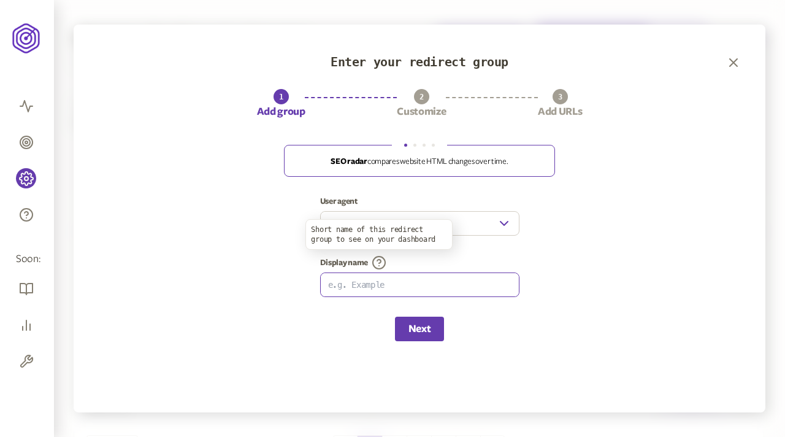
click at [379, 285] on input at bounding box center [420, 284] width 198 height 23
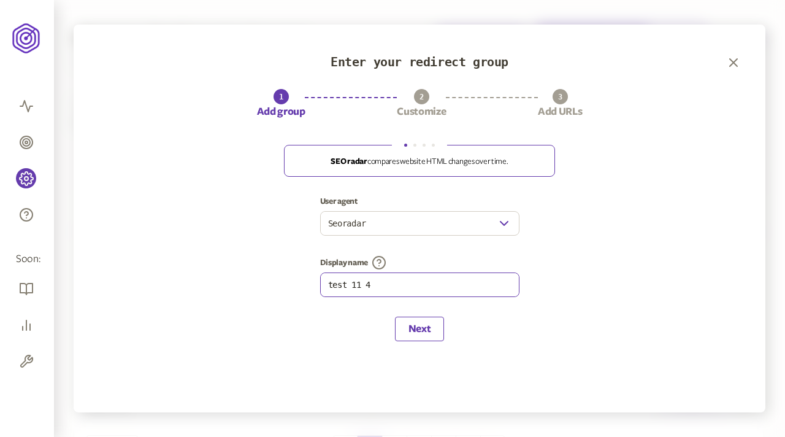
type input "test 11 4"
click at [420, 337] on button "Next" at bounding box center [419, 329] width 49 height 25
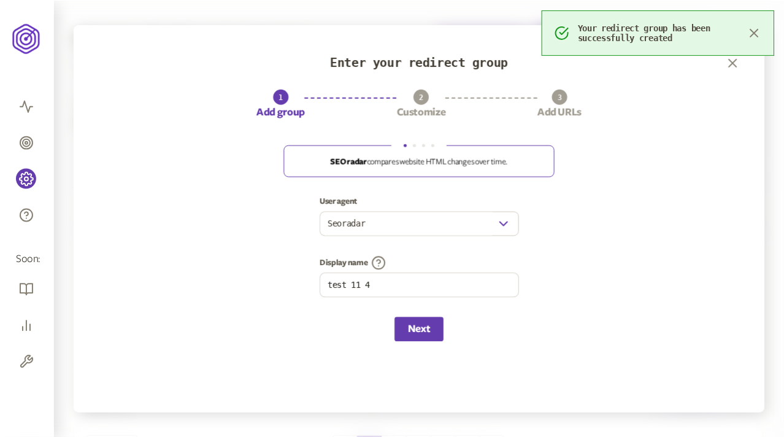
scroll to position [85, 0]
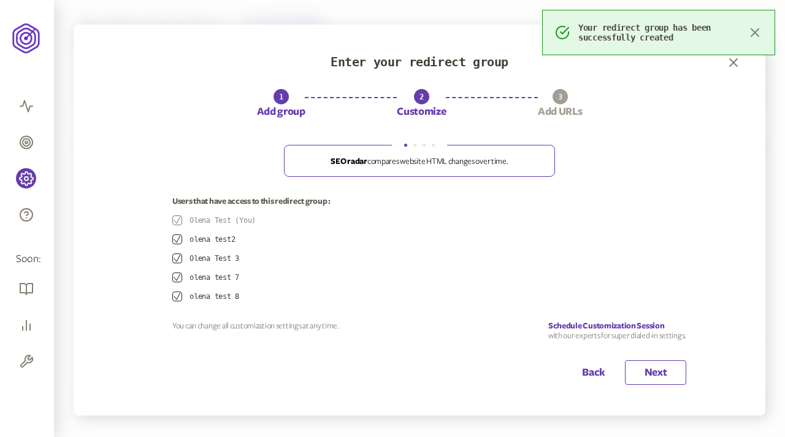
click at [647, 371] on button "Next" at bounding box center [655, 372] width 61 height 25
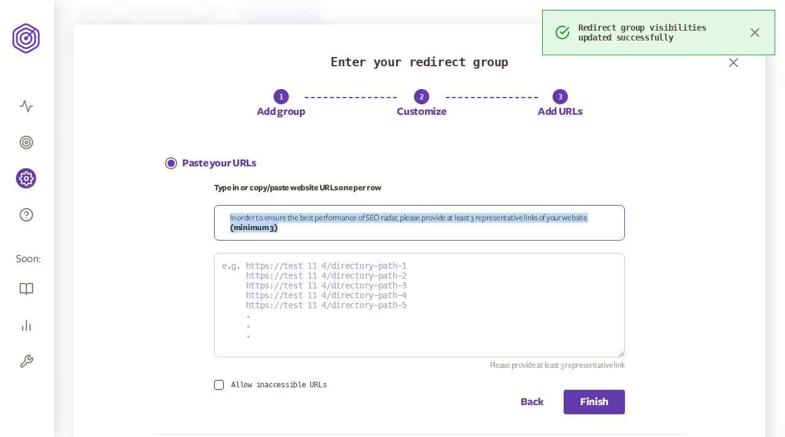
drag, startPoint x: 229, startPoint y: 217, endPoint x: 311, endPoint y: 226, distance: 82.1
click at [311, 226] on div "In order to ensure the best performance of SEO radar, please provide at least 3…" at bounding box center [419, 223] width 411 height 36
copy div "In order to ensure the best performance of SEO radar, please provide at least 3…"
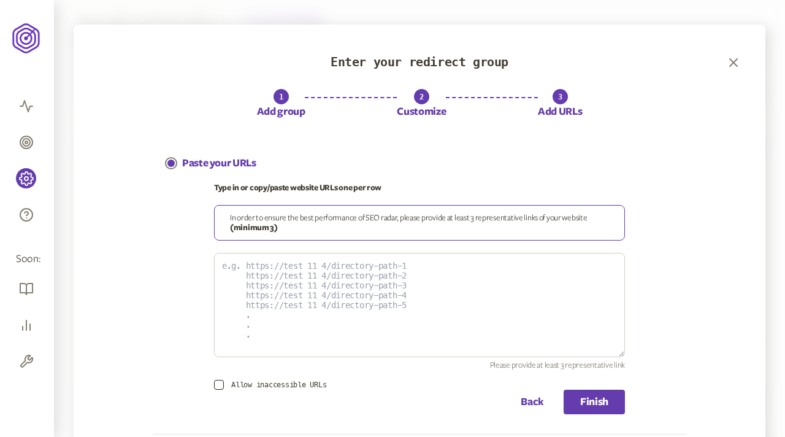
click at [433, 175] on div "Paste your URLs Type in or copy/paste website URLs one per row In order to ensu…" at bounding box center [420, 289] width 534 height 291
click at [739, 59] on icon "button" at bounding box center [733, 62] width 15 height 15
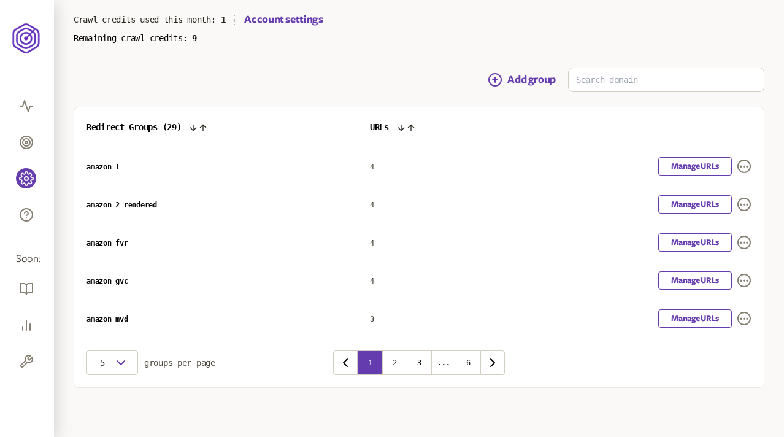
click at [336, 64] on main "Manage Redirect Groups Switch to Classic UI Trial Period ends in 176 days Upgra…" at bounding box center [419, 176] width 730 height 522
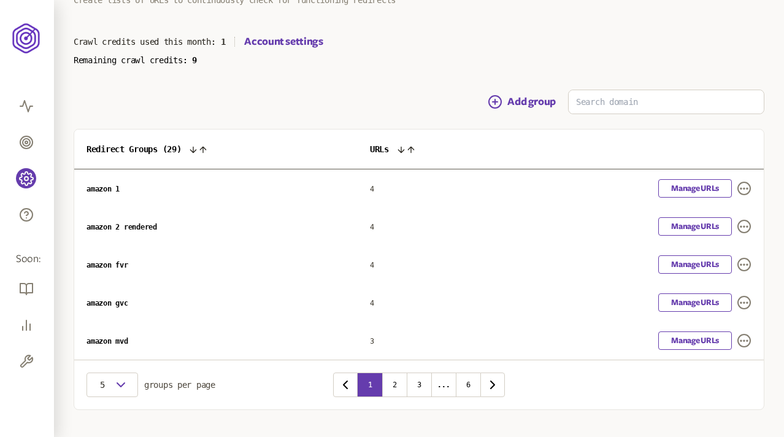
scroll to position [60, 0]
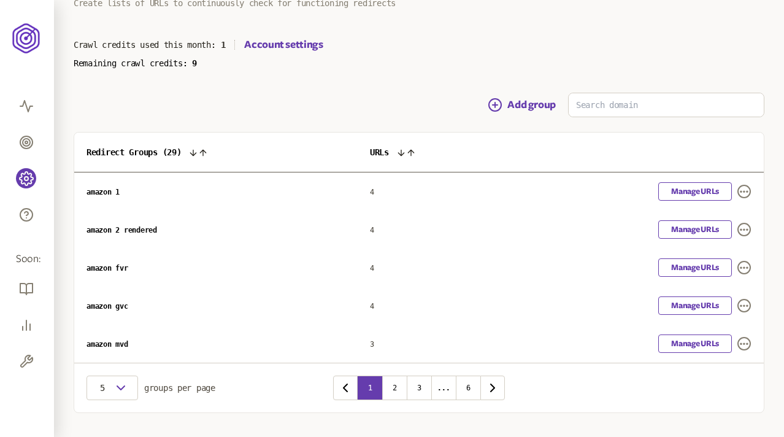
click at [303, 91] on main "Manage Redirect Groups Switch to Classic UI Trial Period ends in 176 days Upgra…" at bounding box center [419, 201] width 730 height 522
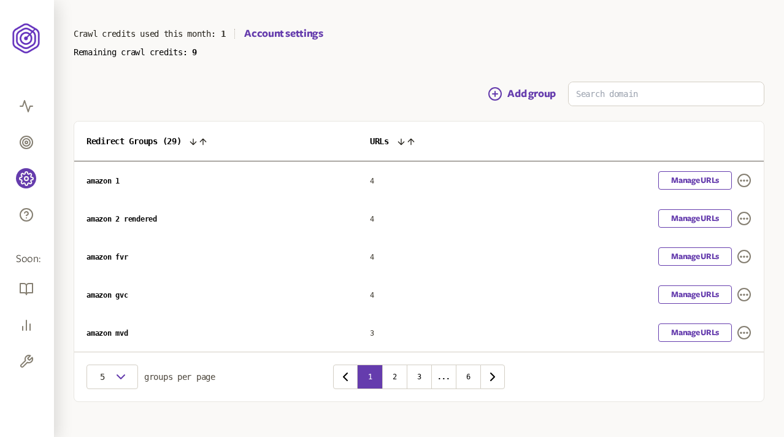
scroll to position [85, 0]
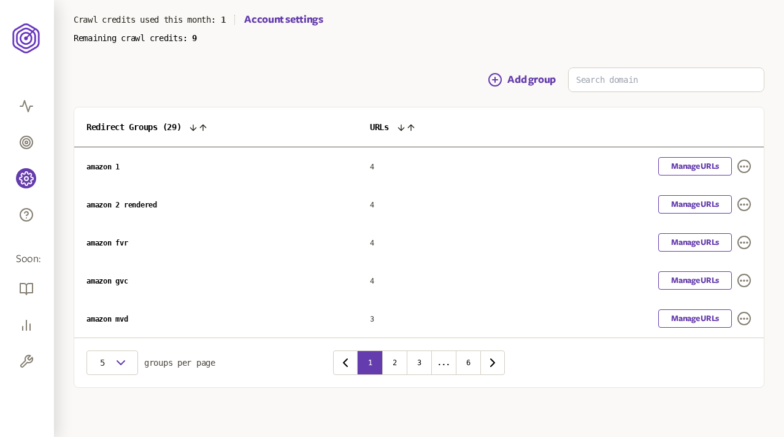
click at [191, 75] on div "Add group" at bounding box center [419, 79] width 691 height 25
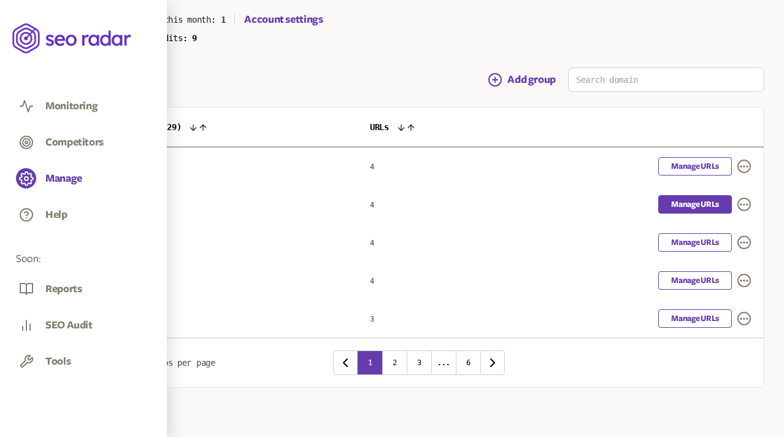
click at [684, 206] on link "Manage URLs" at bounding box center [695, 204] width 74 height 18
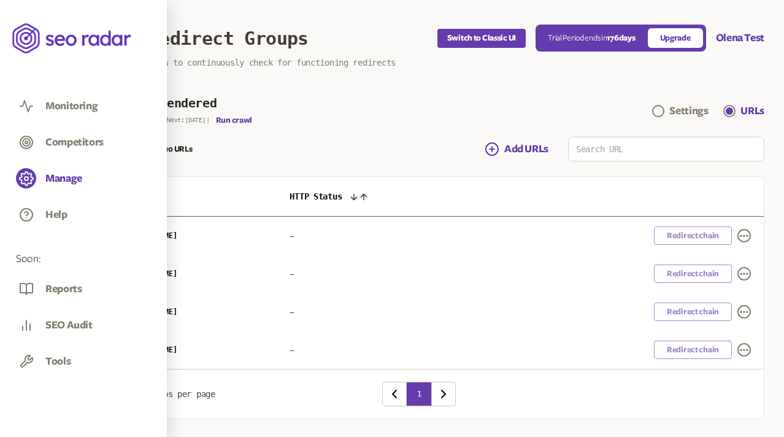
click at [342, 129] on main "amazon 2 rendered Last crawl: Never | Next: 18 Jul | Run crawl Settings URLs Yo…" at bounding box center [419, 258] width 691 height 322
click at [372, 128] on main "amazon 2 rendered Last crawl: Never | Next: 18 Jul | Run crawl Settings URLs Yo…" at bounding box center [419, 258] width 691 height 322
click at [520, 153] on span "Add URLs" at bounding box center [526, 149] width 44 height 15
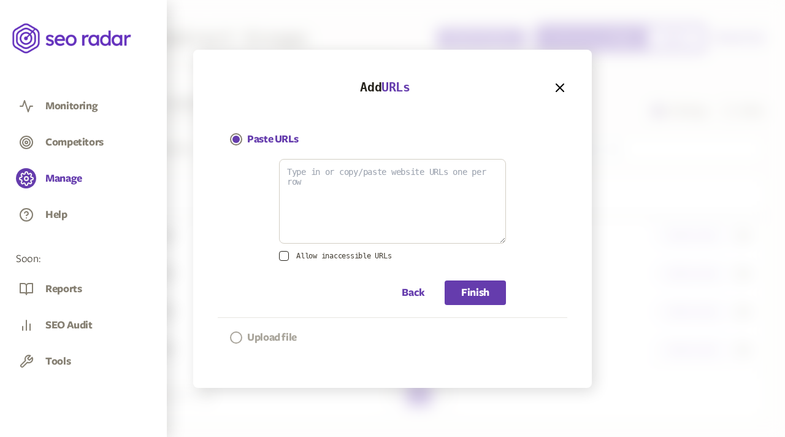
click at [275, 332] on p "Upload file" at bounding box center [272, 337] width 50 height 15
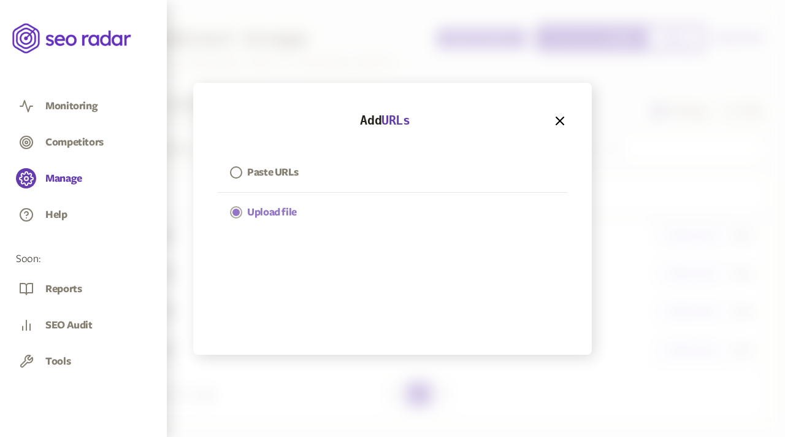
scroll to position [31, 0]
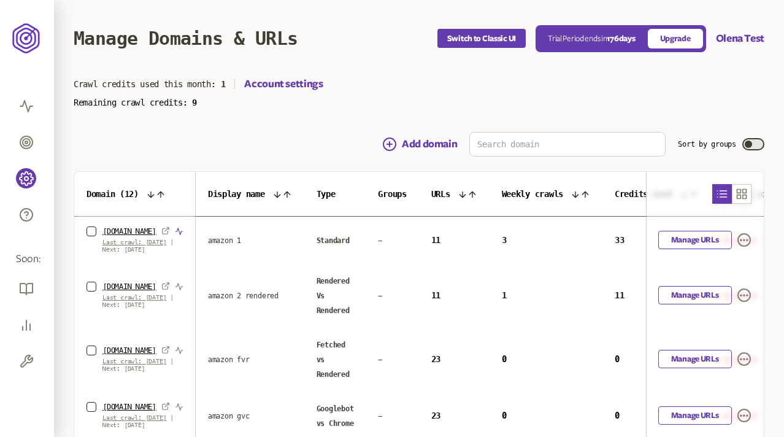
click at [175, 231] on icon "button" at bounding box center [178, 231] width 7 height 7
click at [344, 93] on section "Crawl credits used this month: 1 Account settings Remaining crawl credits: 9" at bounding box center [419, 92] width 691 height 31
click at [399, 96] on section "Crawl credits used this month: 1 Account settings Remaining crawl credits: 9" at bounding box center [419, 92] width 691 height 31
click at [395, 71] on header "Manage Domains & URLs Switch to Classic UI Trial Period ends [DATE] Upgrade Ole…" at bounding box center [419, 38] width 691 height 77
click at [687, 248] on link "Manage URLs" at bounding box center [695, 240] width 74 height 18
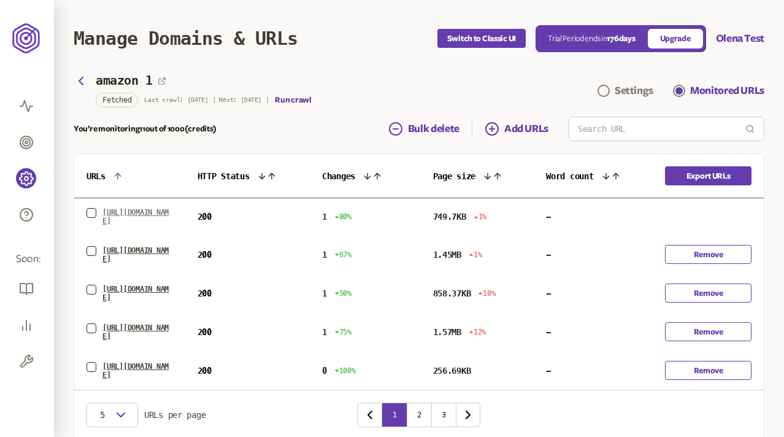
click at [125, 212] on link "[URL][DOMAIN_NAME]" at bounding box center [137, 216] width 71 height 17
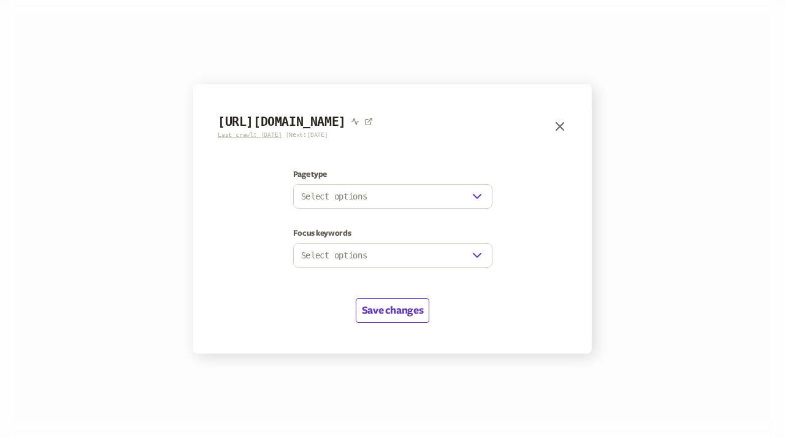
click at [558, 126] on icon "button" at bounding box center [560, 126] width 15 height 15
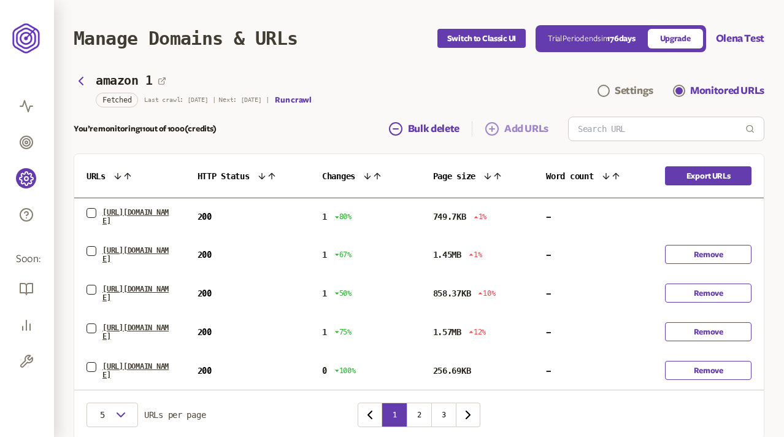
click at [514, 127] on span "Add URLs" at bounding box center [526, 128] width 44 height 15
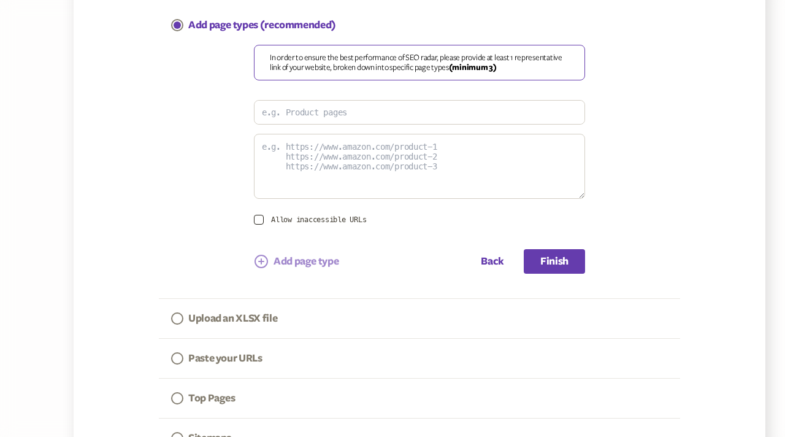
scroll to position [133, 0]
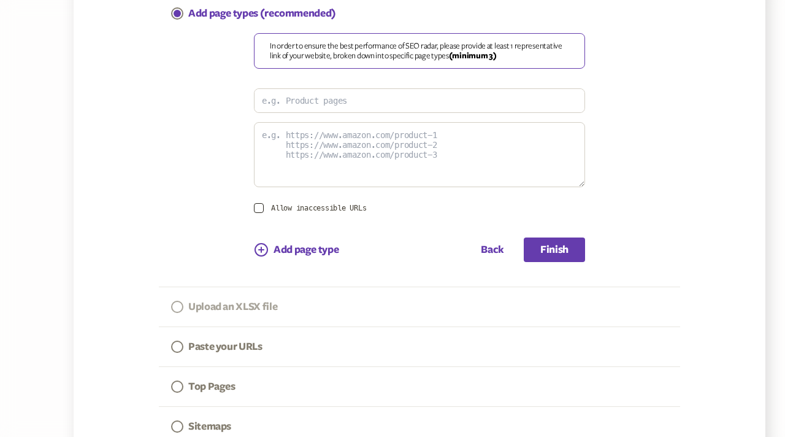
click at [240, 298] on button "Upload an XLSX file" at bounding box center [224, 306] width 131 height 39
